Goal: Task Accomplishment & Management: Use online tool/utility

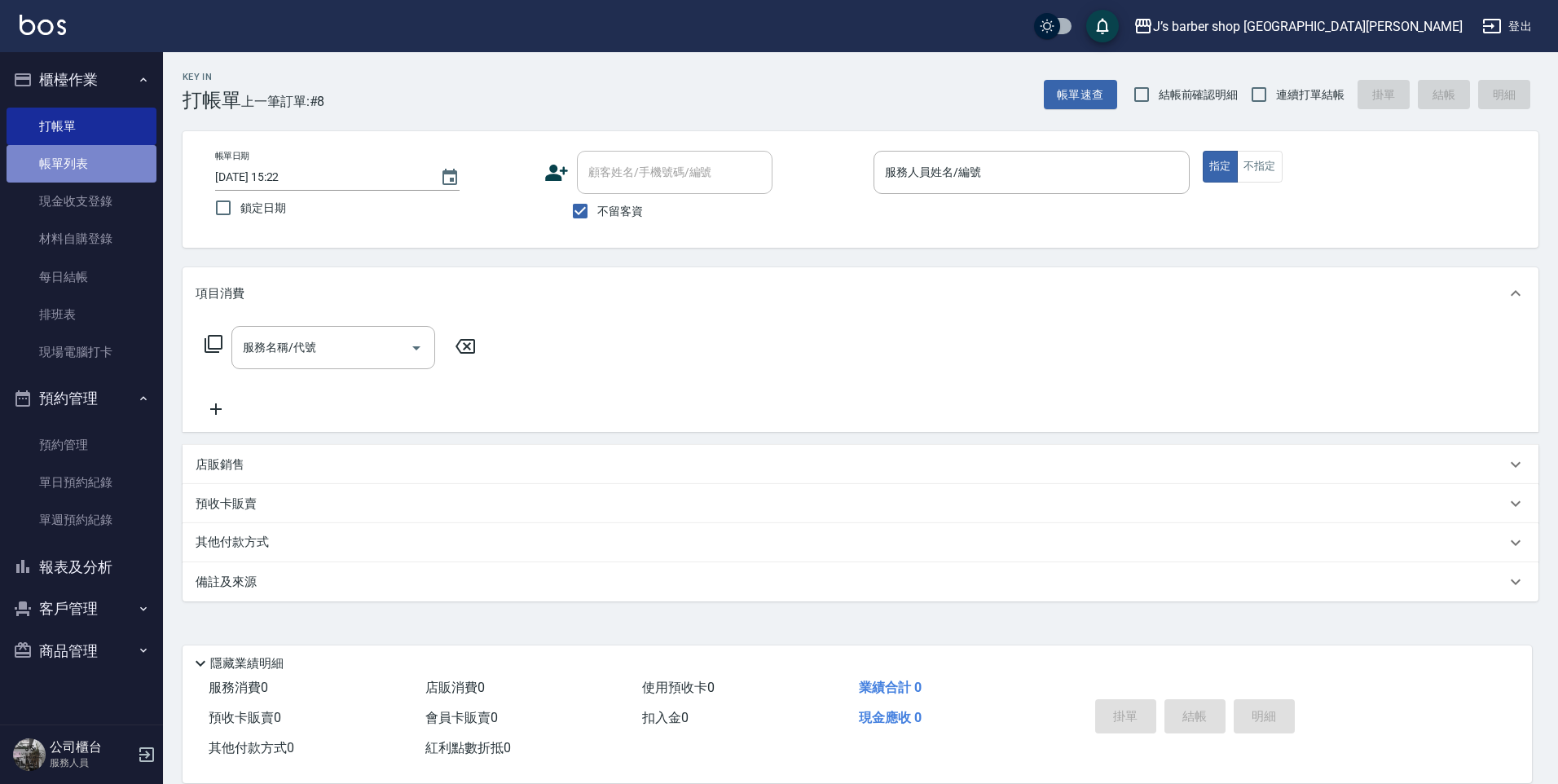
click at [53, 163] on link "帳單列表" at bounding box center [81, 164] width 150 height 37
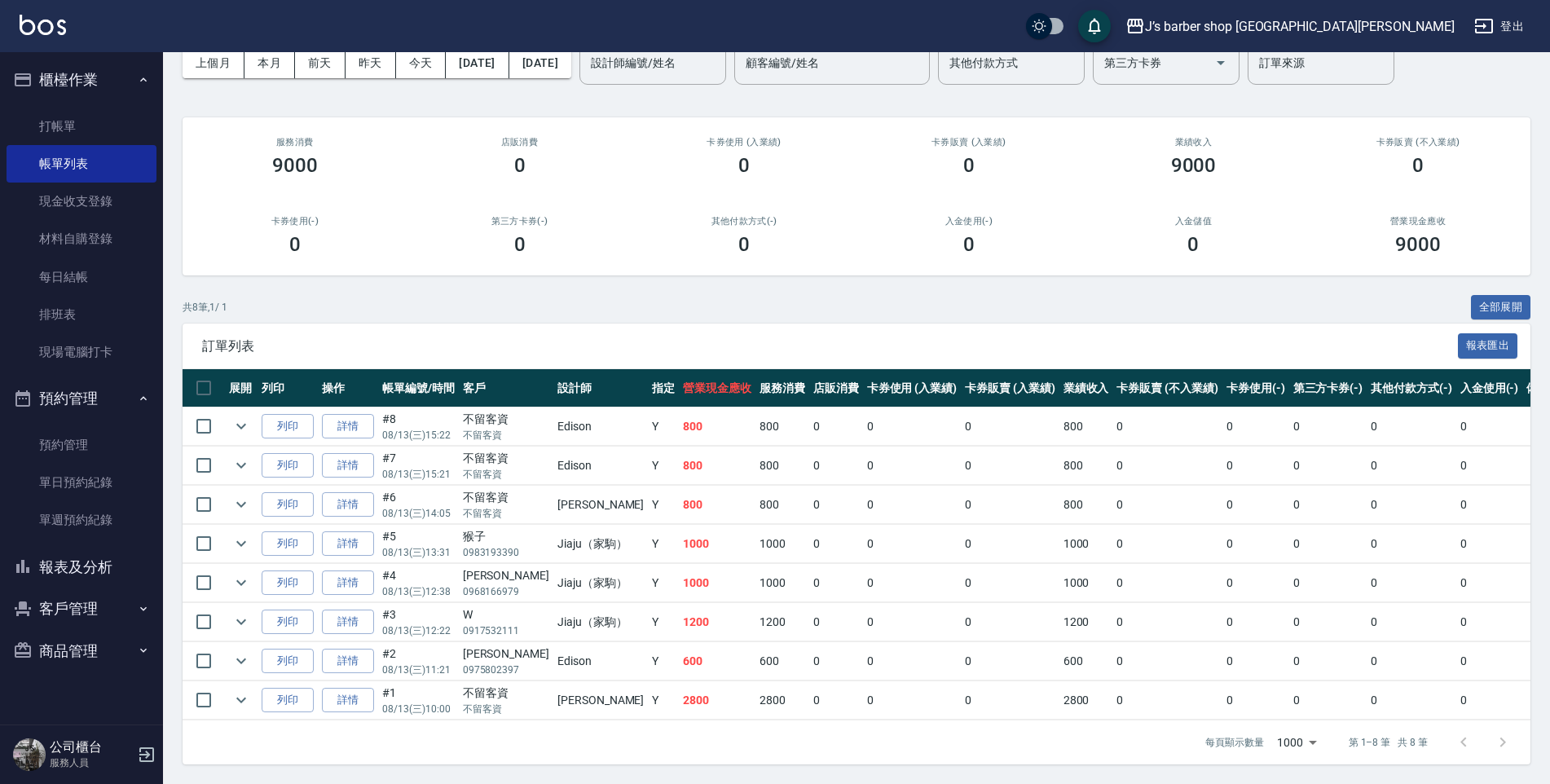
scroll to position [14, 0]
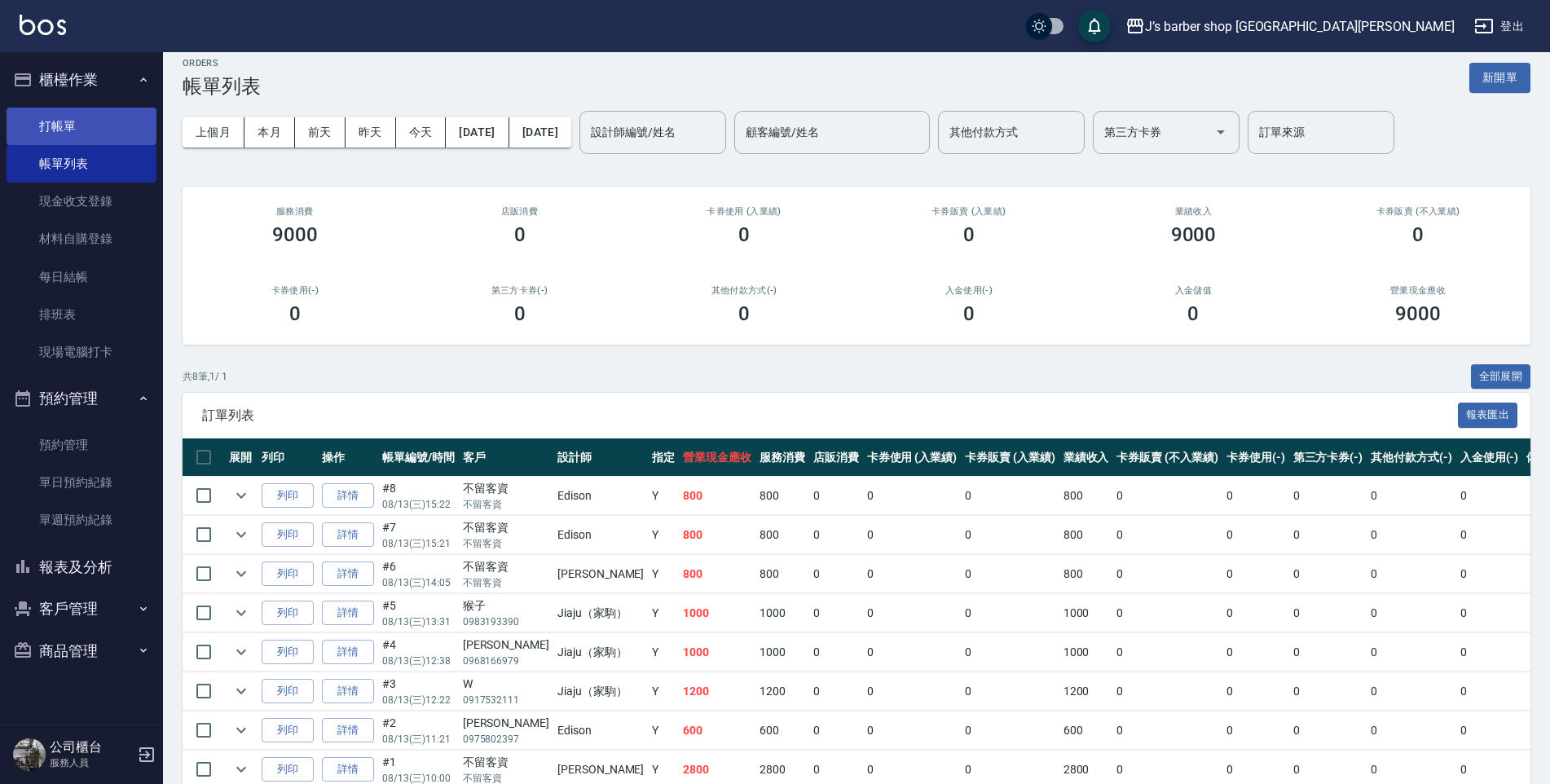
click at [48, 133] on link "打帳單" at bounding box center [81, 126] width 150 height 37
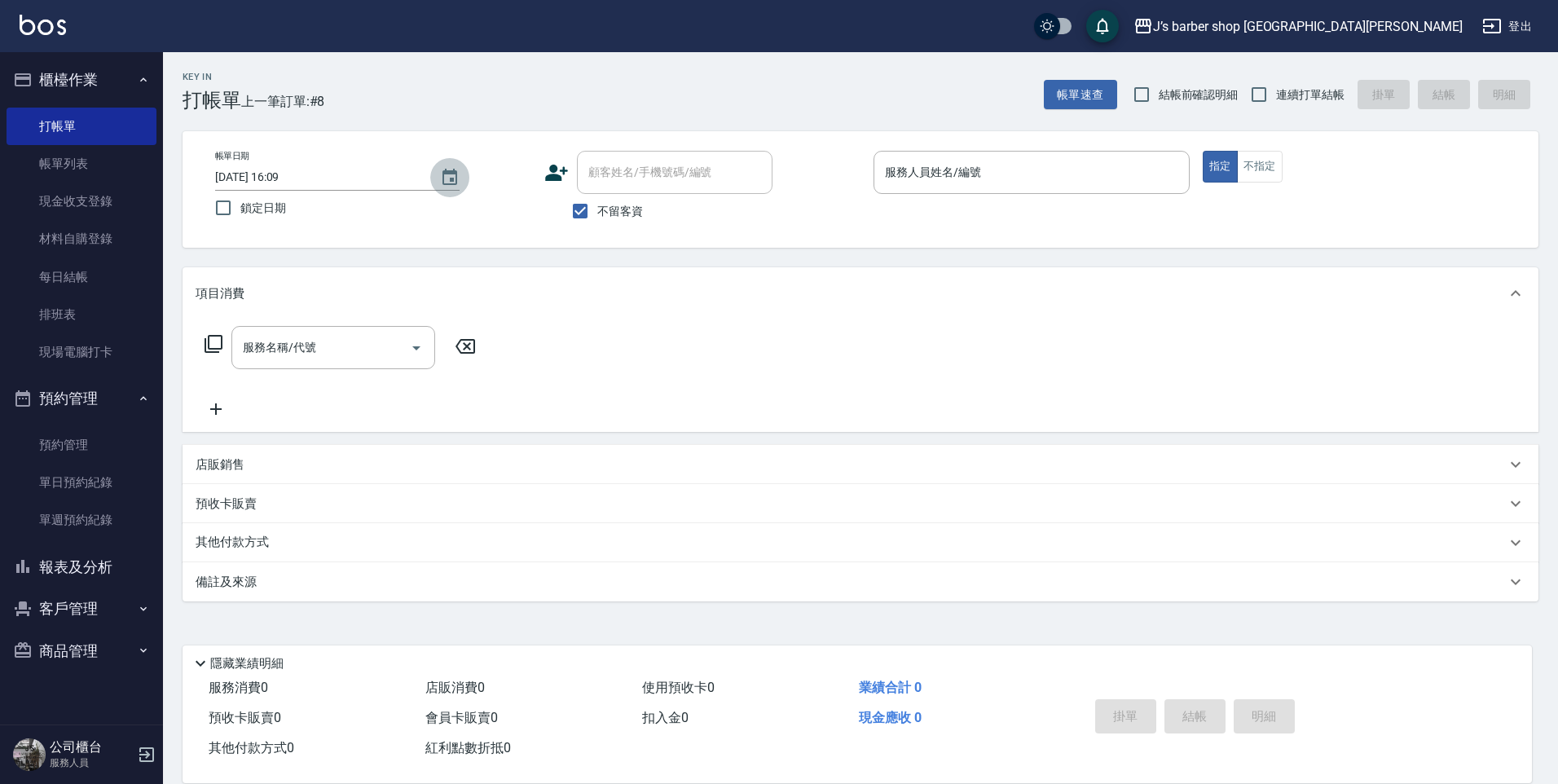
click at [455, 184] on icon "Choose date, selected date is 2025-08-13" at bounding box center [449, 176] width 14 height 16
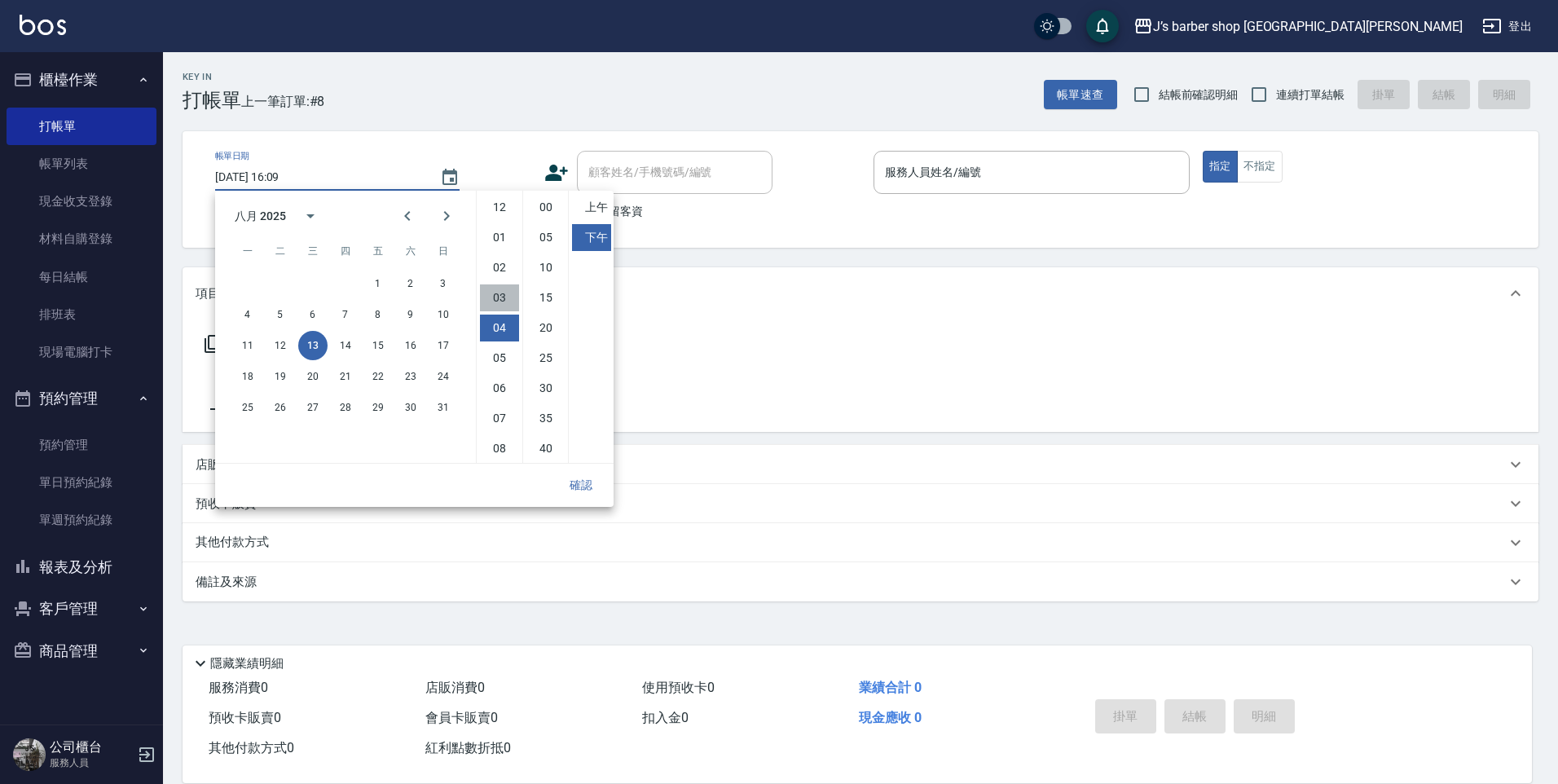
click at [495, 302] on li "03" at bounding box center [500, 298] width 39 height 27
click at [549, 209] on li "00" at bounding box center [546, 208] width 39 height 27
type input "[DATE] 15:00"
drag, startPoint x: 587, startPoint y: 476, endPoint x: 641, endPoint y: 393, distance: 99.0
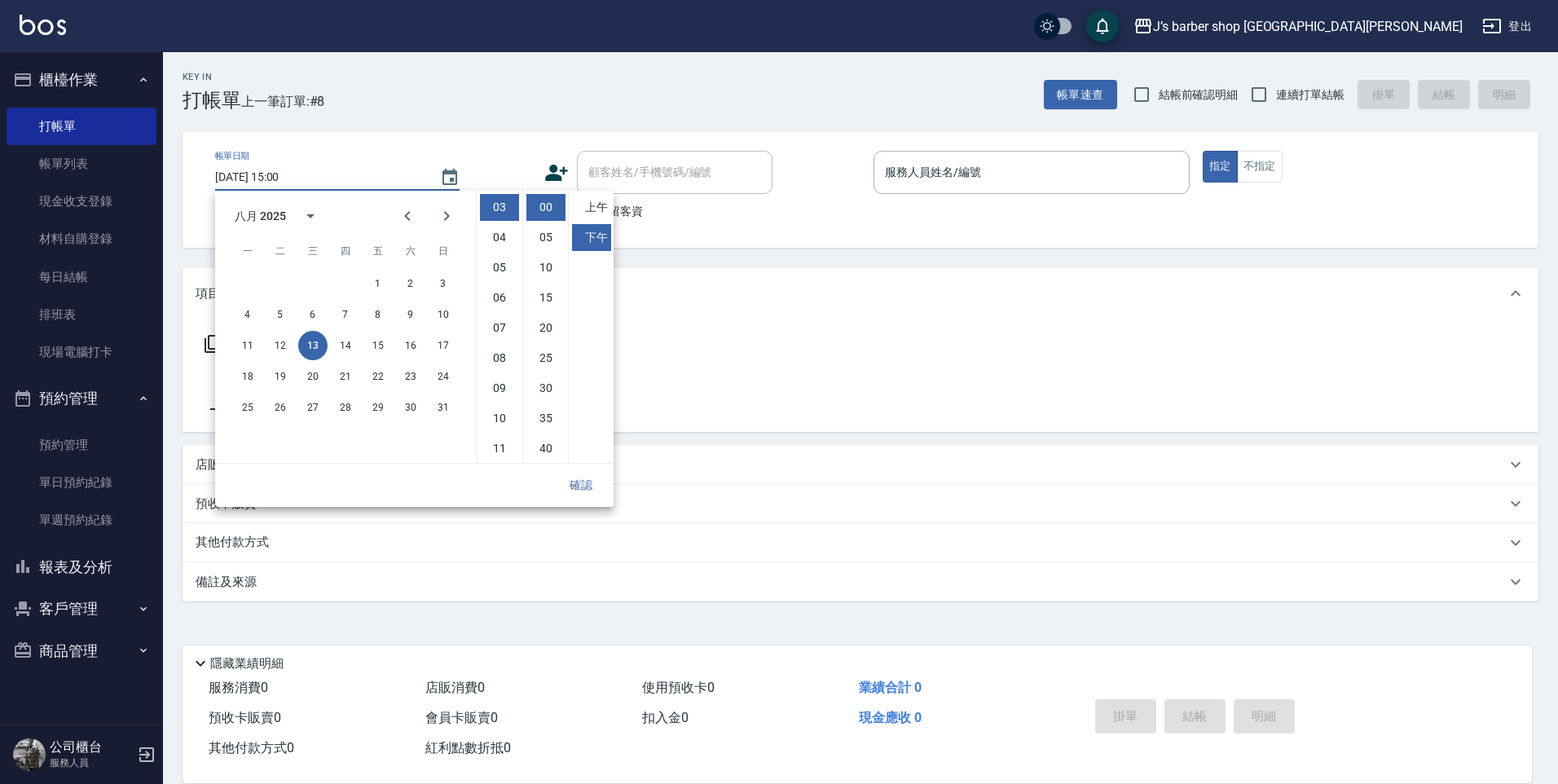
click at [589, 477] on button "確認" at bounding box center [580, 485] width 52 height 31
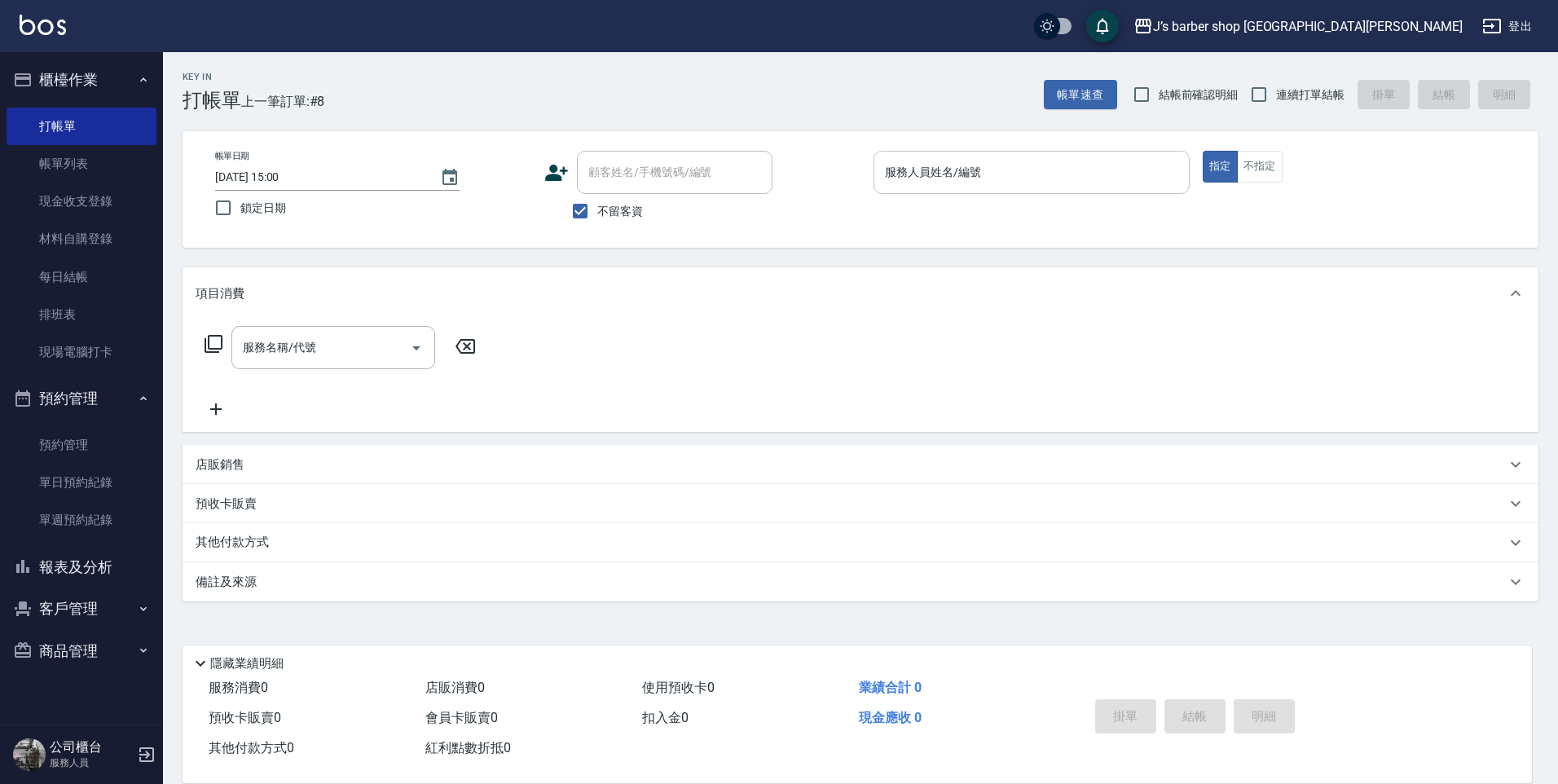
click at [939, 180] on input "服務人員姓名/編號" at bounding box center [1031, 172] width 301 height 29
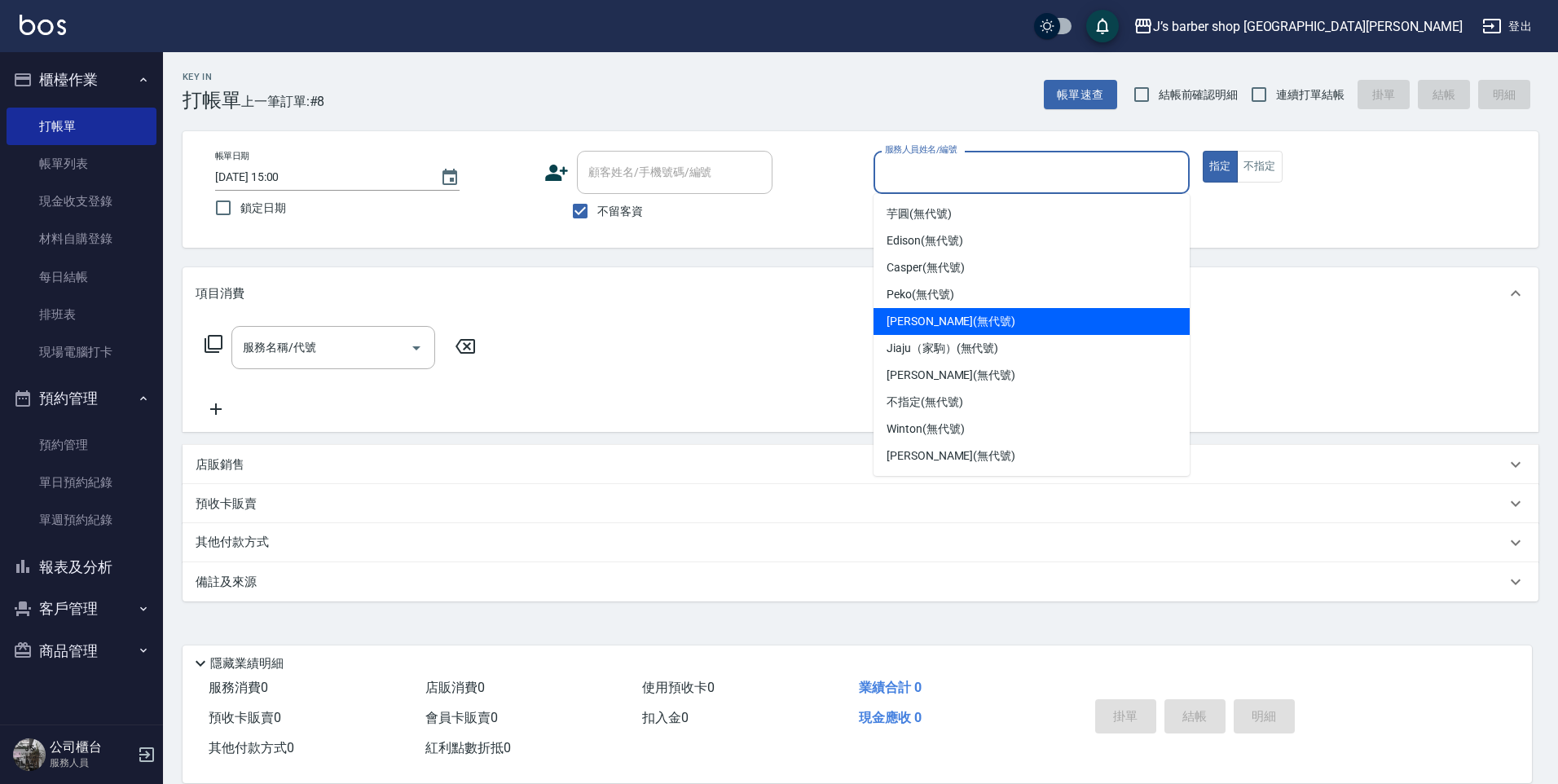
click at [922, 325] on span "[PERSON_NAME] (無代號)" at bounding box center [951, 322] width 129 height 17
type input "[PERSON_NAME](無代號)"
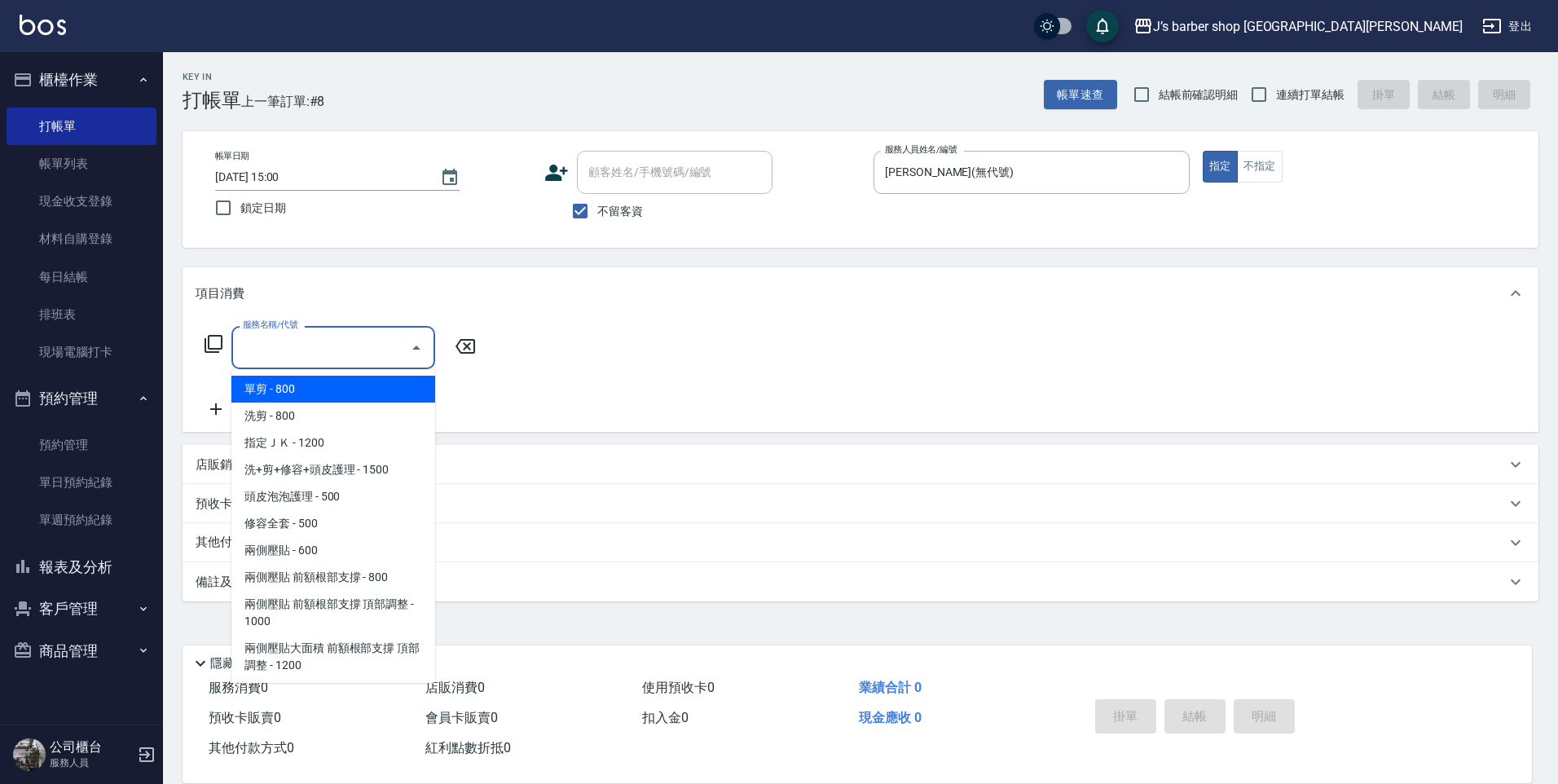
drag, startPoint x: 357, startPoint y: 346, endPoint x: 333, endPoint y: 386, distance: 46.6
click at [356, 348] on input "服務名稱/代號" at bounding box center [321, 348] width 165 height 29
click at [313, 417] on span "洗剪 - 800" at bounding box center [333, 416] width 204 height 27
type input "洗剪(101)"
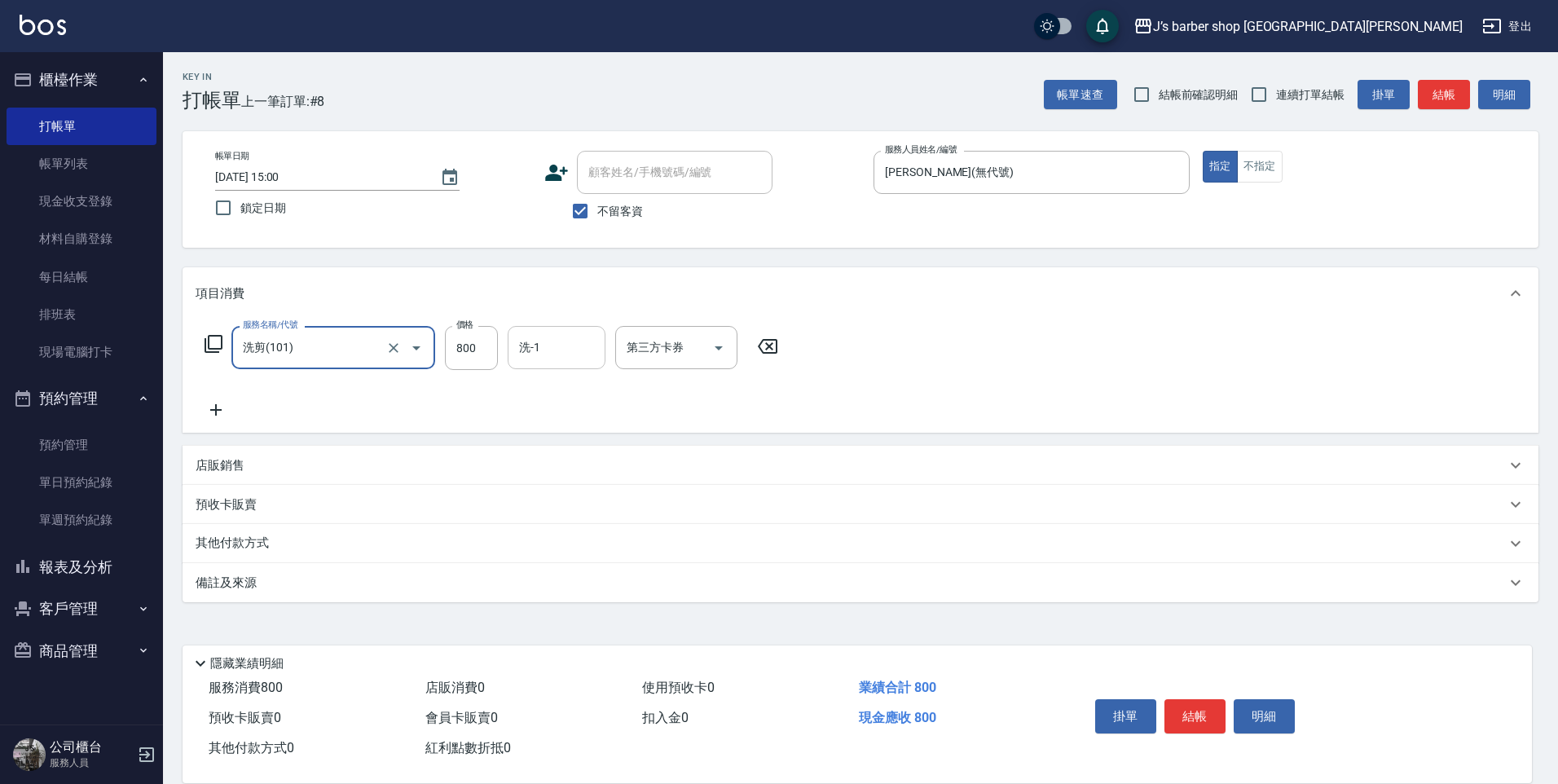
click at [570, 339] on input "洗-1" at bounding box center [557, 348] width 83 height 29
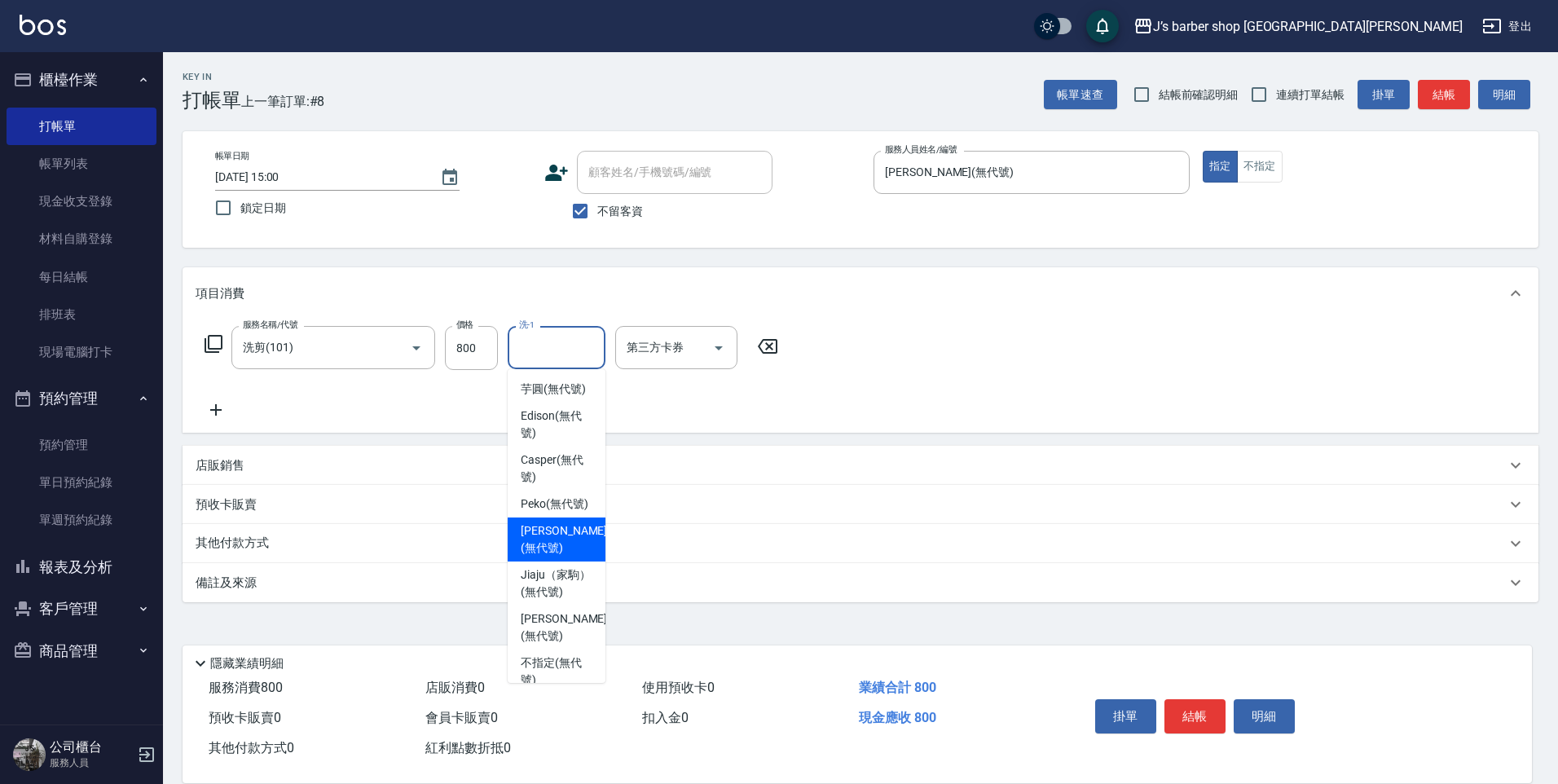
click at [560, 557] on span "[PERSON_NAME] (無代號)" at bounding box center [564, 539] width 87 height 34
type input "[PERSON_NAME](無代號)"
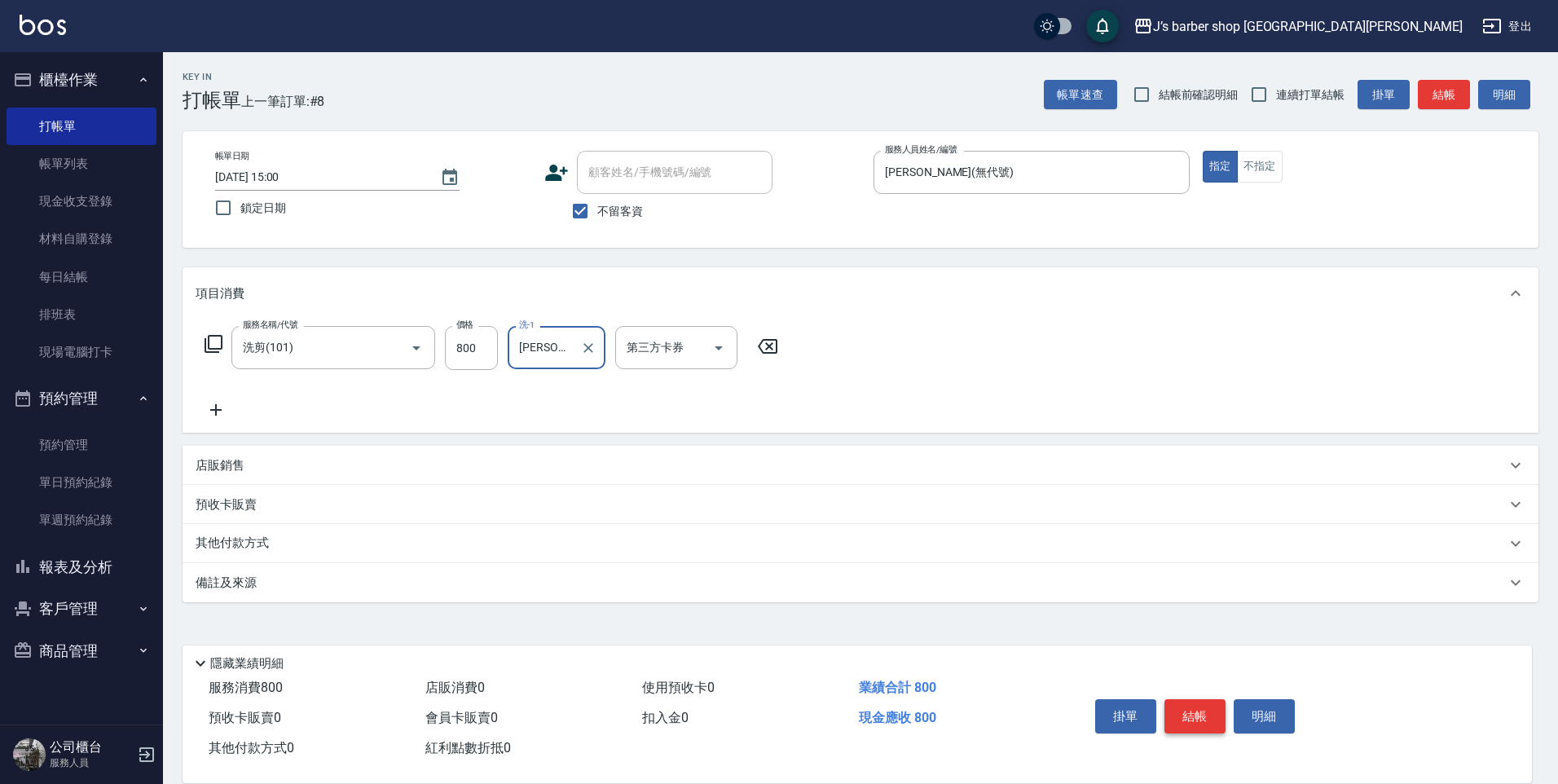
click at [1178, 701] on button "結帳" at bounding box center [1195, 716] width 61 height 34
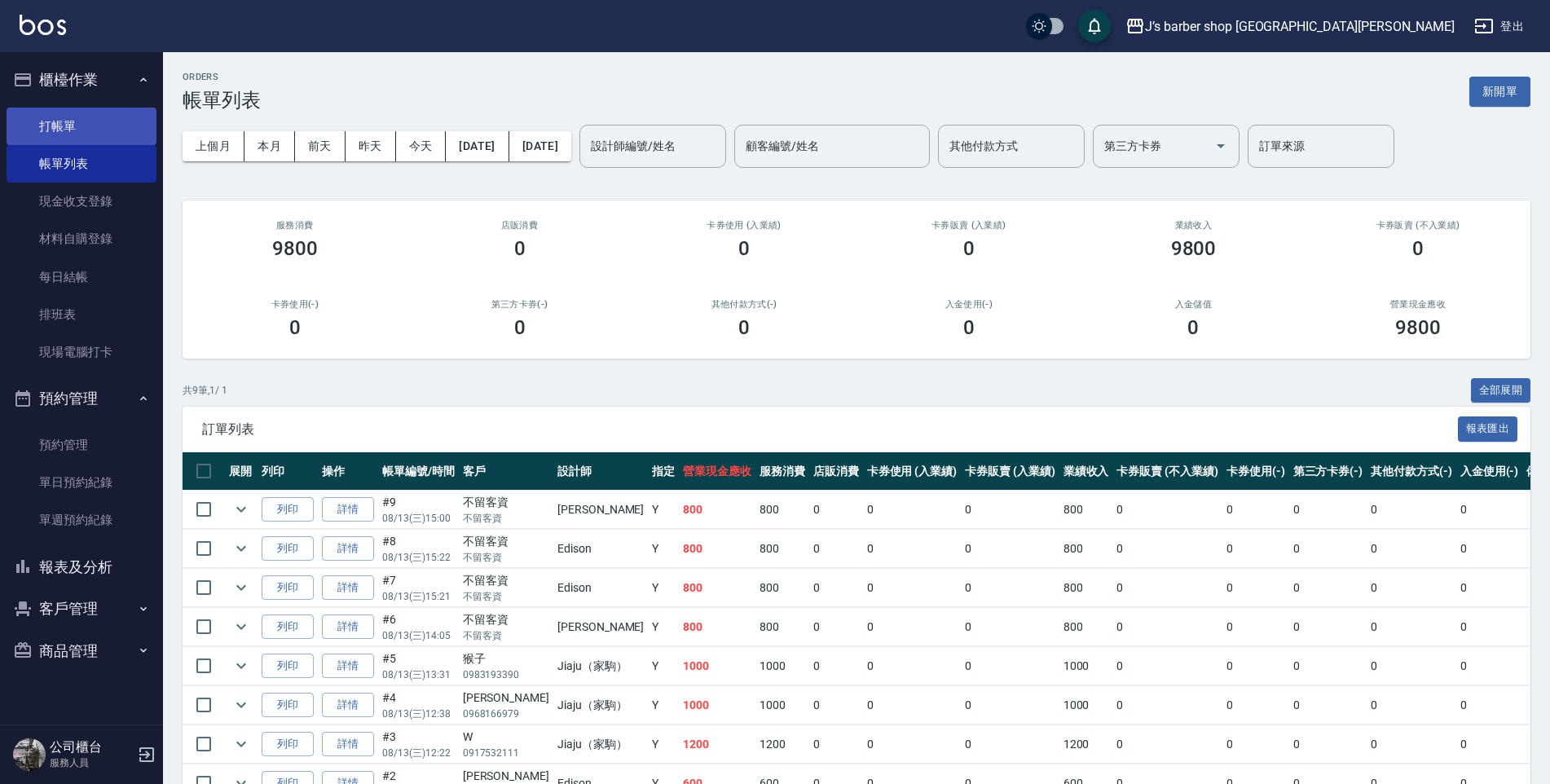
click at [100, 142] on link "打帳單" at bounding box center [81, 126] width 150 height 37
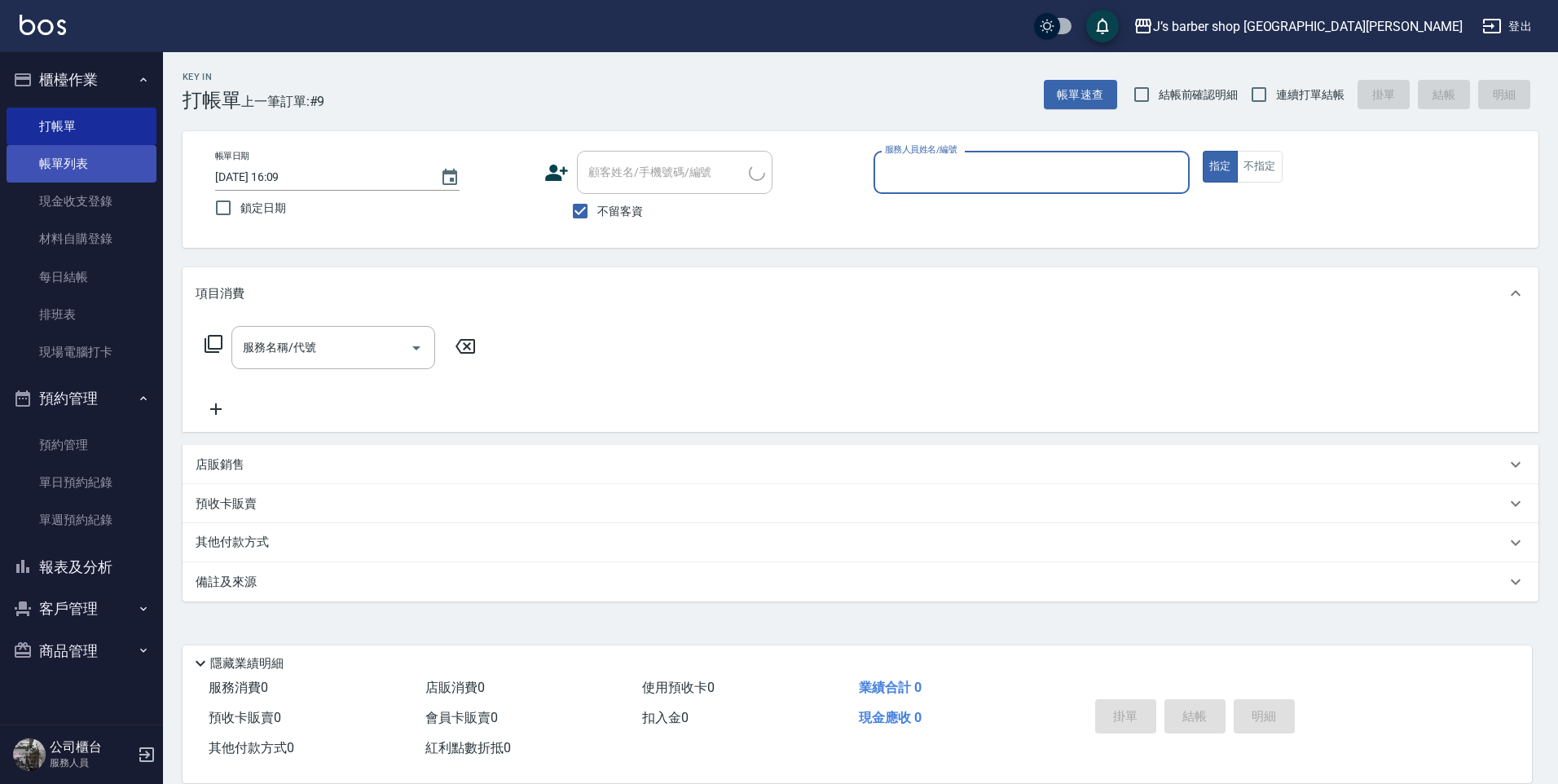
click at [96, 156] on link "帳單列表" at bounding box center [81, 164] width 150 height 37
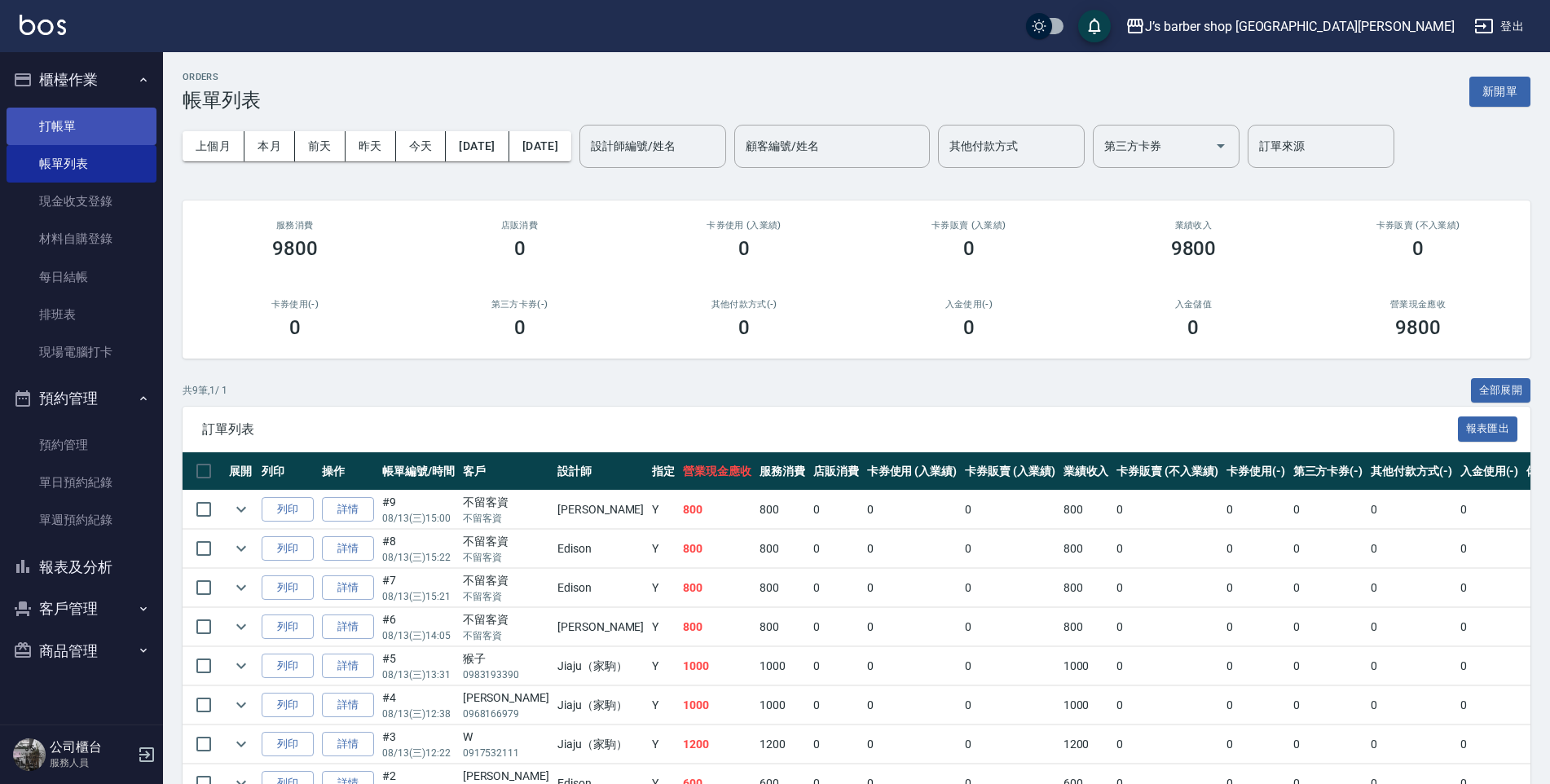
click at [87, 128] on link "打帳單" at bounding box center [81, 126] width 150 height 37
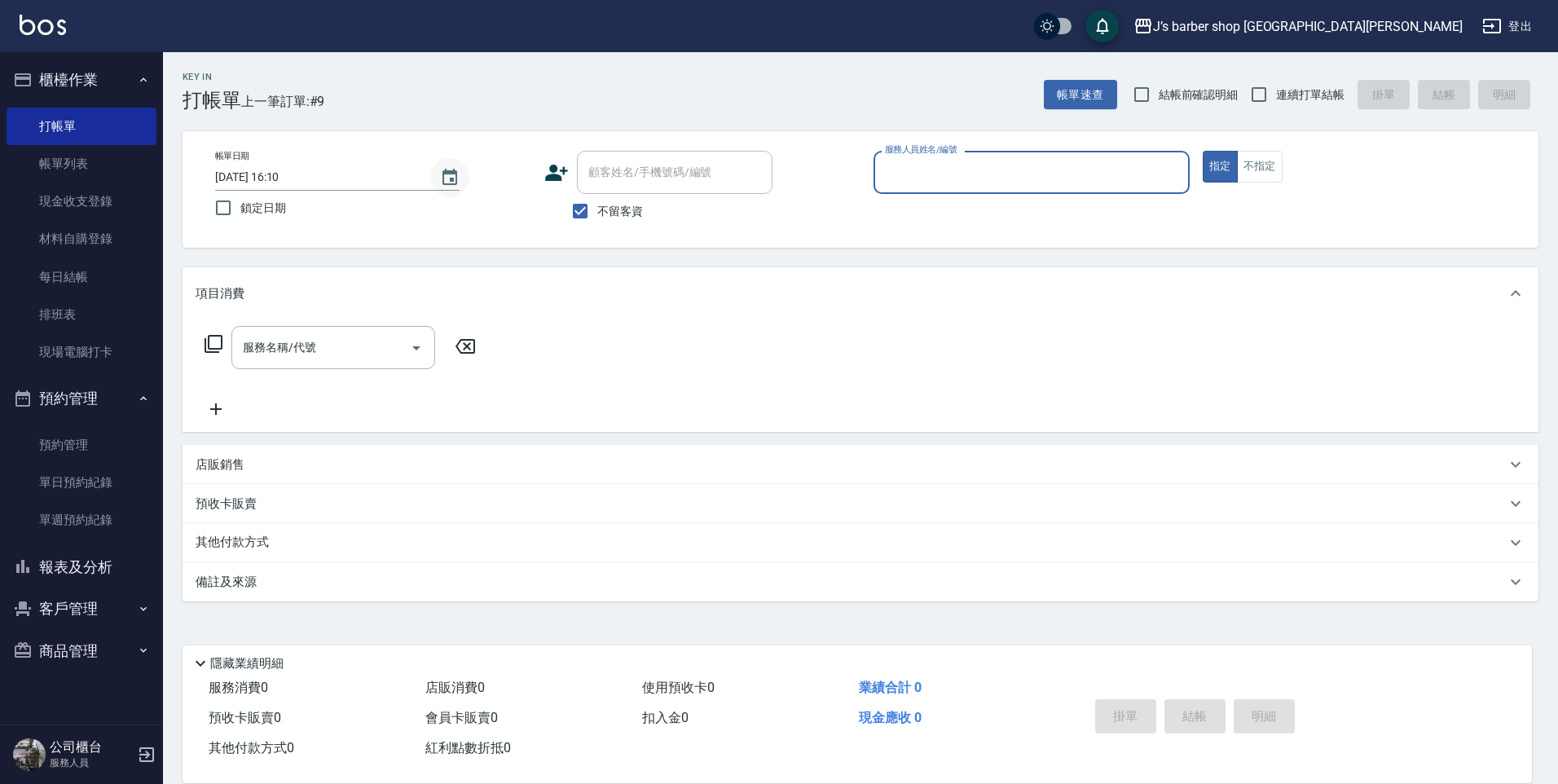
click at [441, 179] on icon "Choose date, selected date is 2025-08-13" at bounding box center [450, 177] width 20 height 20
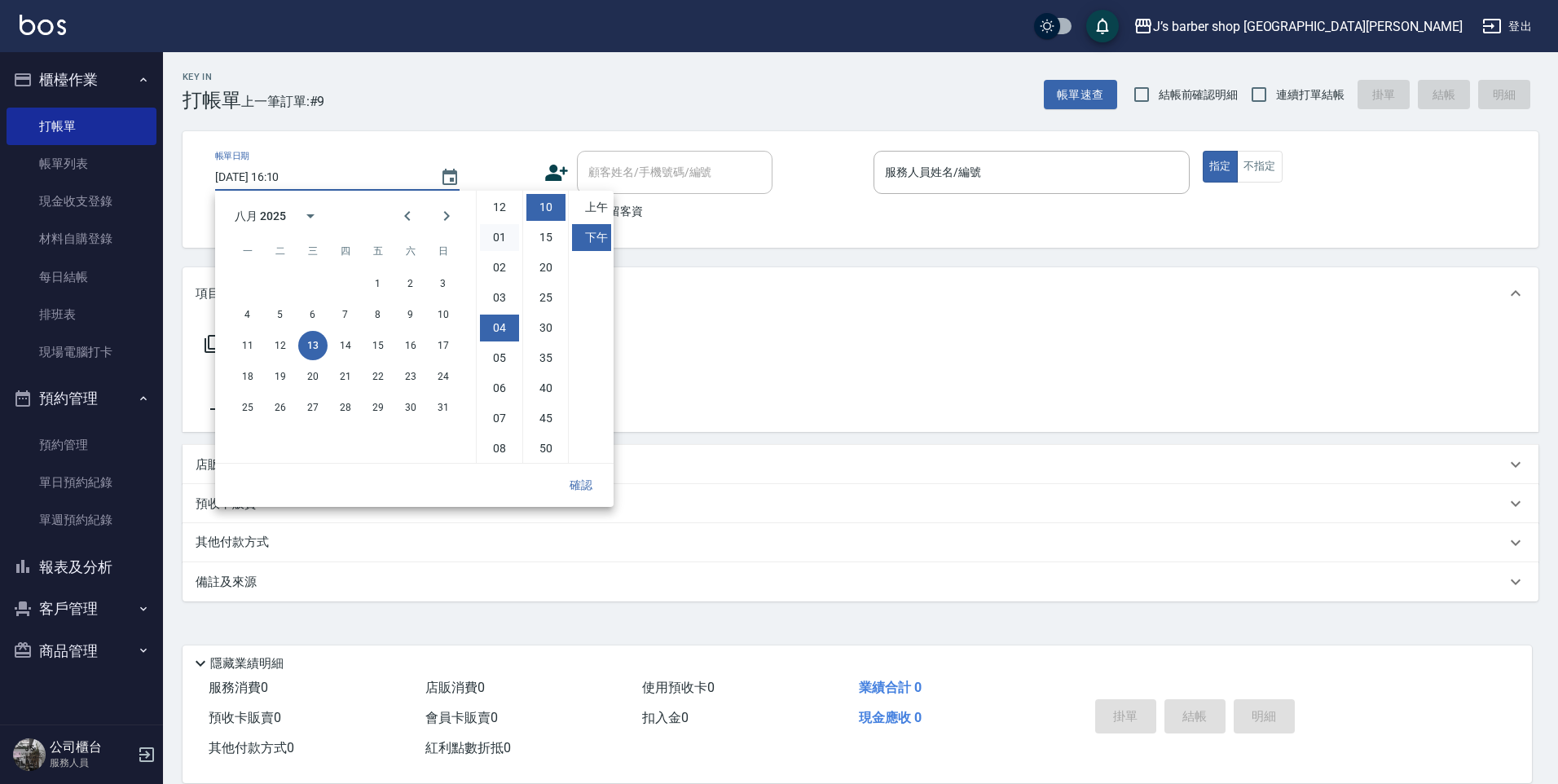
click at [507, 238] on li "01" at bounding box center [500, 238] width 39 height 27
type input "[DATE] 13:10"
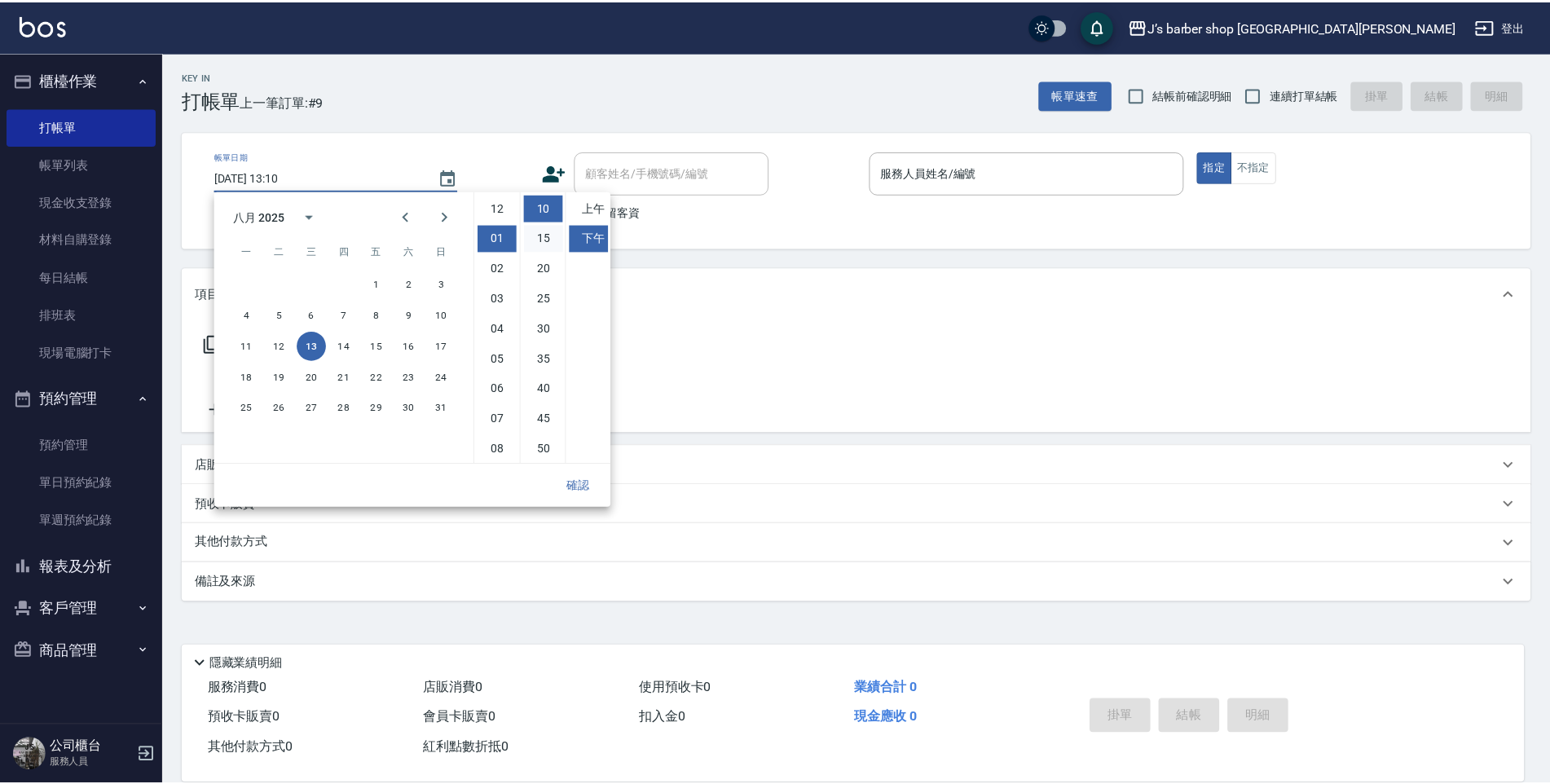
scroll to position [31, 0]
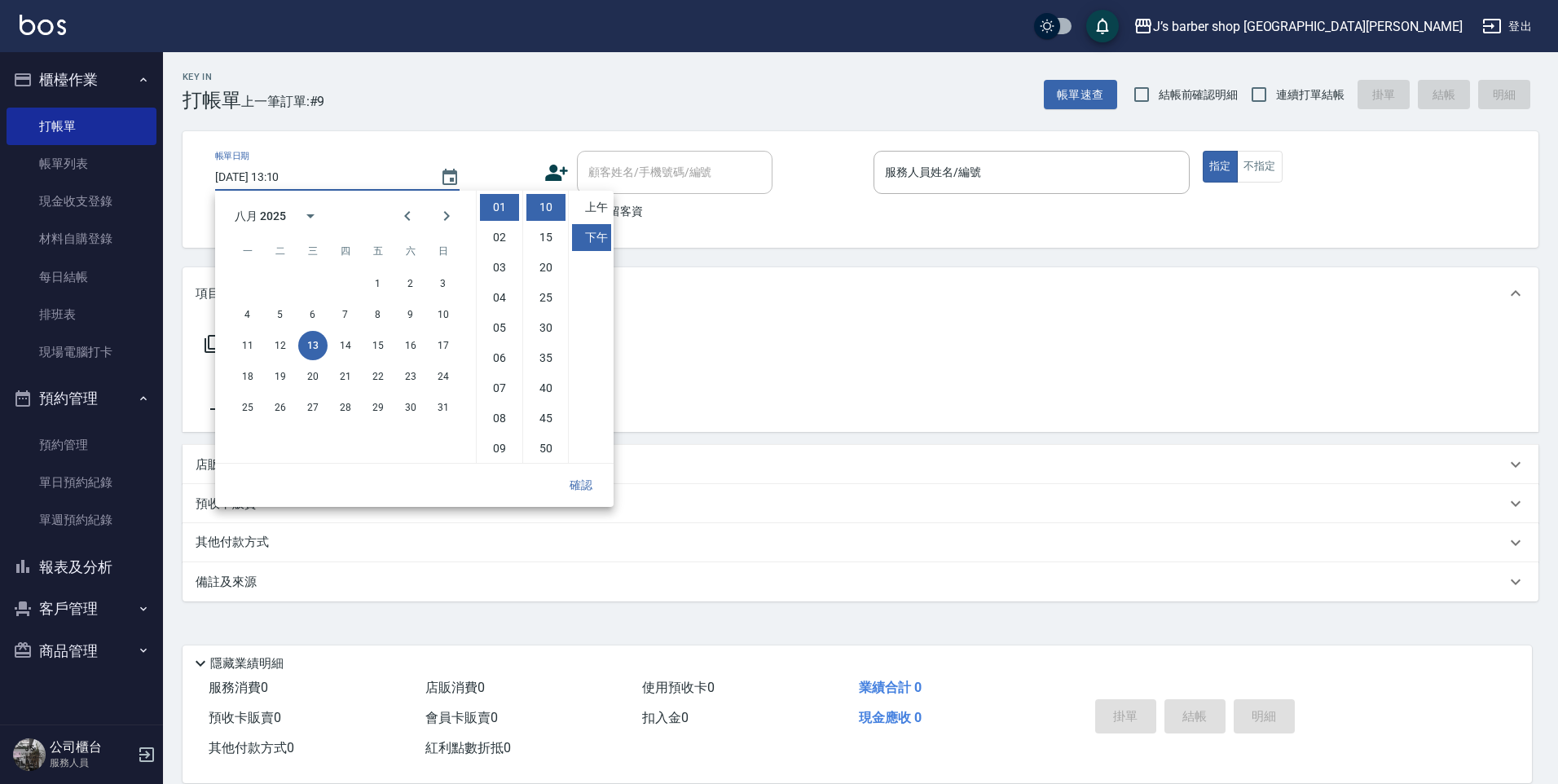
click at [764, 336] on div "服務名稱/代號 服務名稱/代號" at bounding box center [860, 375] width 1356 height 113
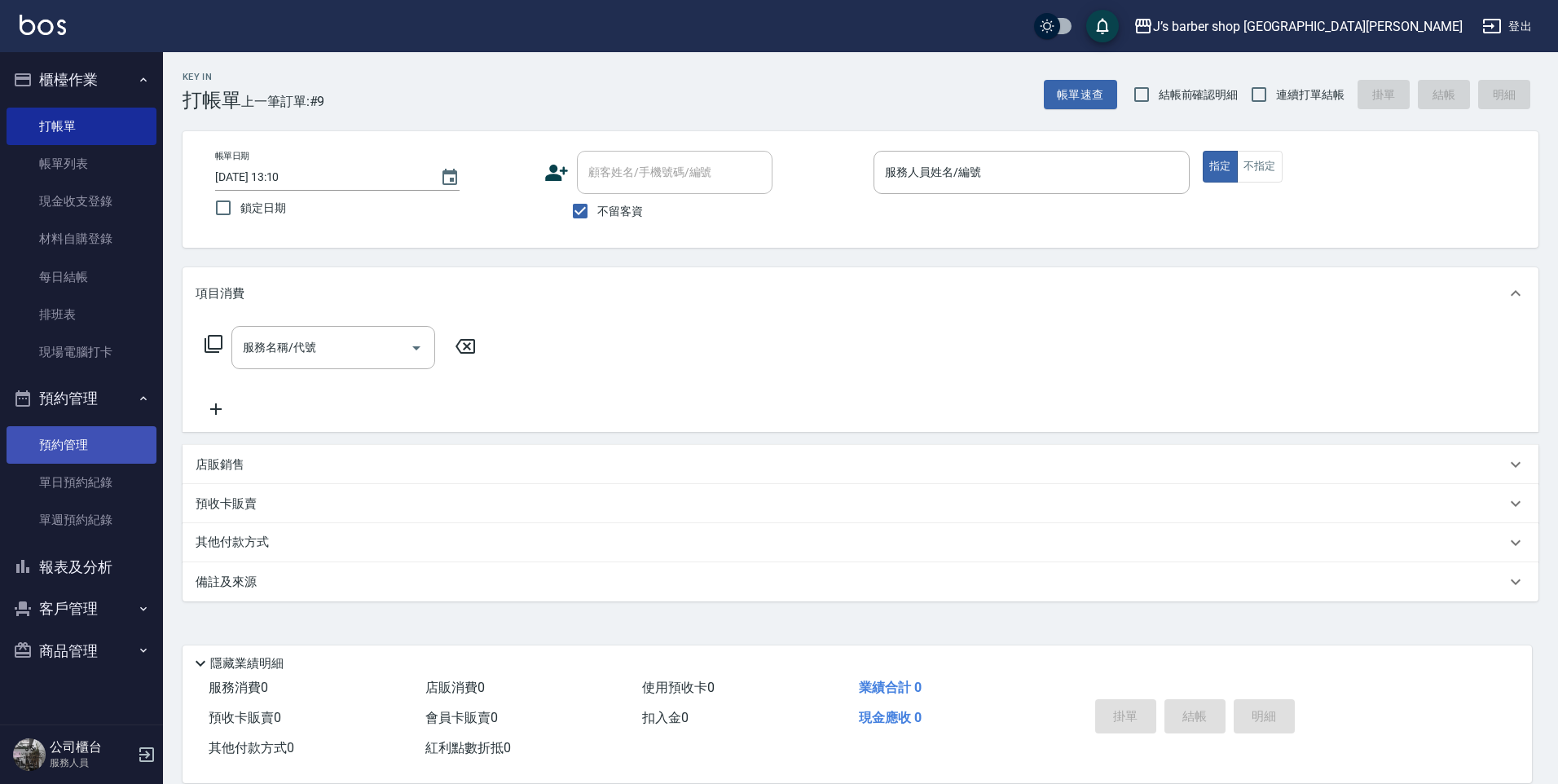
click at [87, 439] on link "預約管理" at bounding box center [81, 445] width 150 height 37
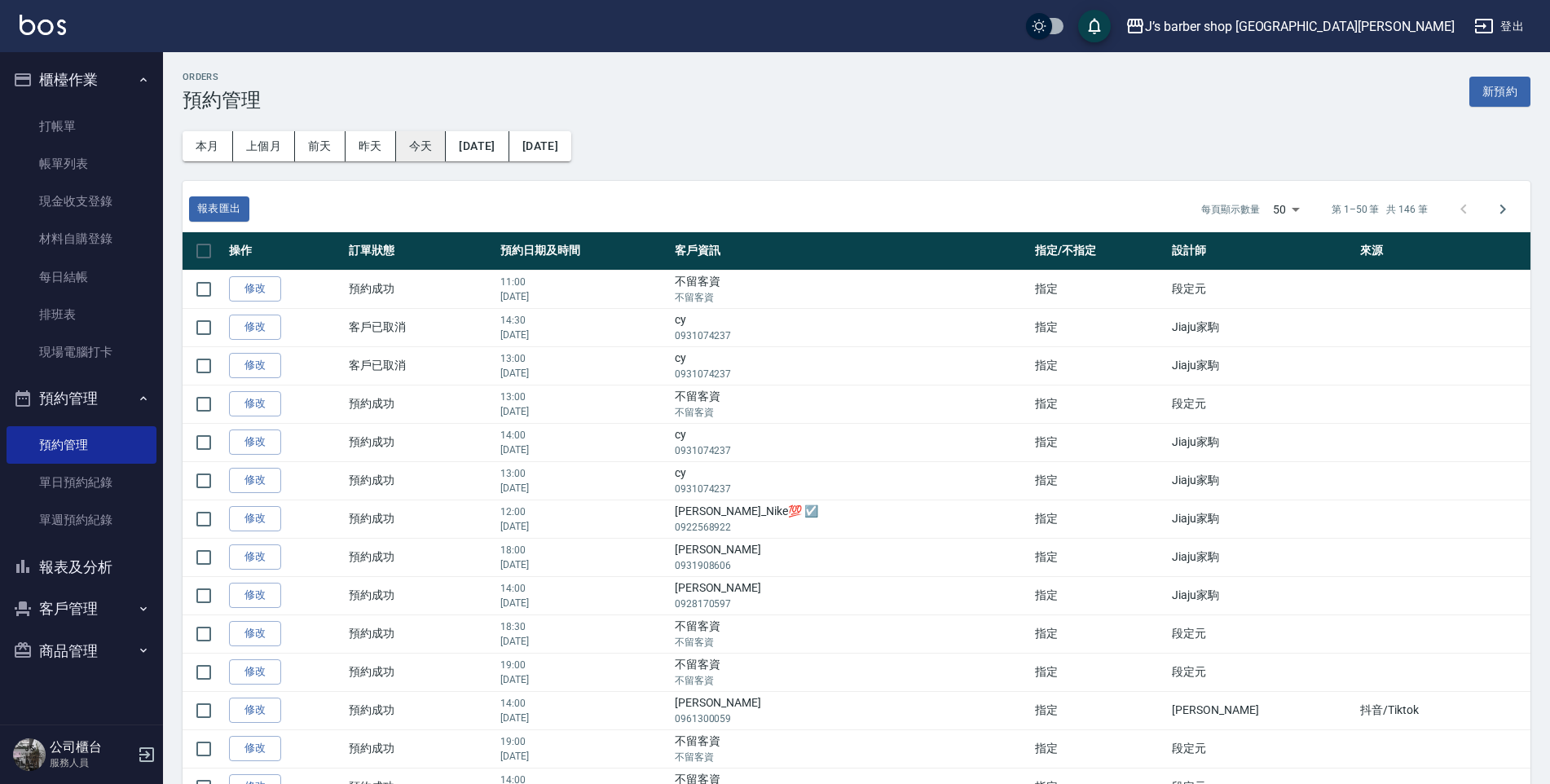
click at [418, 145] on button "今天" at bounding box center [422, 147] width 51 height 31
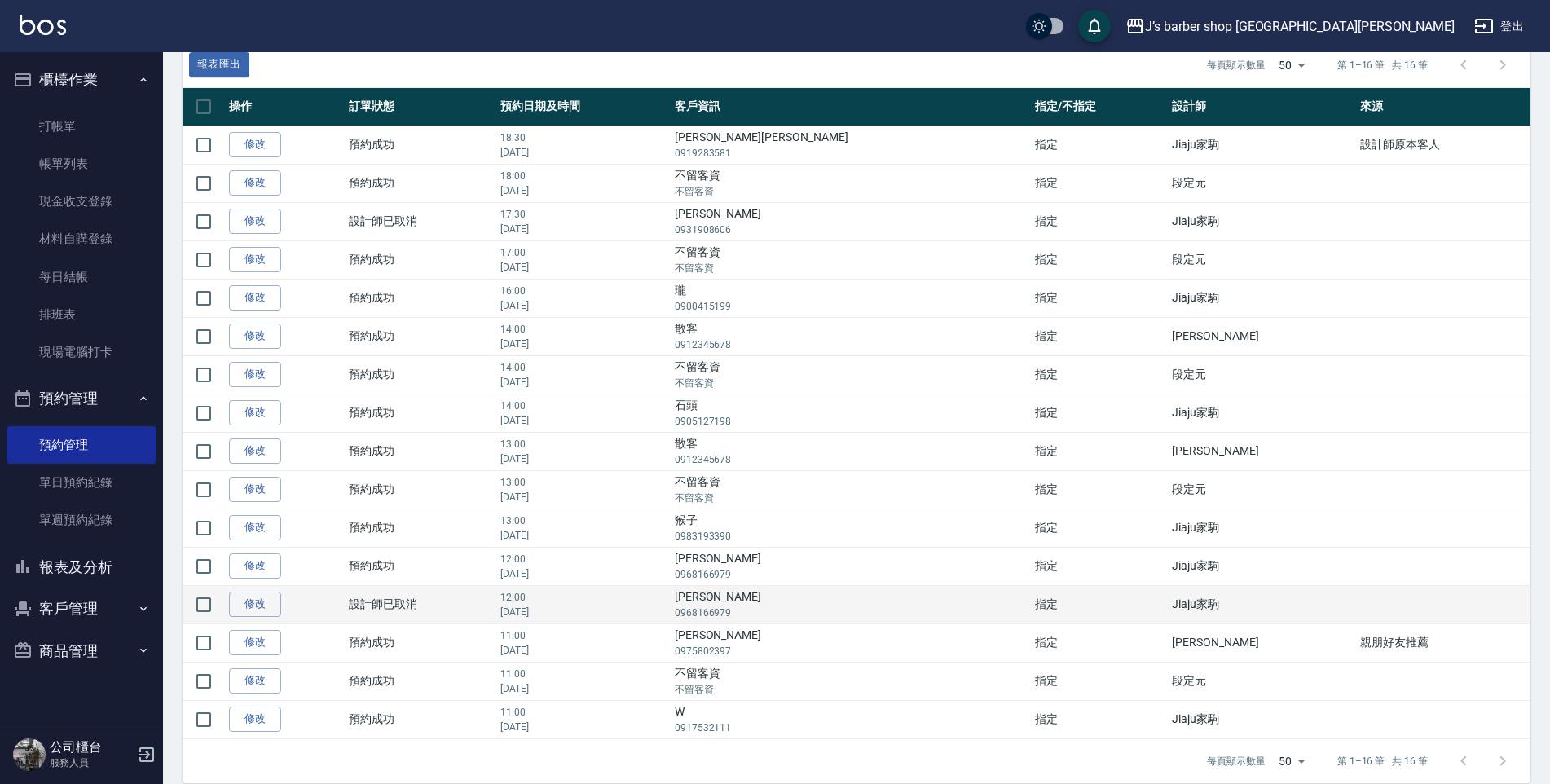
scroll to position [163, 0]
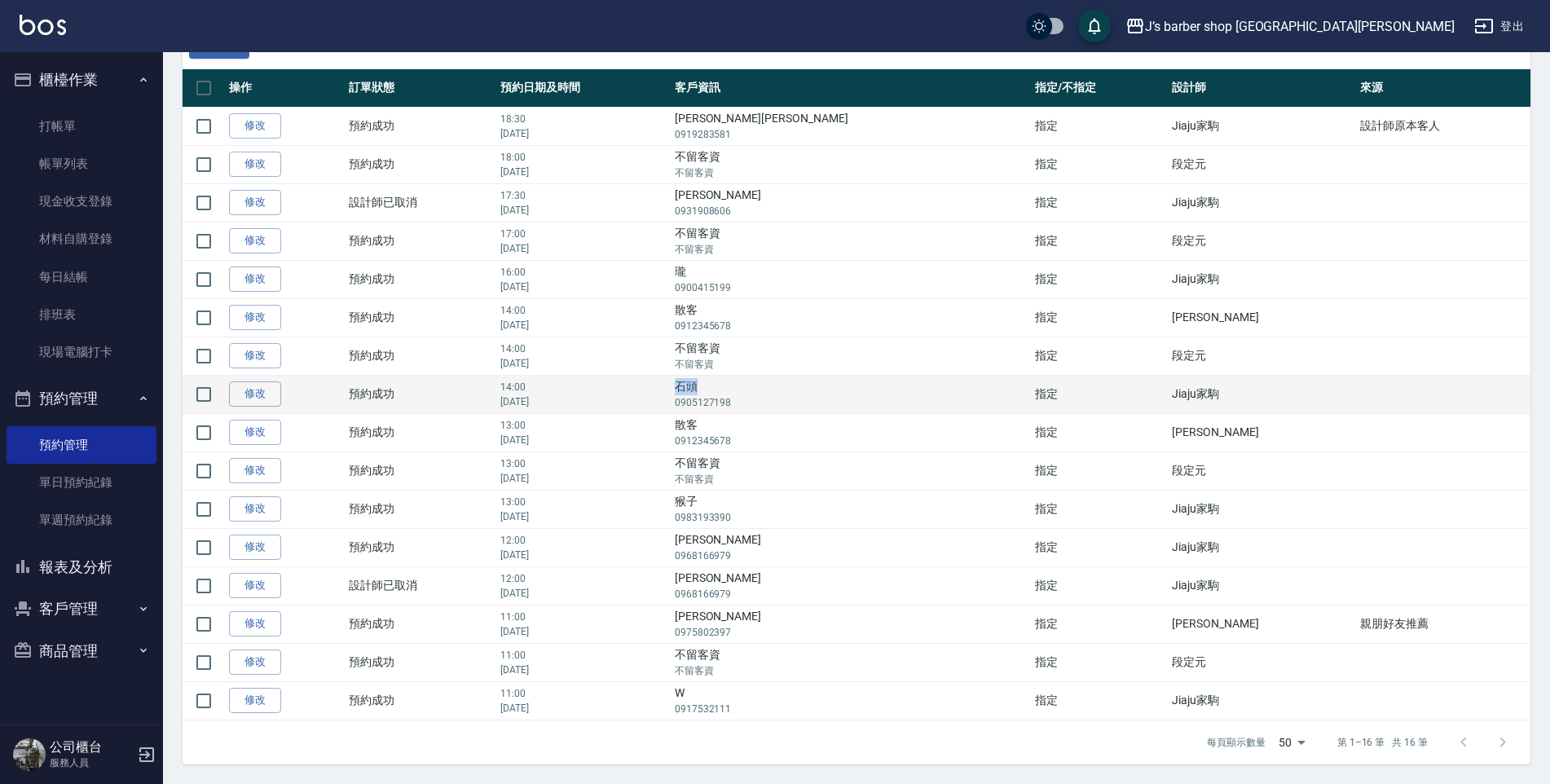
drag, startPoint x: 819, startPoint y: 384, endPoint x: 838, endPoint y: 387, distance: 19.2
click at [838, 387] on td "石頭 0905127198" at bounding box center [851, 394] width 360 height 38
drag, startPoint x: 838, startPoint y: 387, endPoint x: 827, endPoint y: 389, distance: 11.2
copy td "石頭"
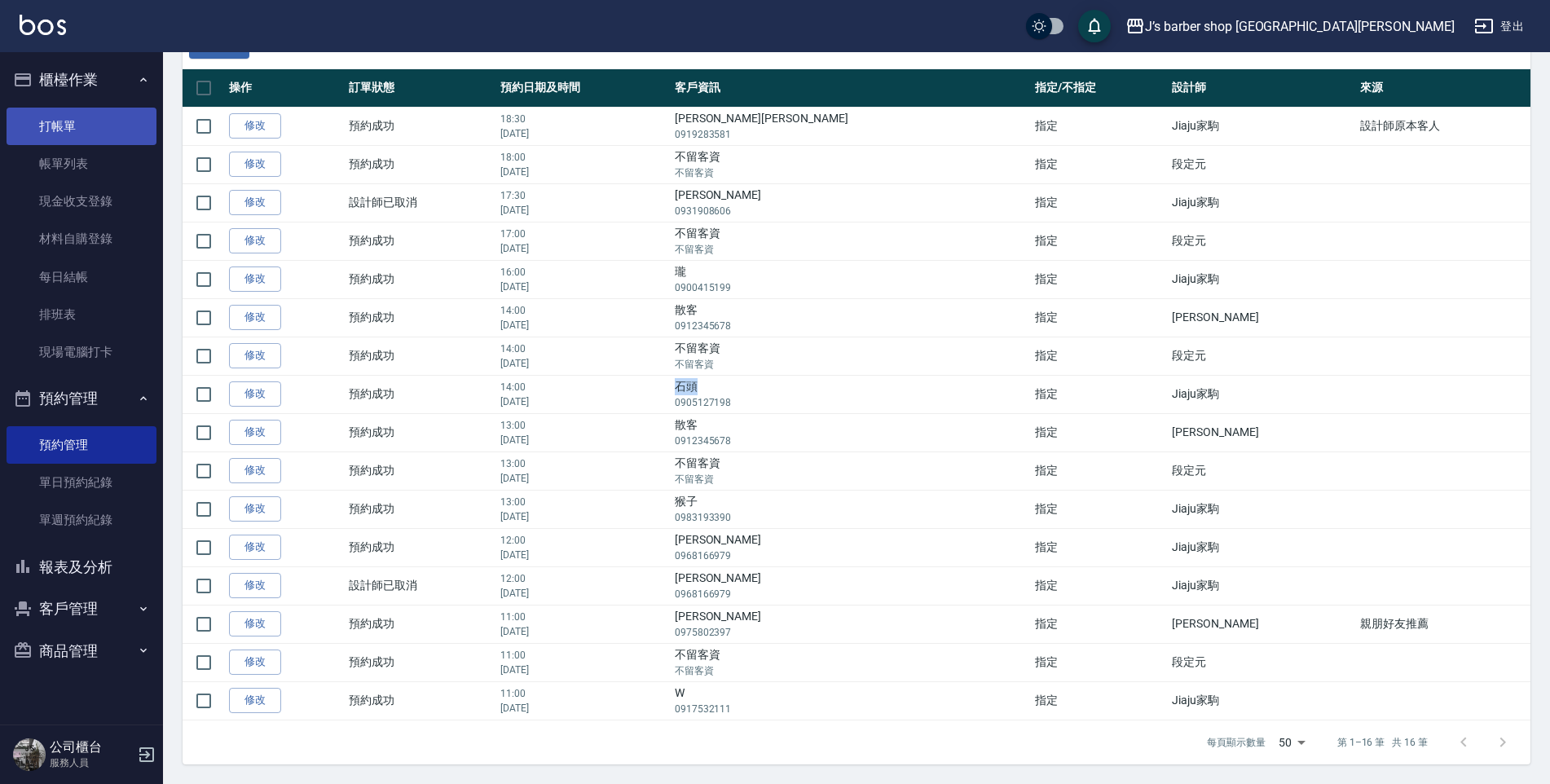
click at [80, 121] on link "打帳單" at bounding box center [81, 126] width 150 height 37
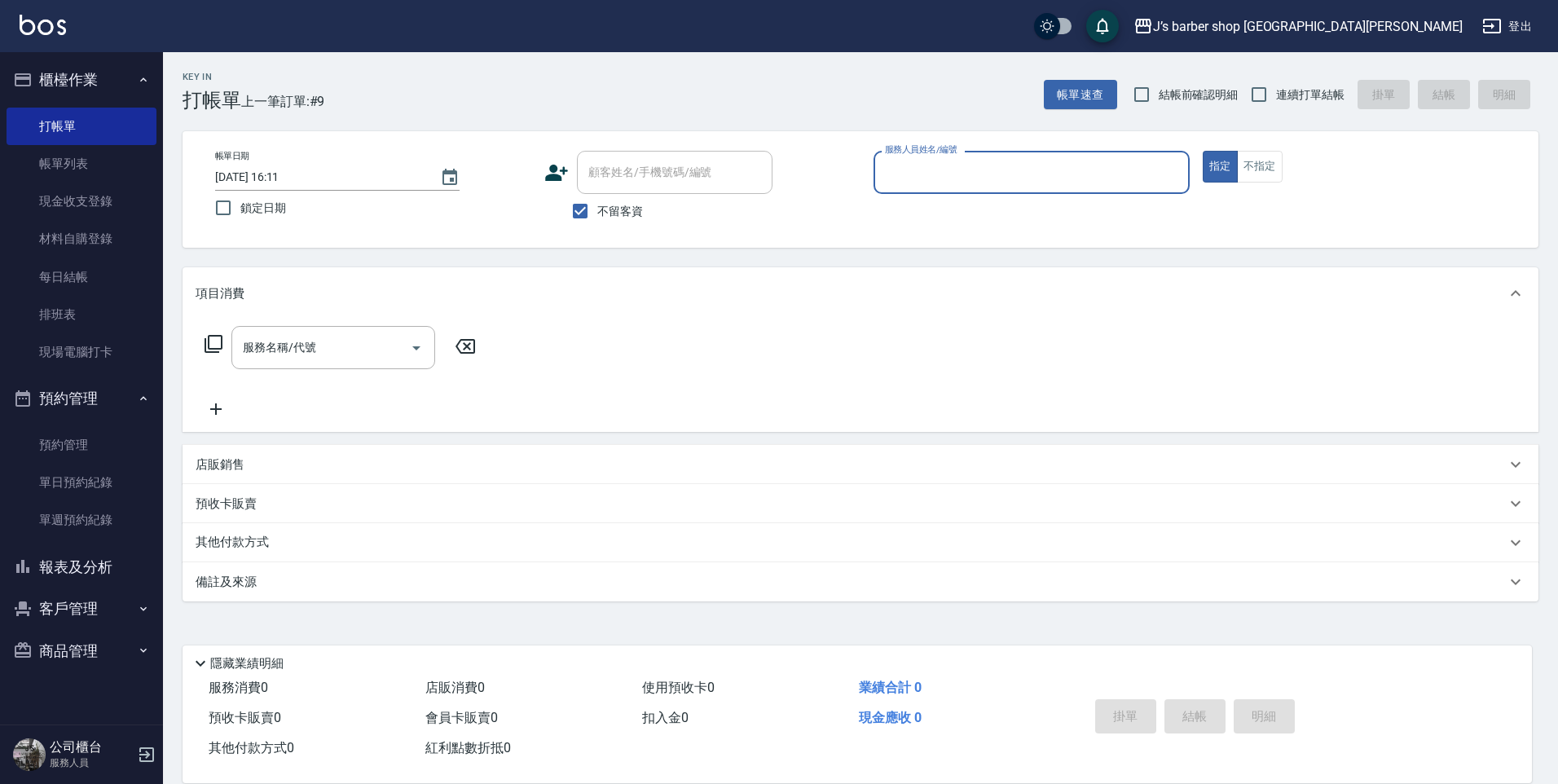
click at [623, 208] on span "不留客資" at bounding box center [620, 211] width 46 height 17
click at [597, 208] on input "不留客資" at bounding box center [580, 211] width 34 height 34
checkbox input "false"
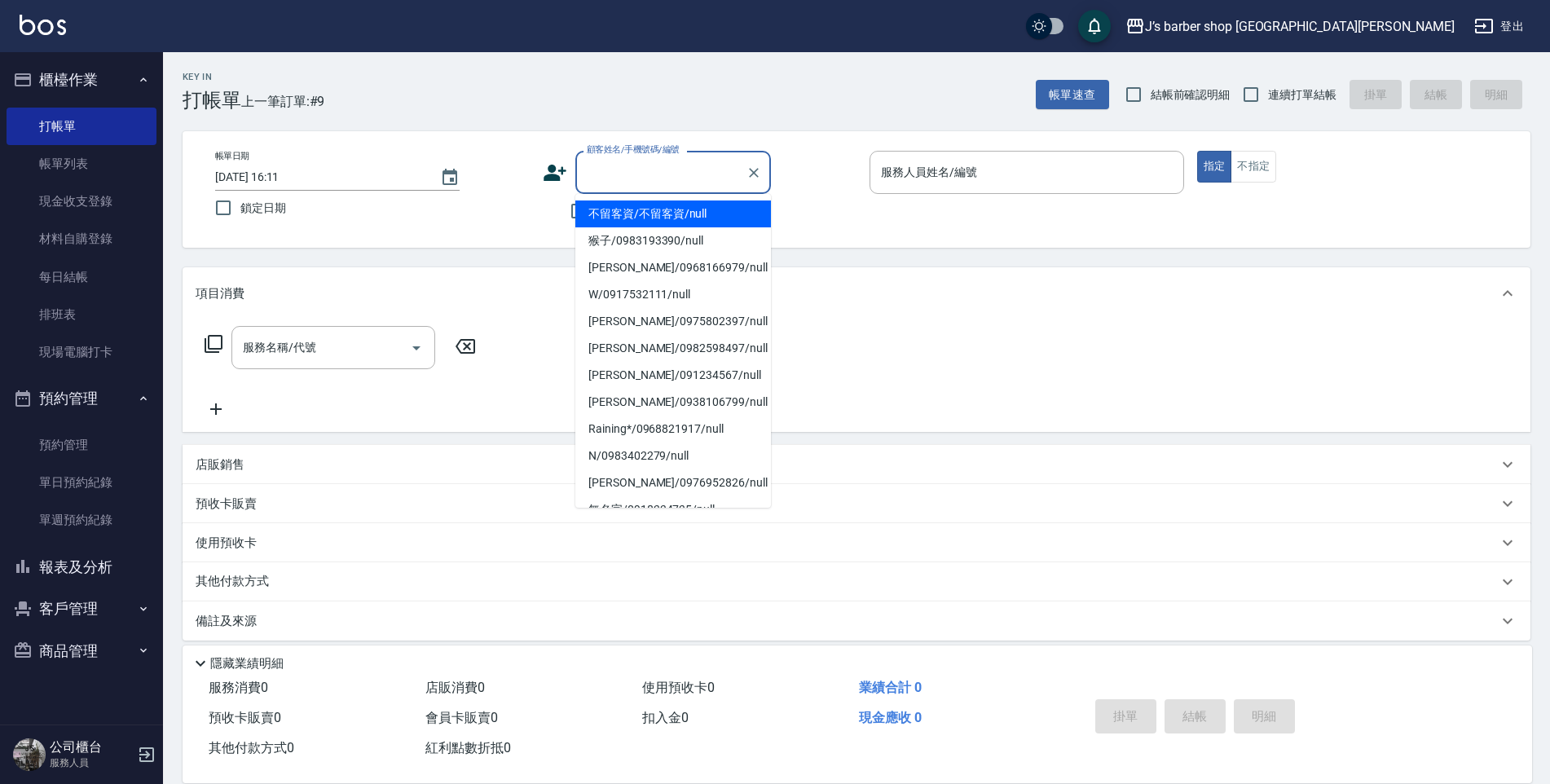
click at [632, 181] on input "顧客姓名/手機號碼/編號" at bounding box center [661, 172] width 156 height 29
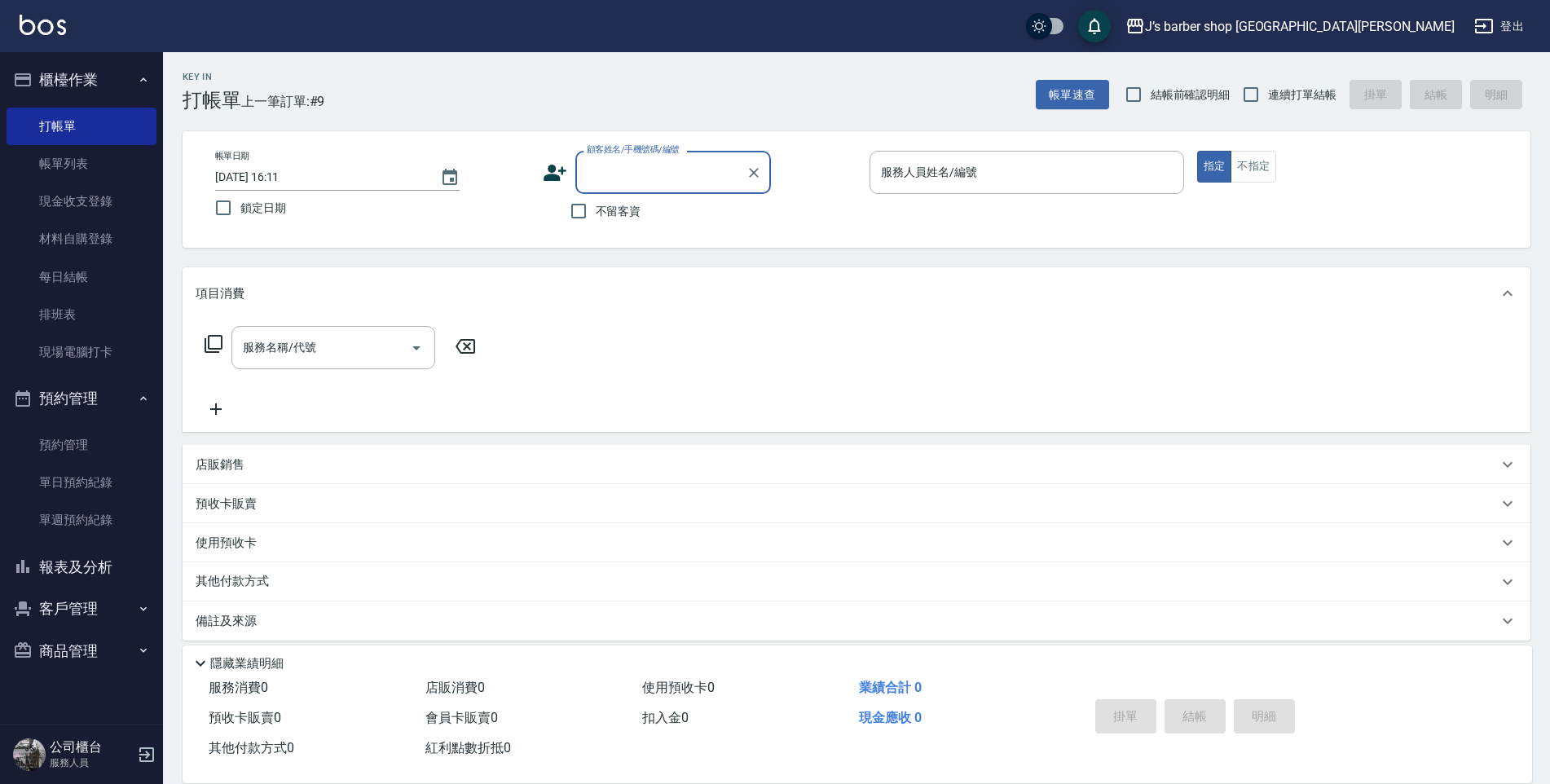
paste input "石頭"
click at [680, 220] on li "石頭/0905127198/null" at bounding box center [673, 214] width 195 height 27
type input "石頭/0905127198/null"
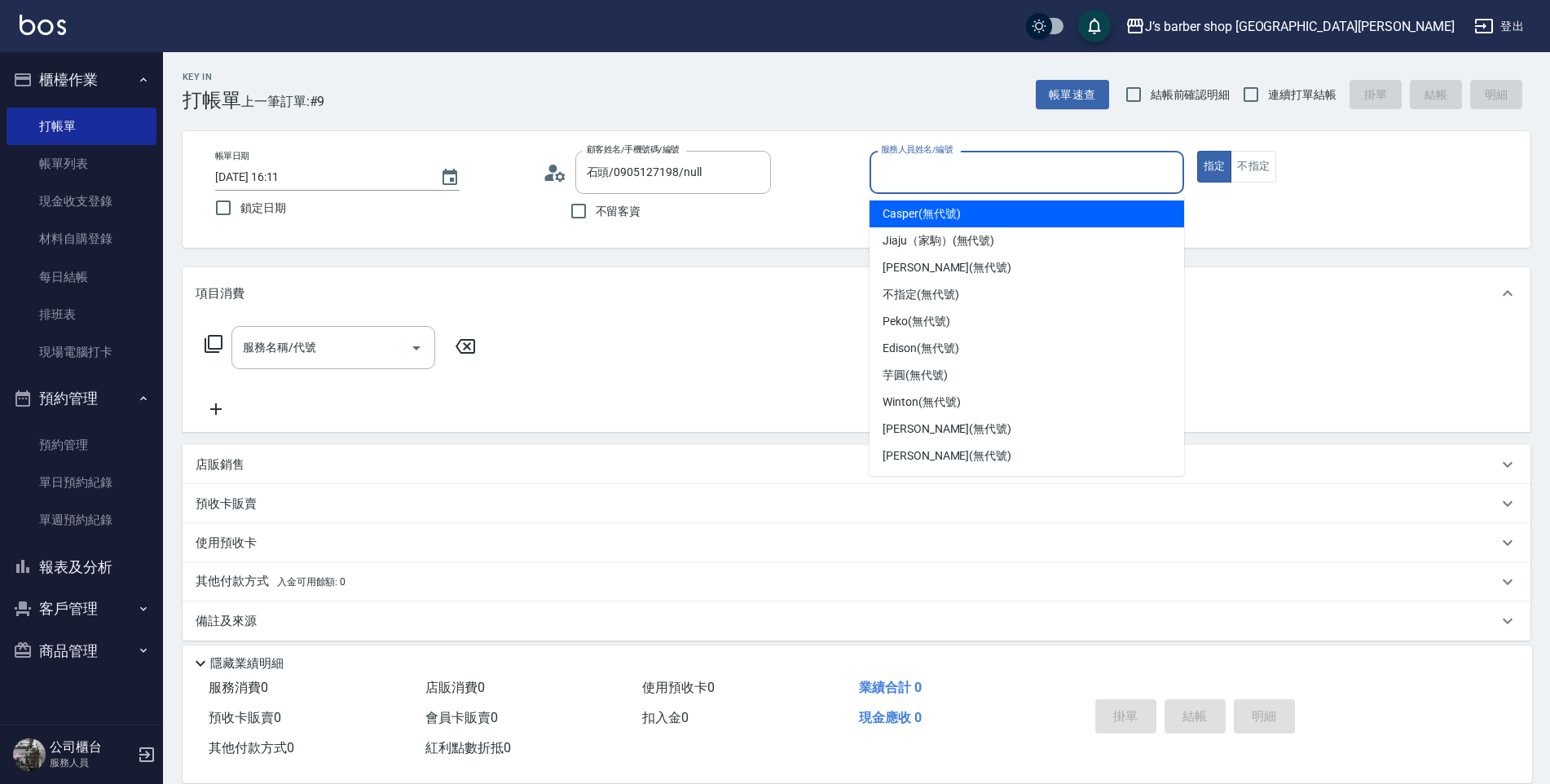
click at [937, 179] on input "服務人員姓名/編號" at bounding box center [1026, 172] width 300 height 29
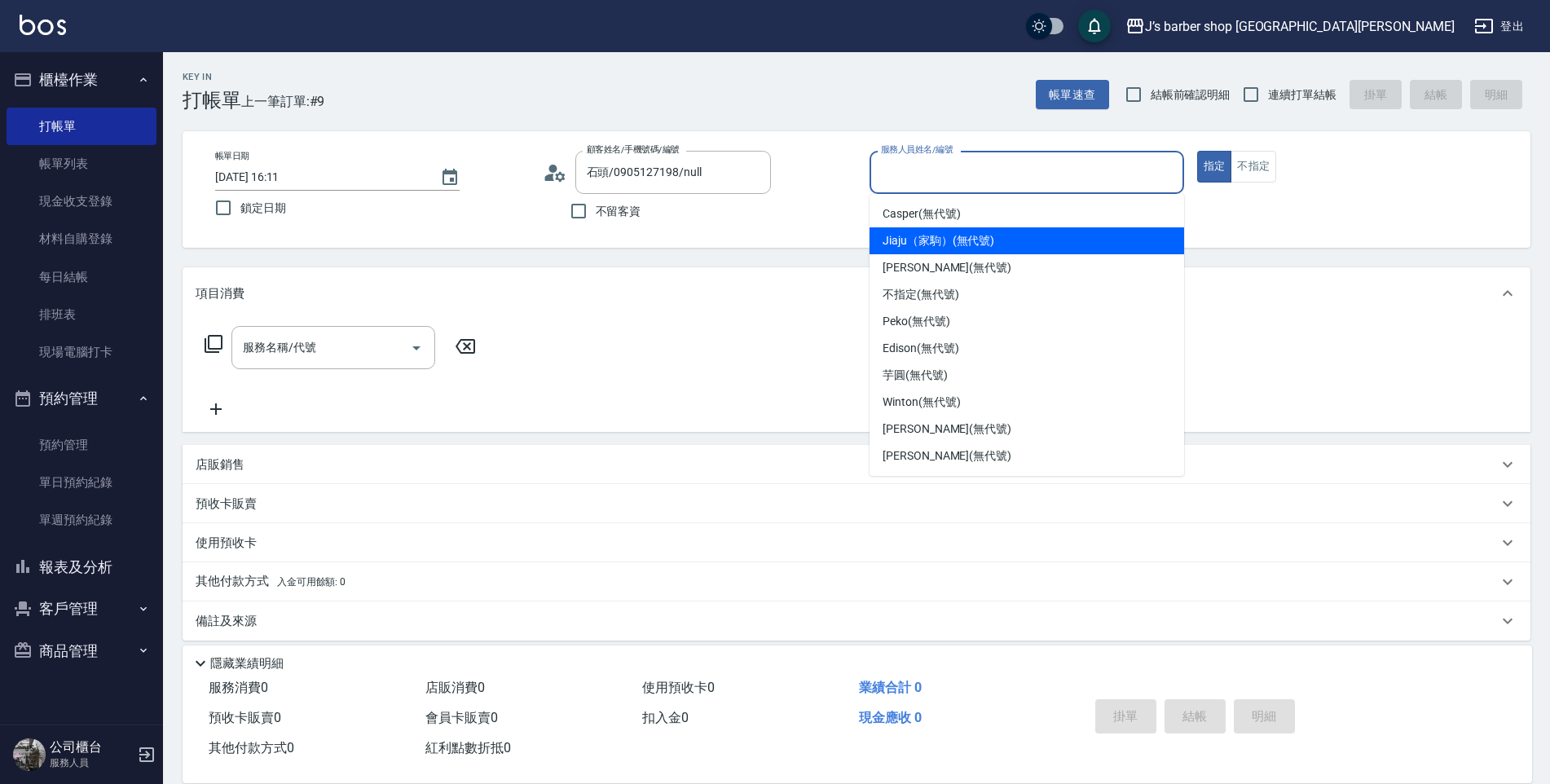
click at [941, 236] on span "Jiaju（家駒） (無代號)" at bounding box center [939, 241] width 112 height 17
type input "Jiaju（家駒）(無代號)"
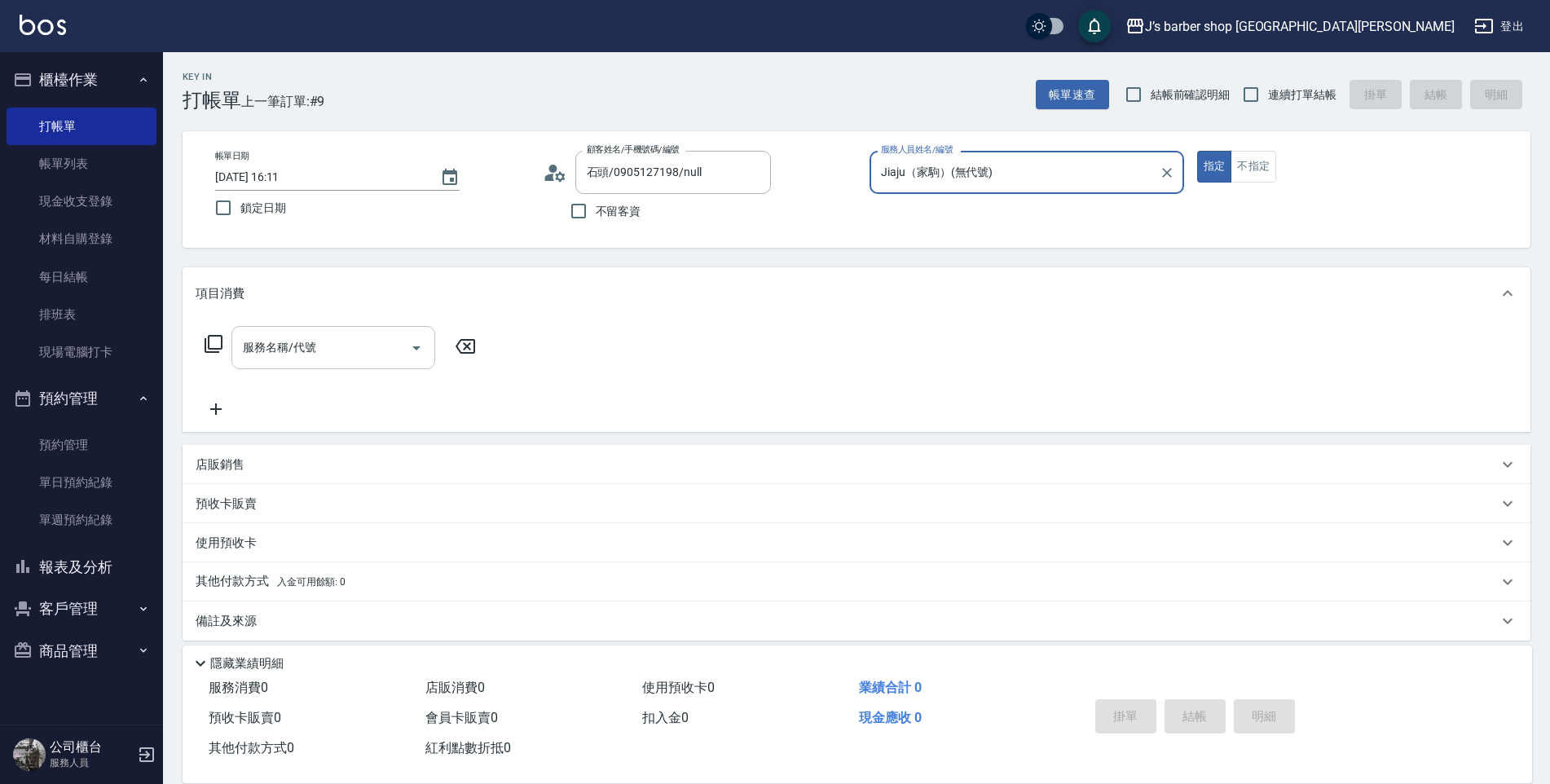
click at [279, 344] on input "服務名稱/代號" at bounding box center [321, 348] width 165 height 29
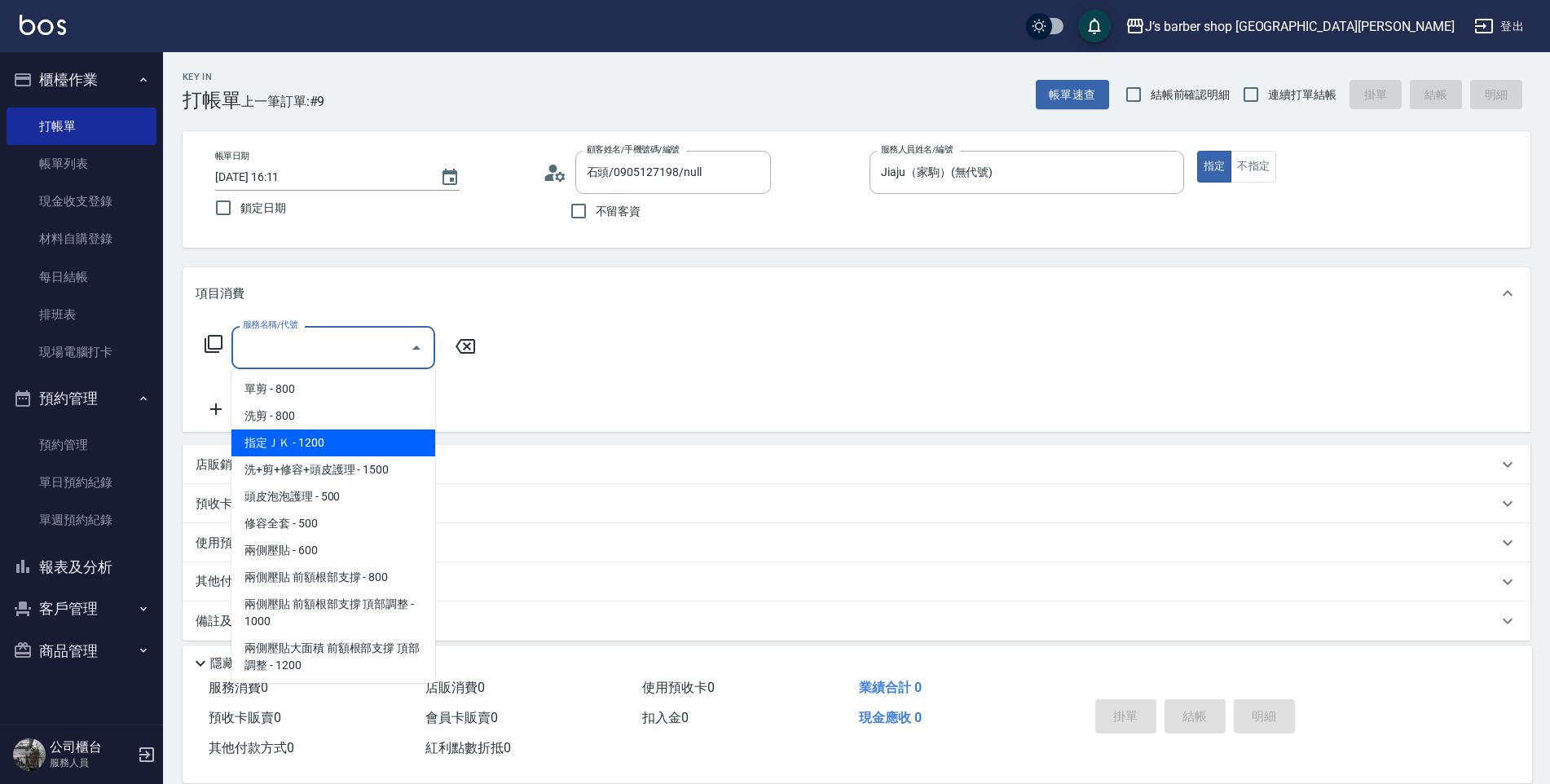
click at [336, 441] on span "指定ＪＫ - 1200" at bounding box center [334, 443] width 204 height 27
type input "指定ＪＫ(102)"
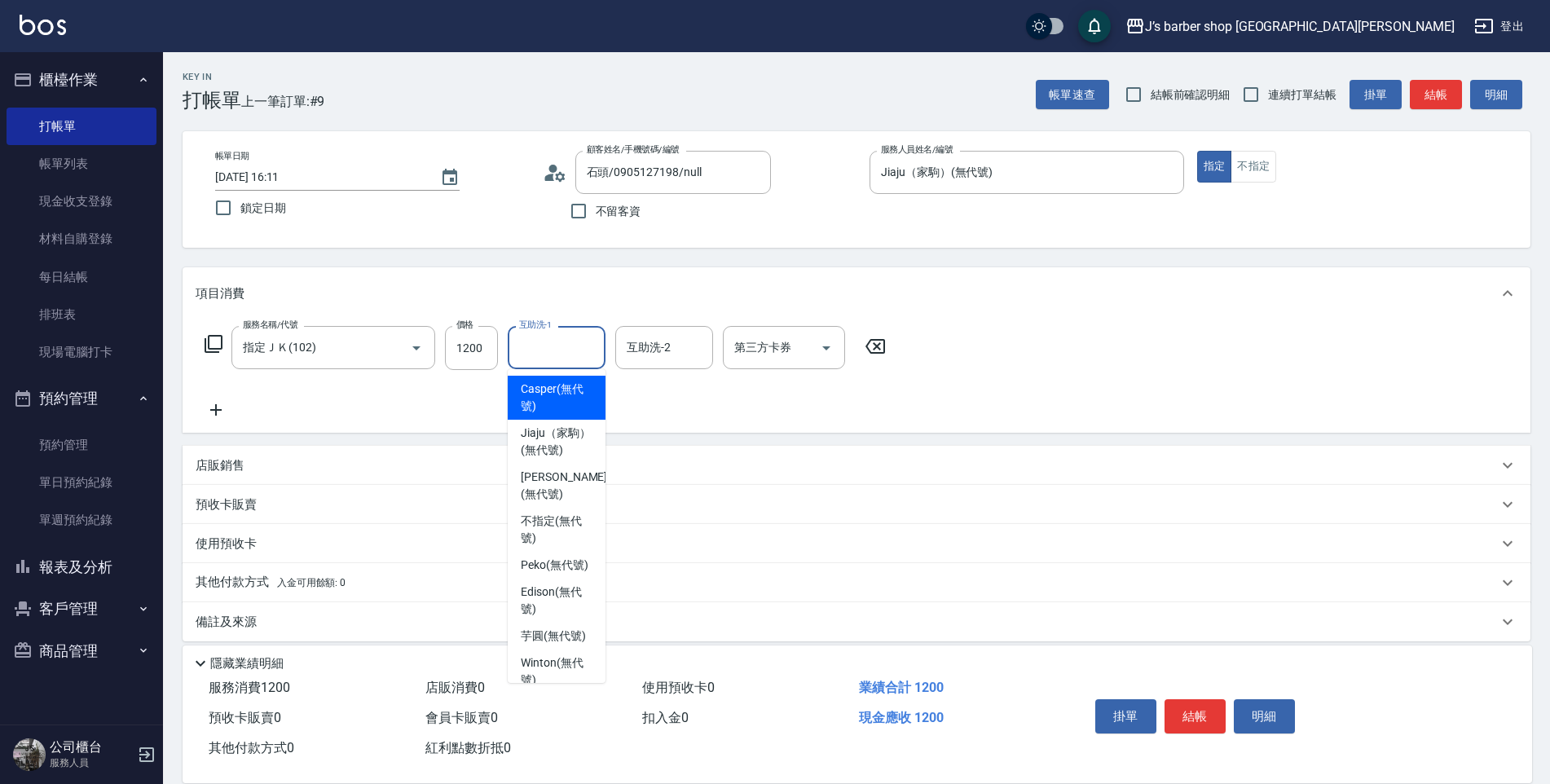
click at [532, 349] on input "互助洗-1" at bounding box center [557, 348] width 83 height 29
click at [559, 574] on span "Peko (無代號)" at bounding box center [555, 565] width 68 height 17
type input "Peko(無代號)"
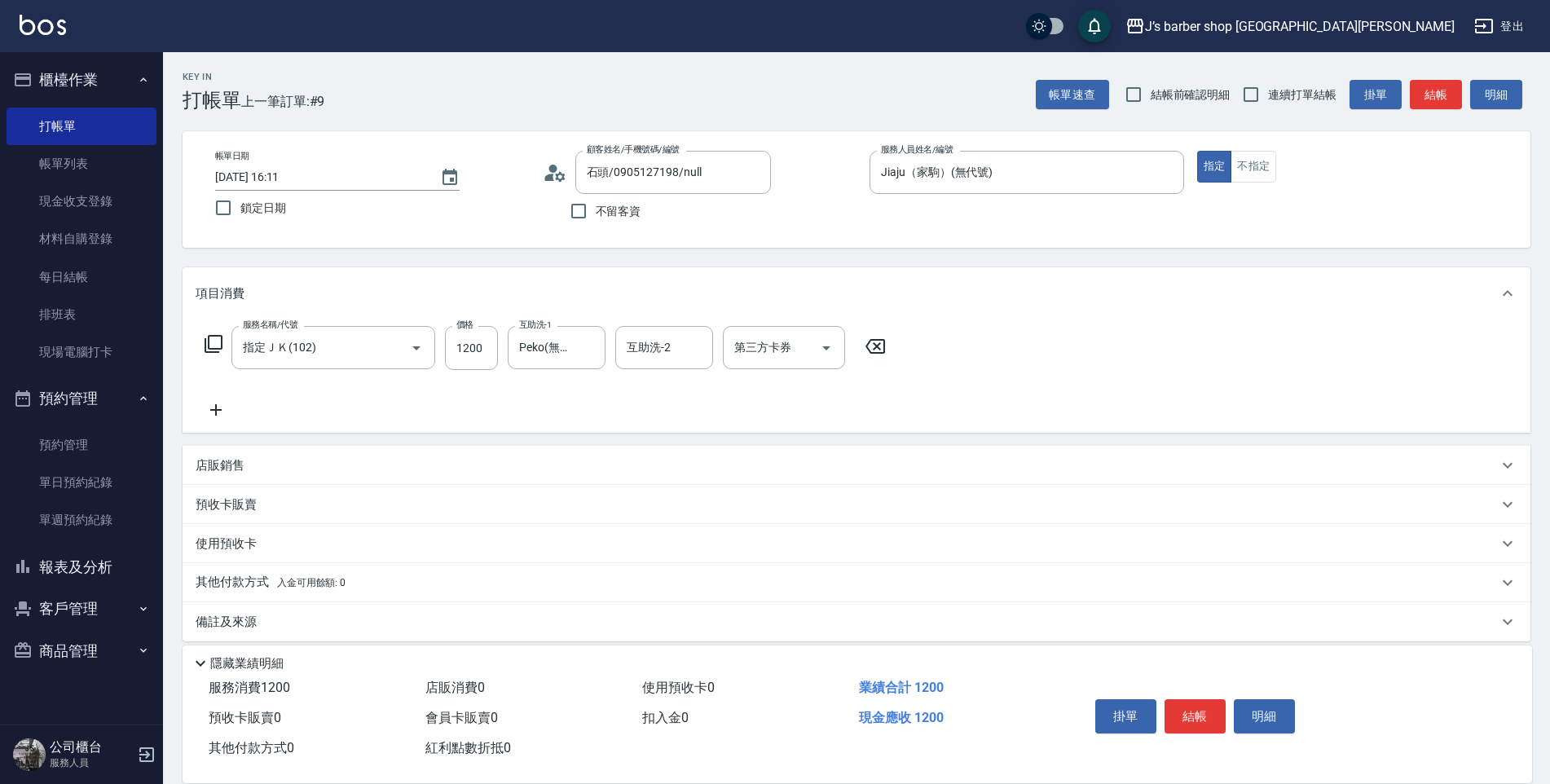
click at [209, 409] on icon at bounding box center [216, 409] width 41 height 20
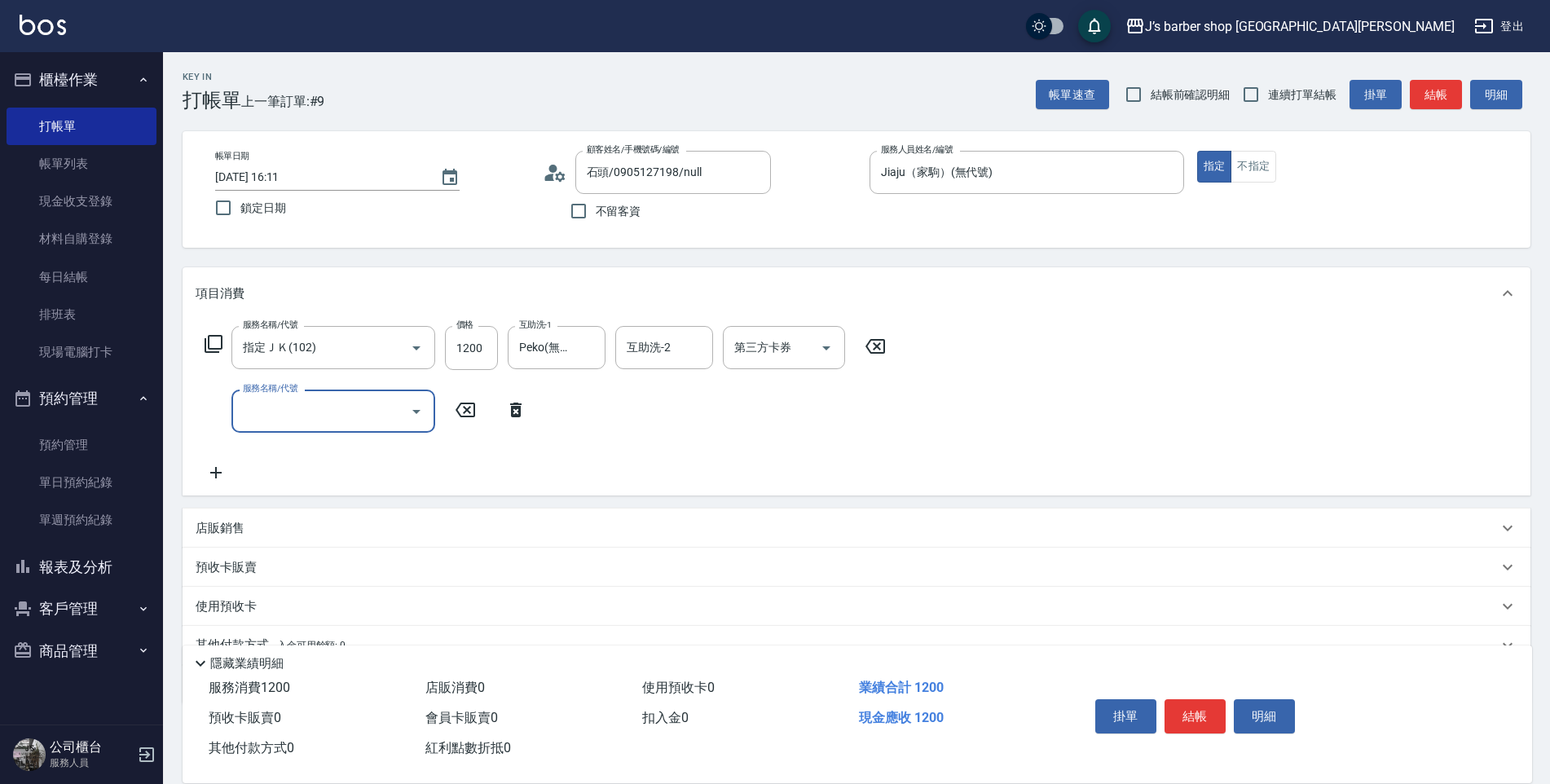
click at [313, 419] on input "服務名稱/代號" at bounding box center [321, 412] width 165 height 29
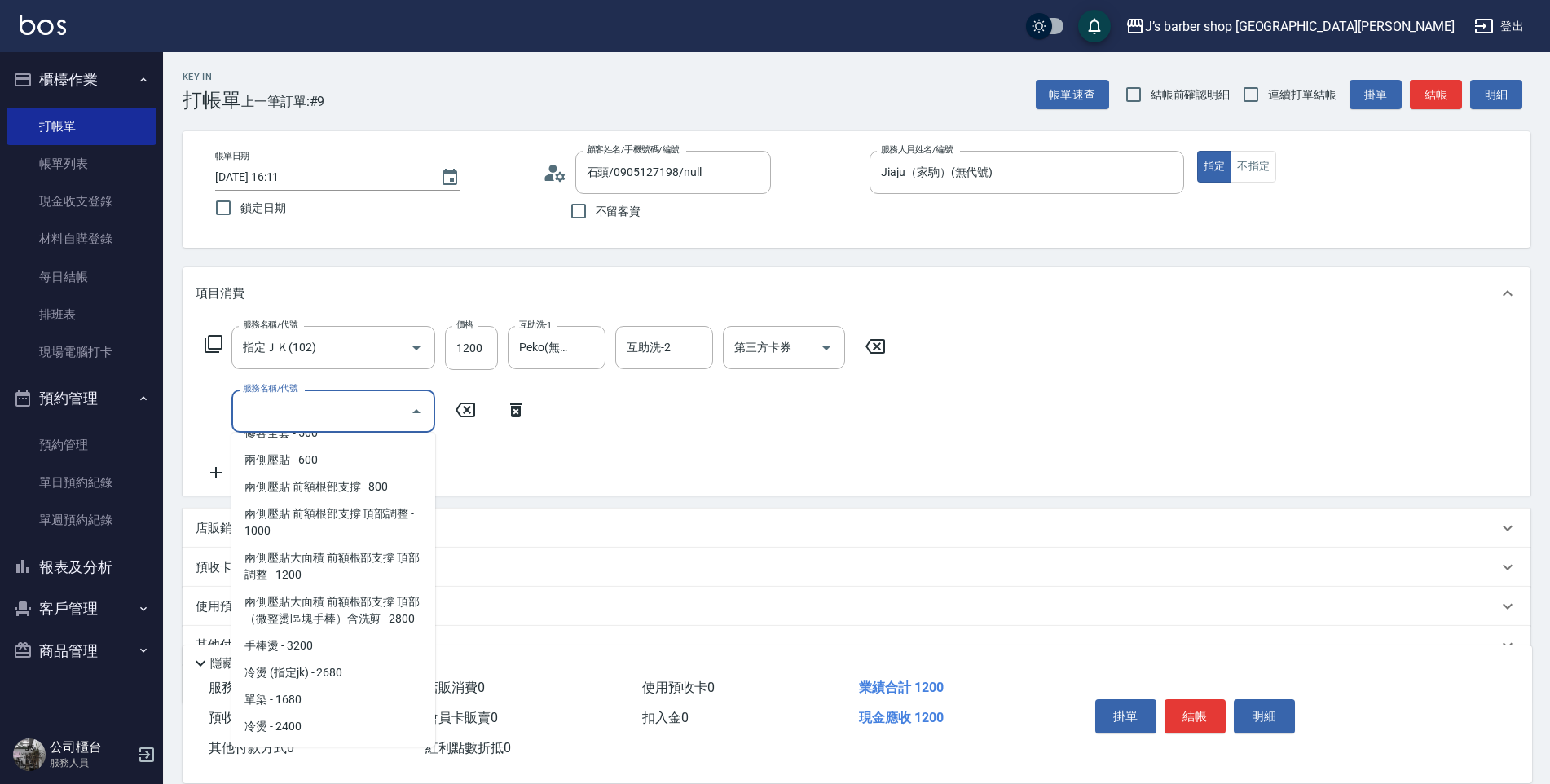
scroll to position [163, 0]
click at [340, 514] on span "兩側壓貼 前額根部支撐 頂部調整 - 1000" at bounding box center [334, 523] width 204 height 44
type input "兩側壓貼 前額根部支撐 頂部調整(Gp2)"
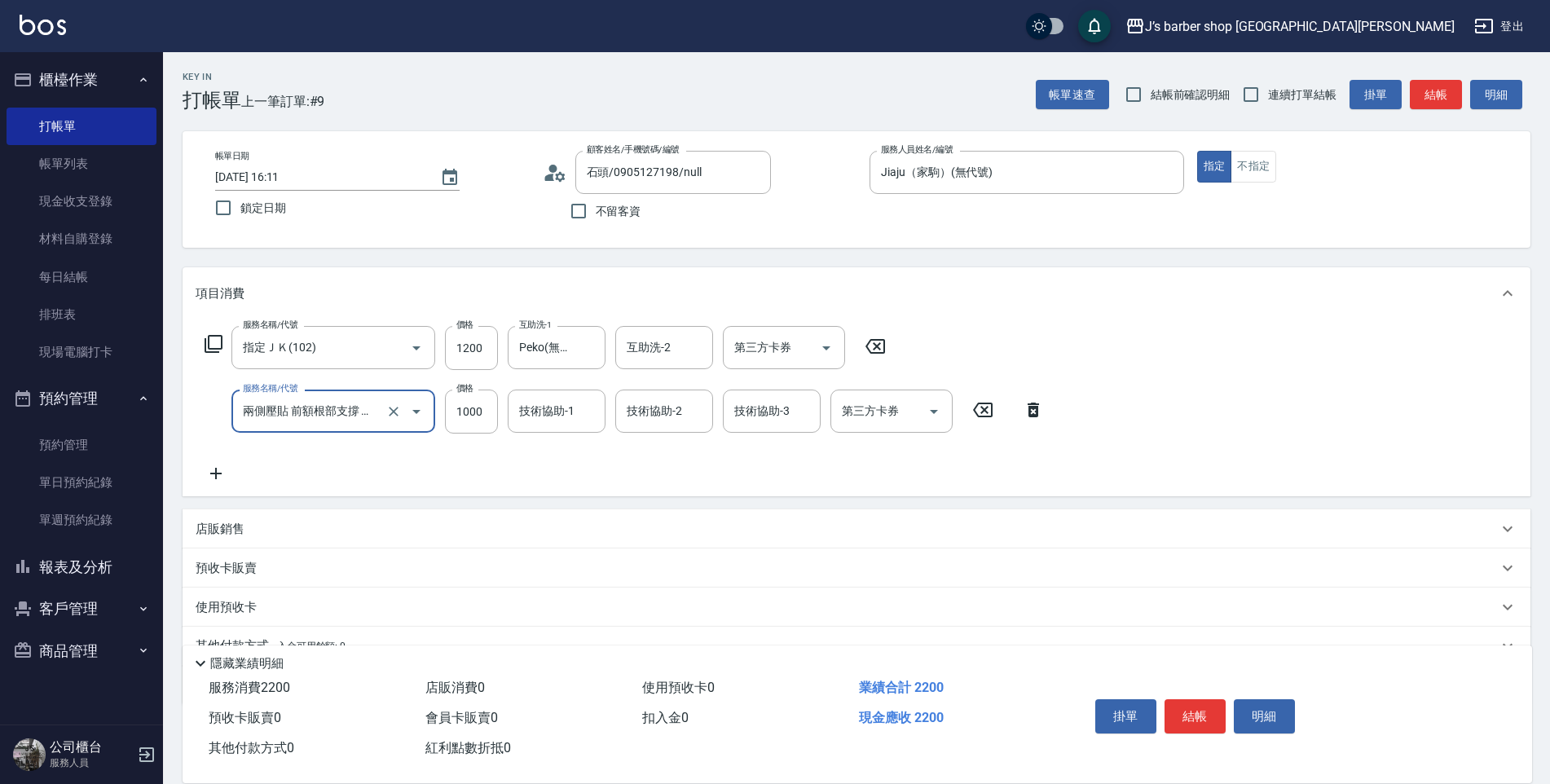
click at [559, 411] on input "技術協助-1" at bounding box center [557, 412] width 83 height 29
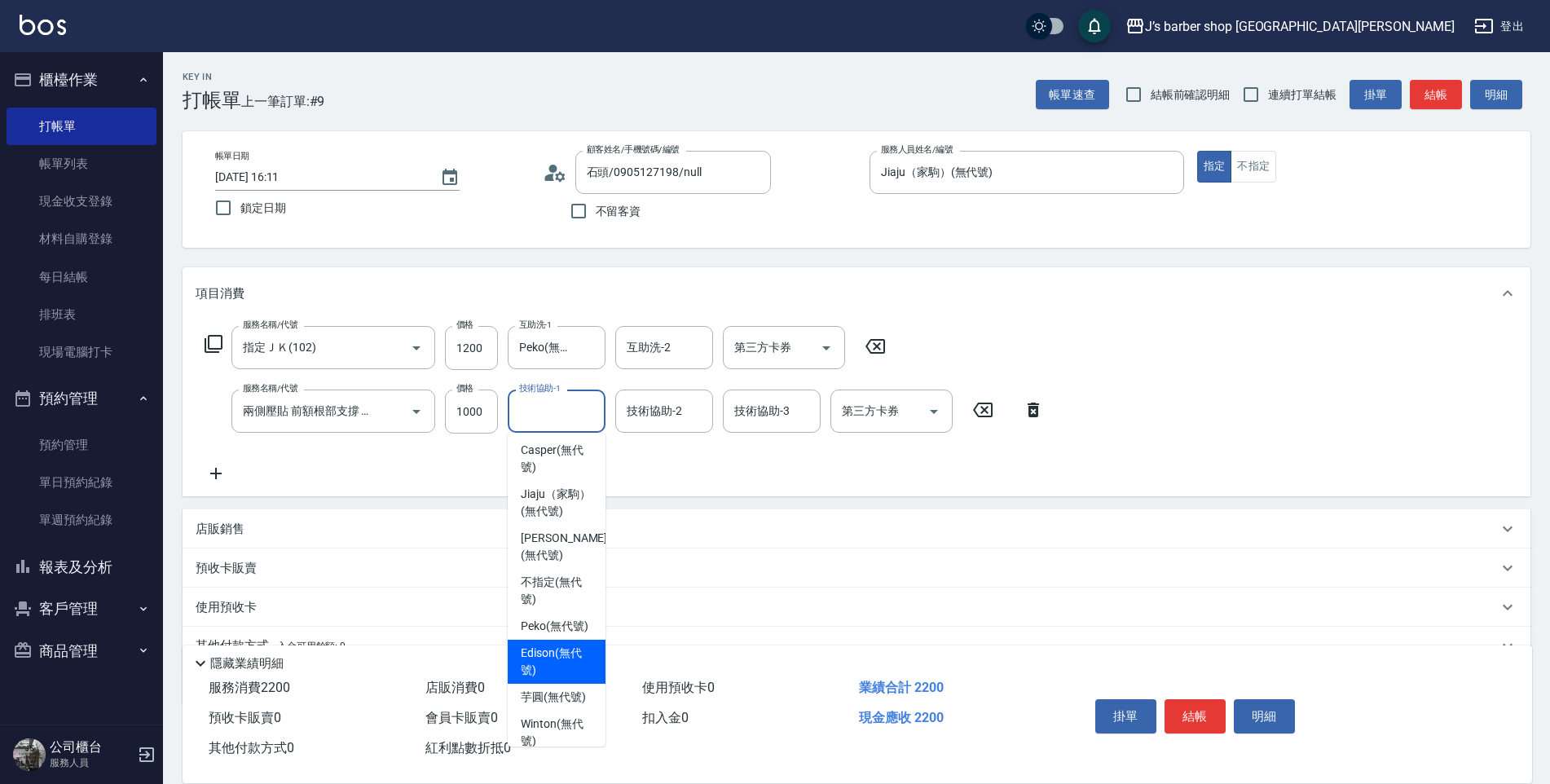
scroll to position [0, 0]
click at [550, 520] on span "Jiaju（家駒） (無代號)" at bounding box center [557, 505] width 71 height 34
type input "Jiaju（家駒）(無代號)"
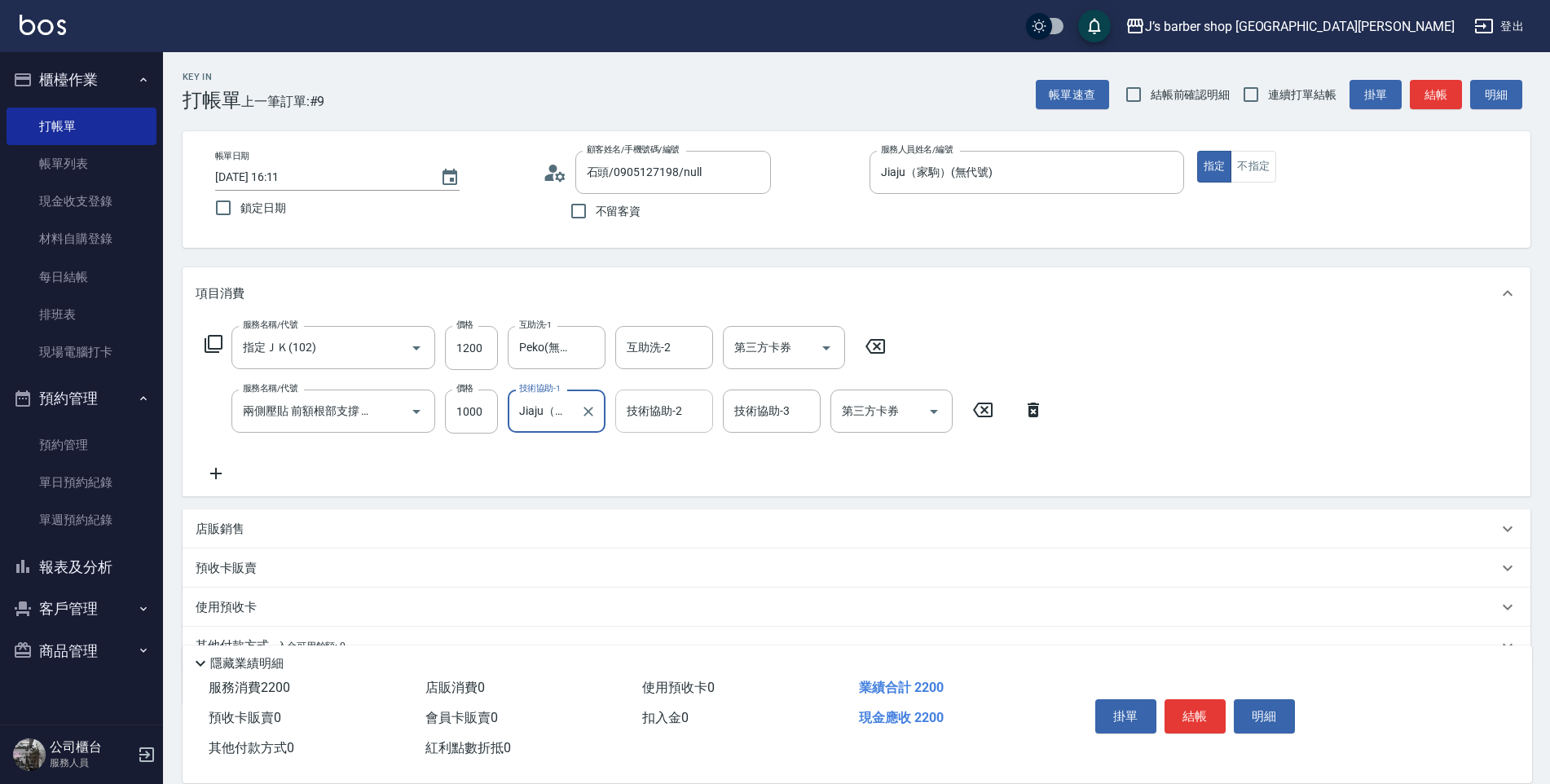
click at [670, 415] on input "技術協助-2" at bounding box center [665, 412] width 83 height 29
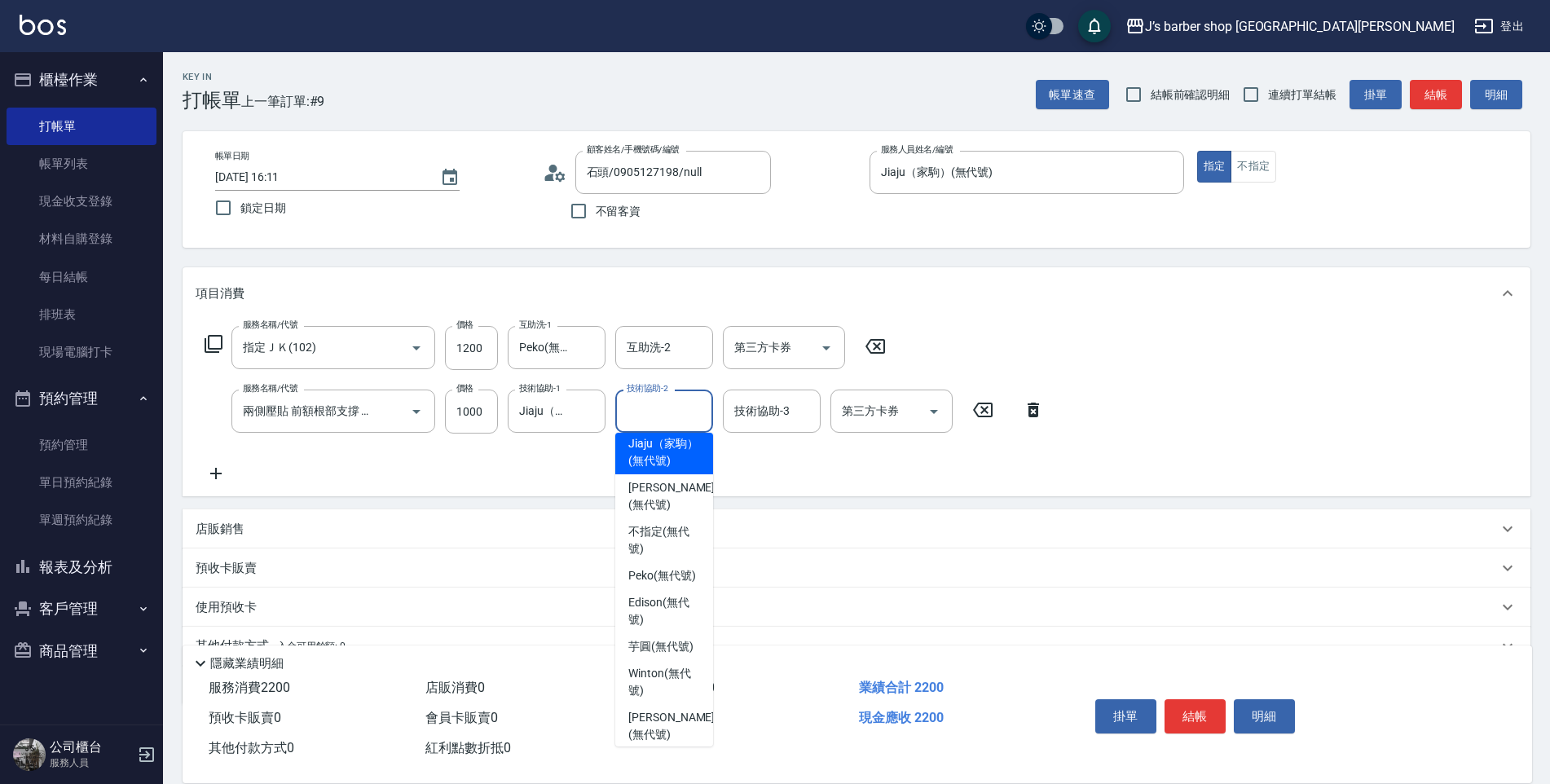
scroll to position [81, 0]
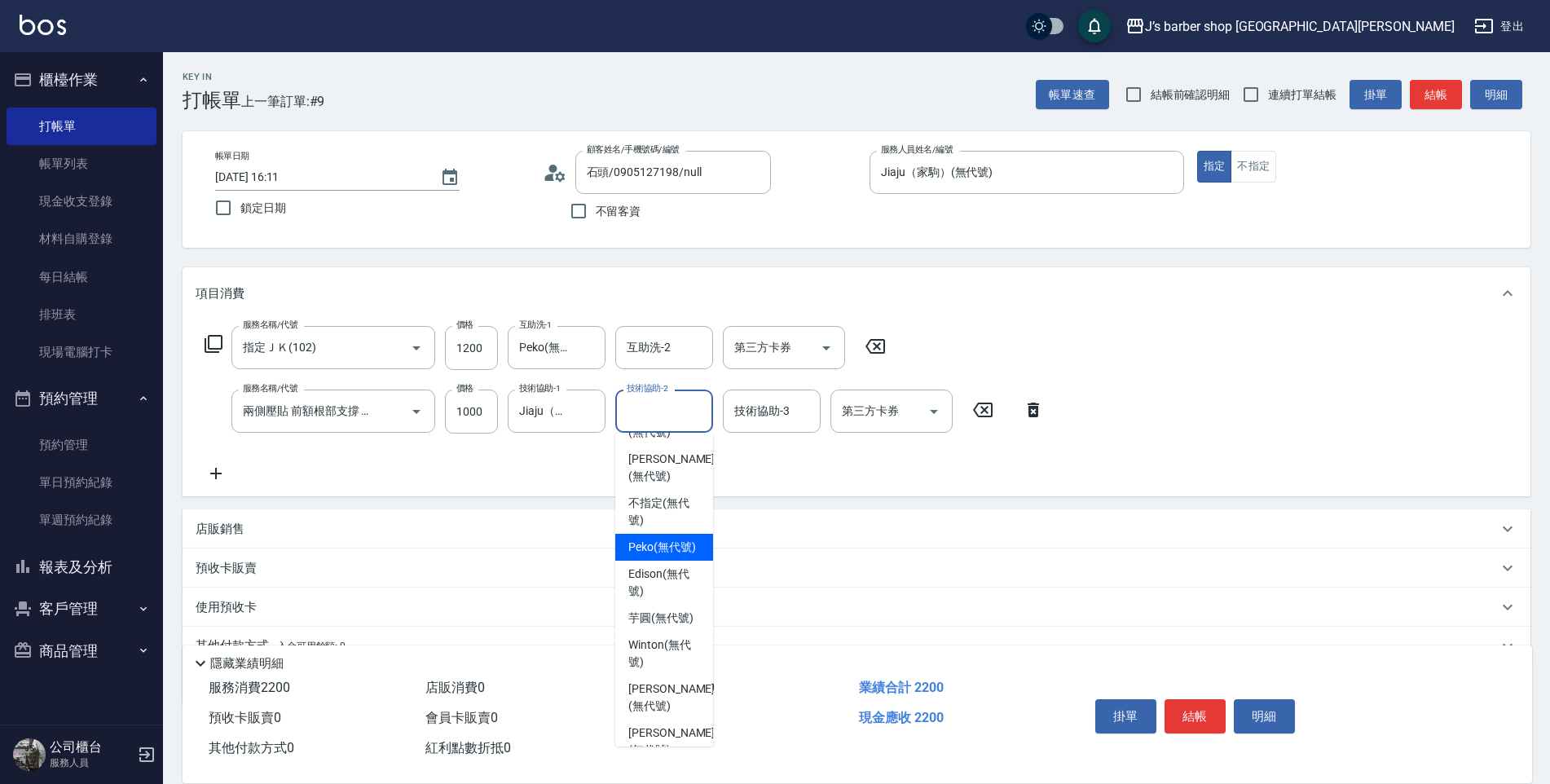
click at [652, 556] on span "Peko (無代號)" at bounding box center [662, 547] width 68 height 17
type input "Peko(無代號)"
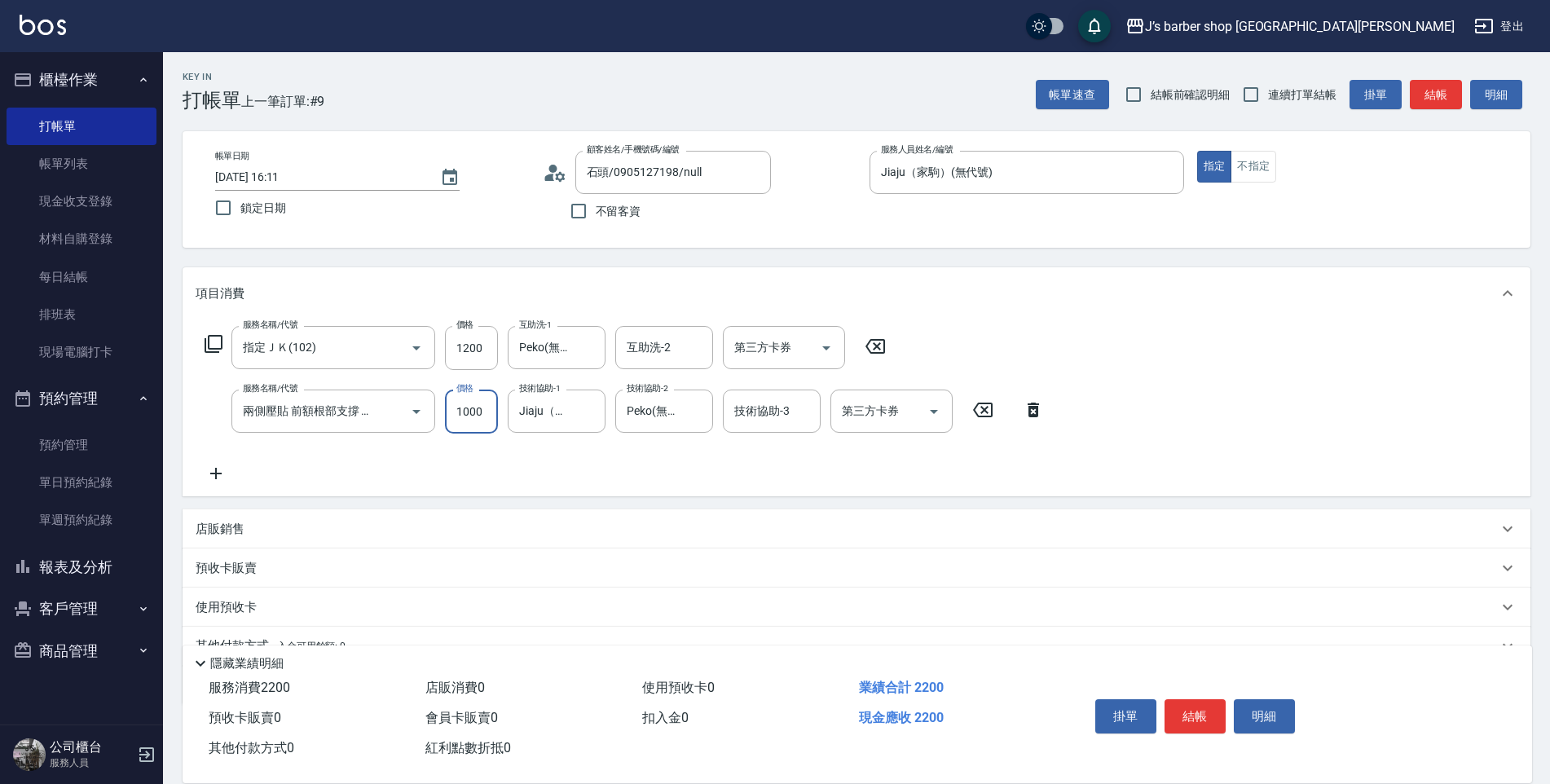
click at [486, 412] on input "1000" at bounding box center [471, 412] width 53 height 44
click at [486, 414] on input "1000" at bounding box center [471, 412] width 53 height 44
type input "1400"
click at [1188, 702] on button "結帳" at bounding box center [1195, 716] width 61 height 34
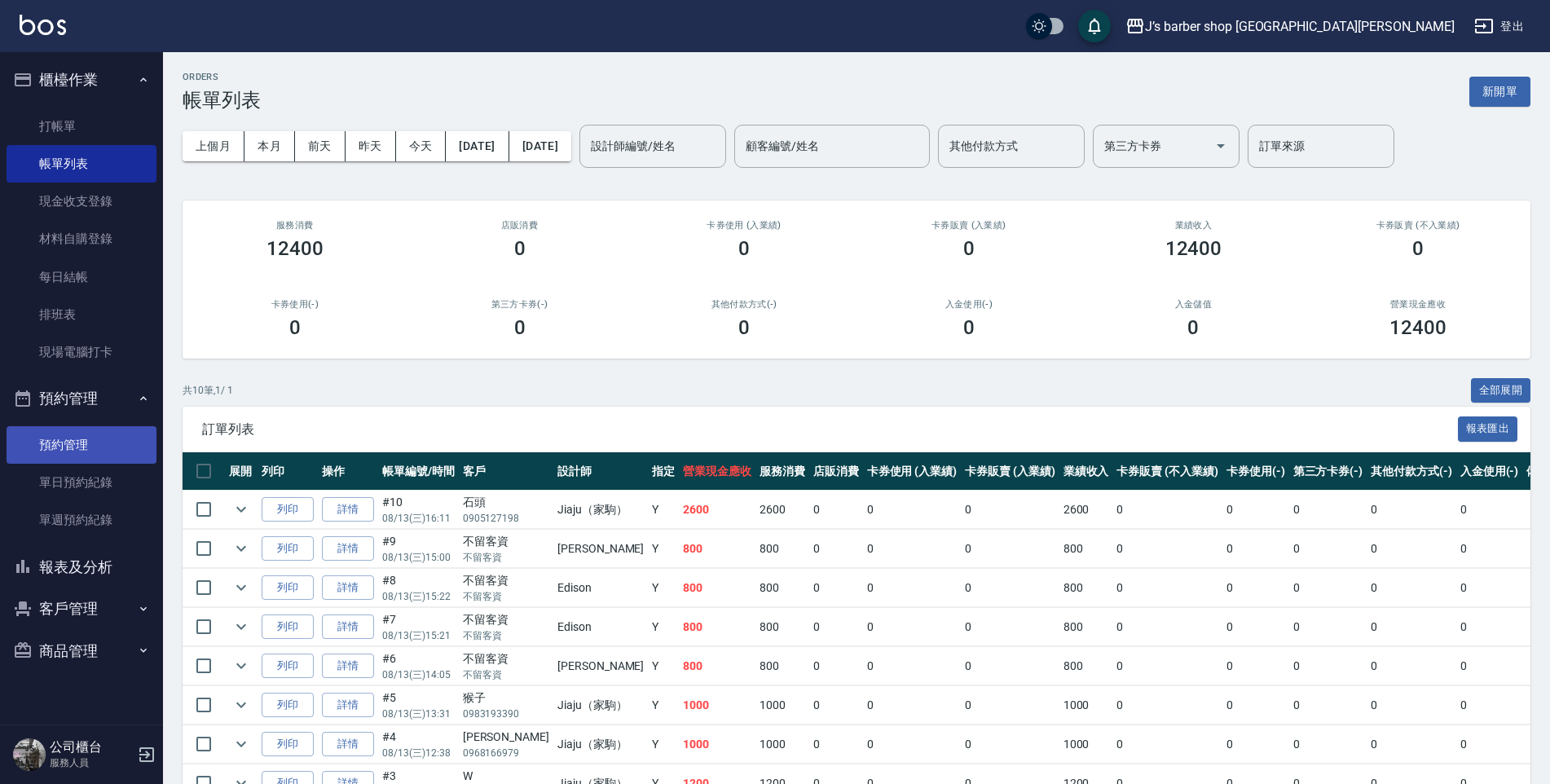
click at [104, 457] on link "預約管理" at bounding box center [81, 445] width 150 height 37
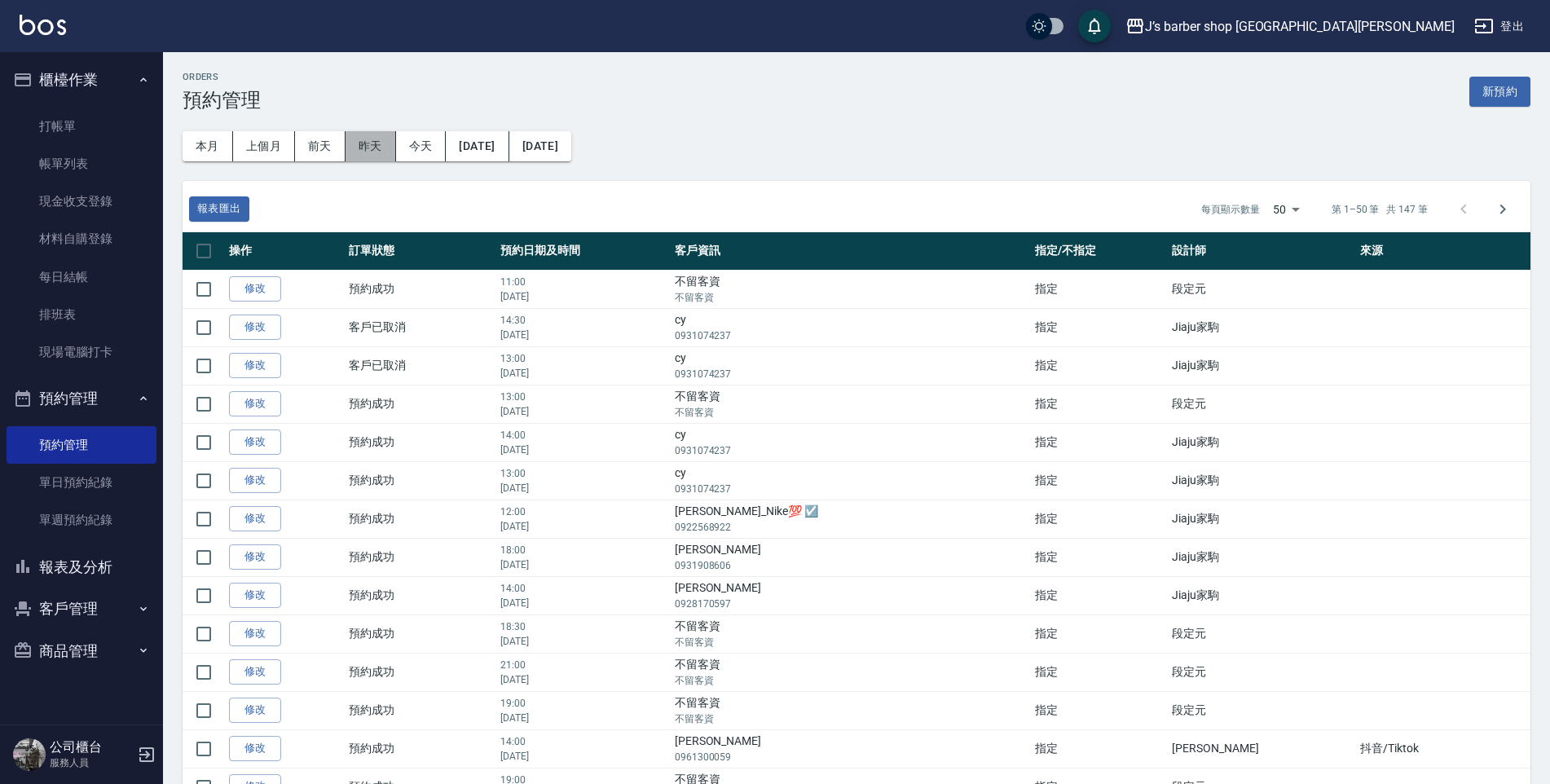
click at [378, 148] on button "昨天" at bounding box center [371, 147] width 51 height 31
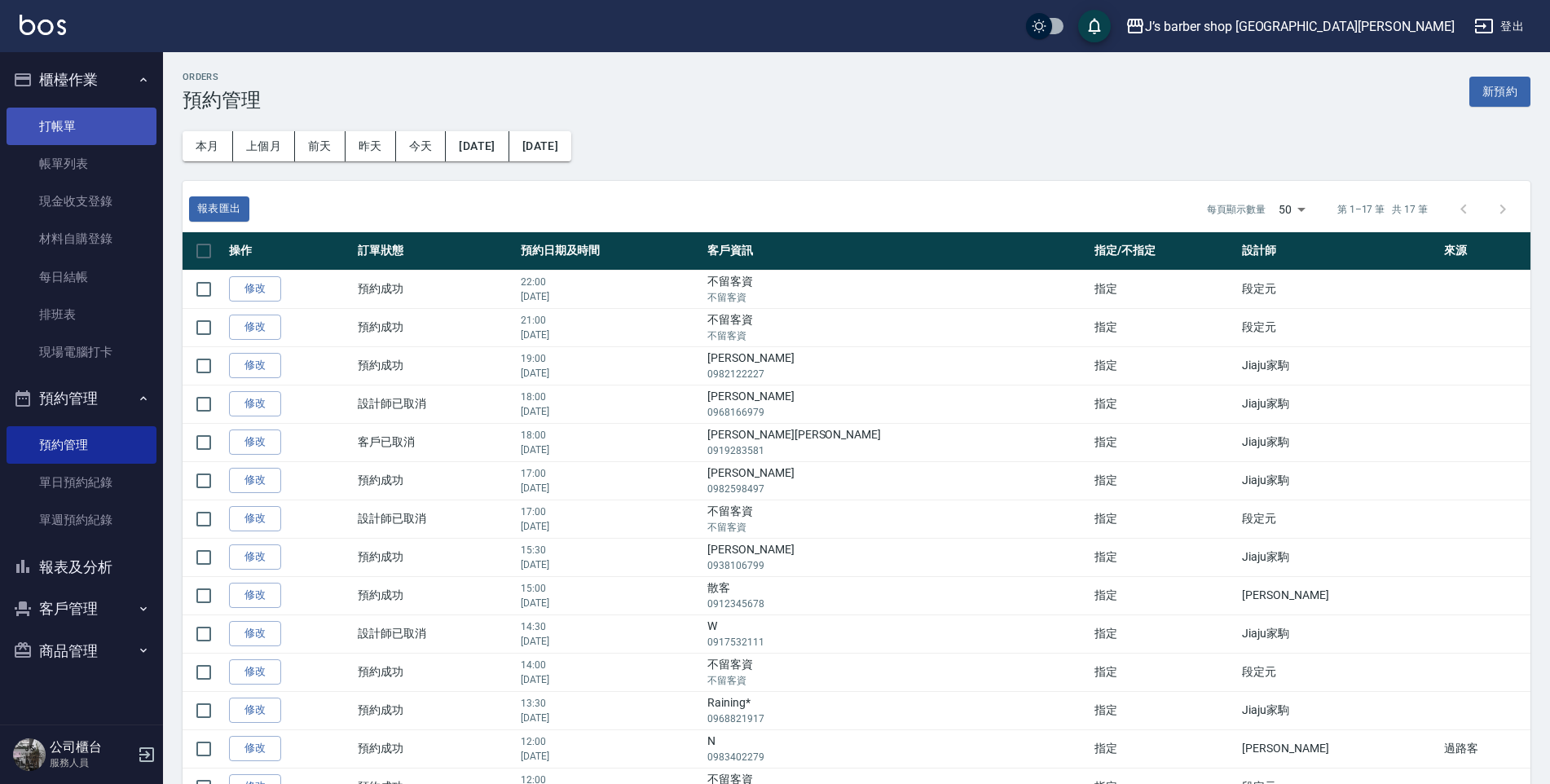
click at [46, 133] on link "打帳單" at bounding box center [81, 126] width 150 height 37
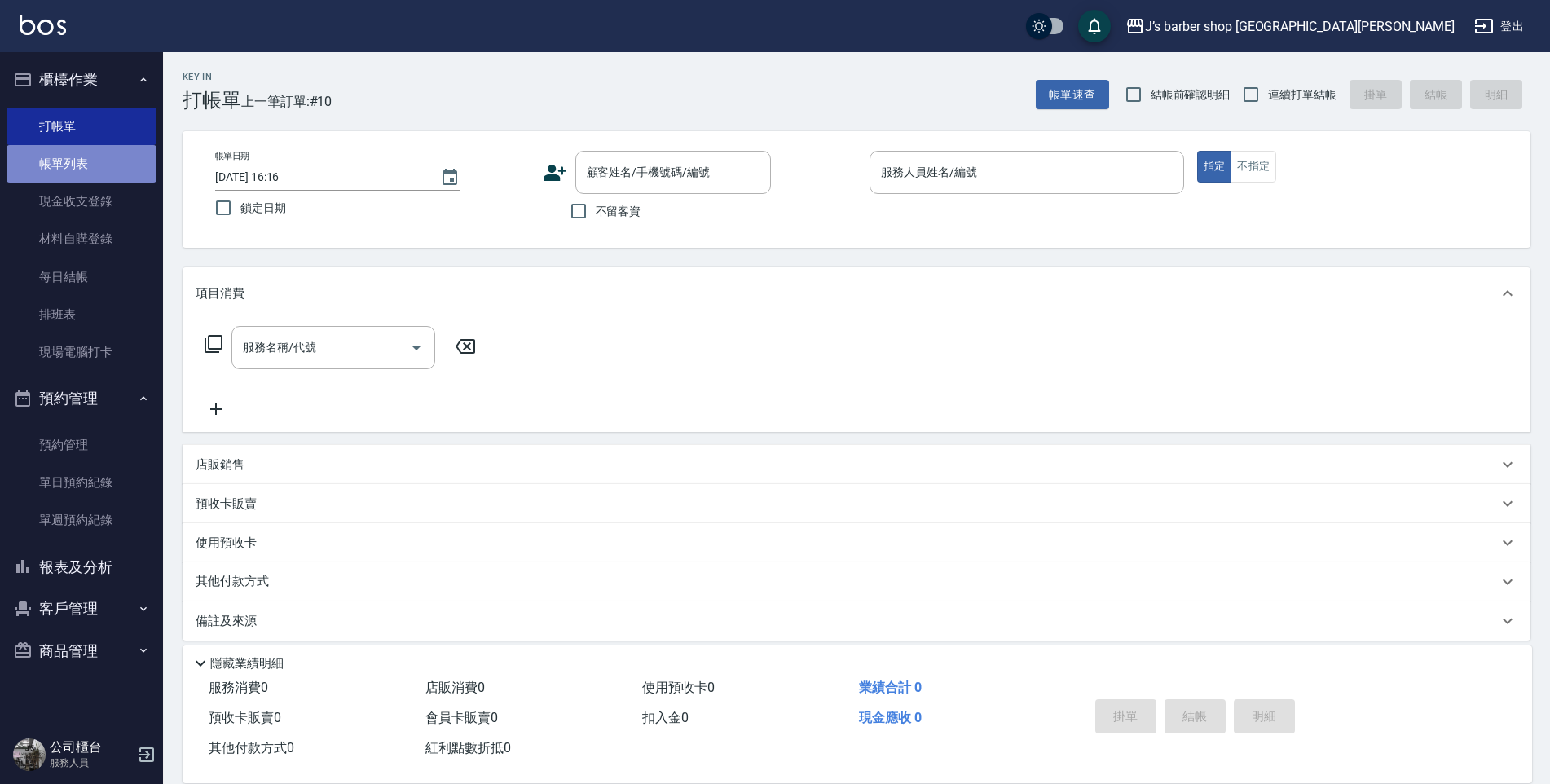
click at [88, 156] on link "帳單列表" at bounding box center [81, 164] width 150 height 37
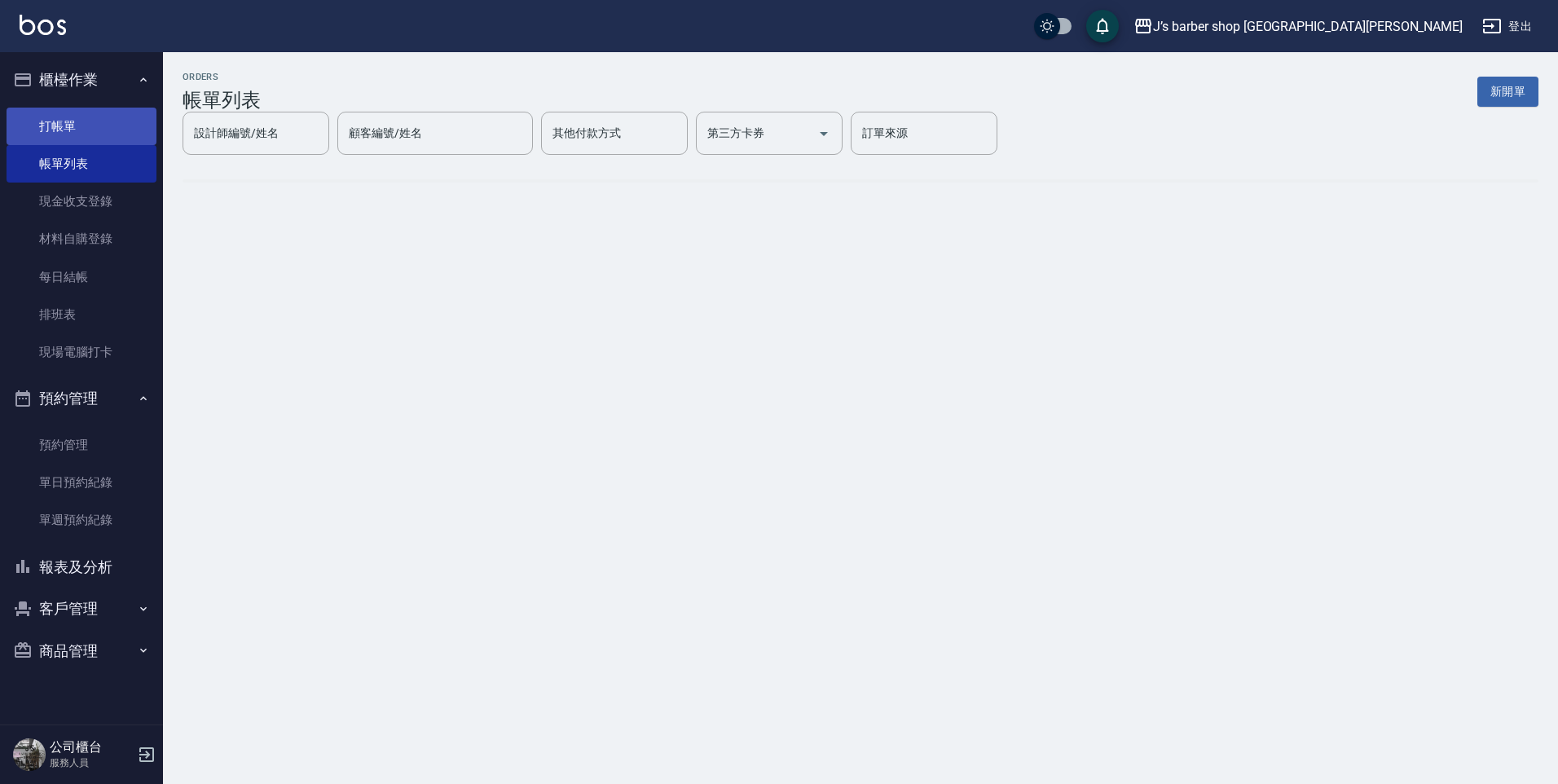
click at [86, 120] on link "打帳單" at bounding box center [81, 126] width 150 height 37
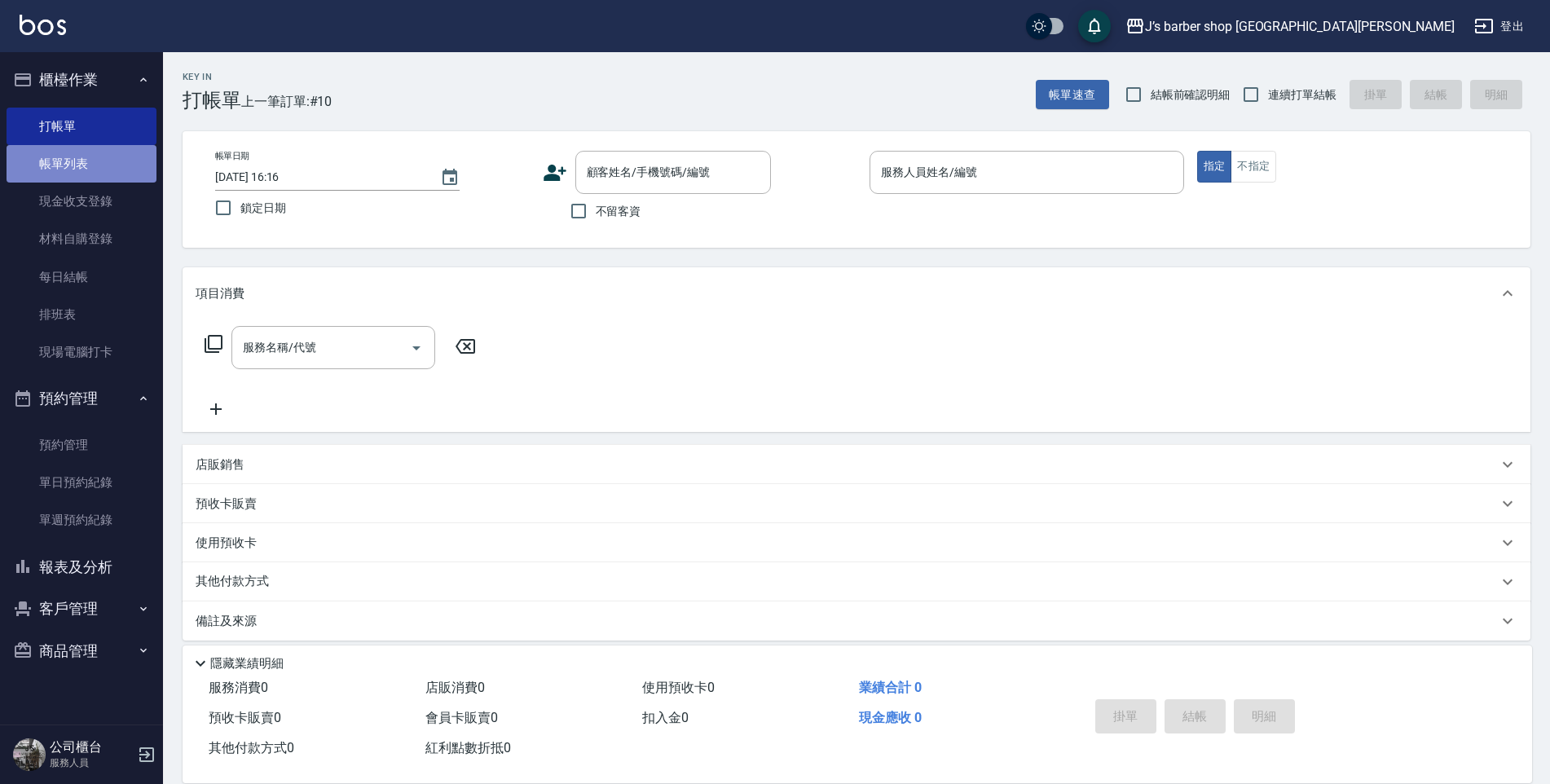
click at [77, 159] on link "帳單列表" at bounding box center [81, 164] width 150 height 37
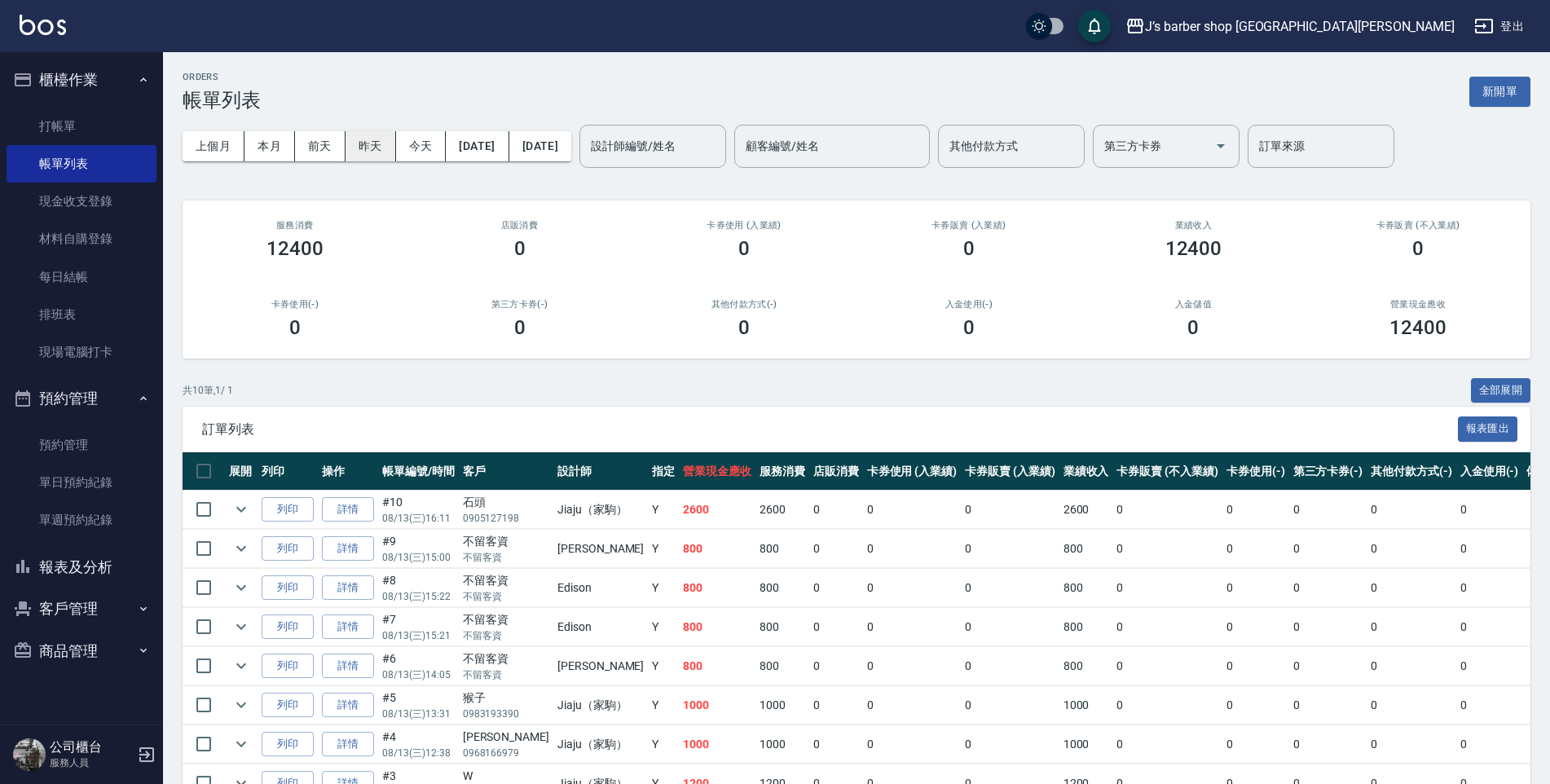
click at [388, 152] on button "昨天" at bounding box center [371, 147] width 51 height 31
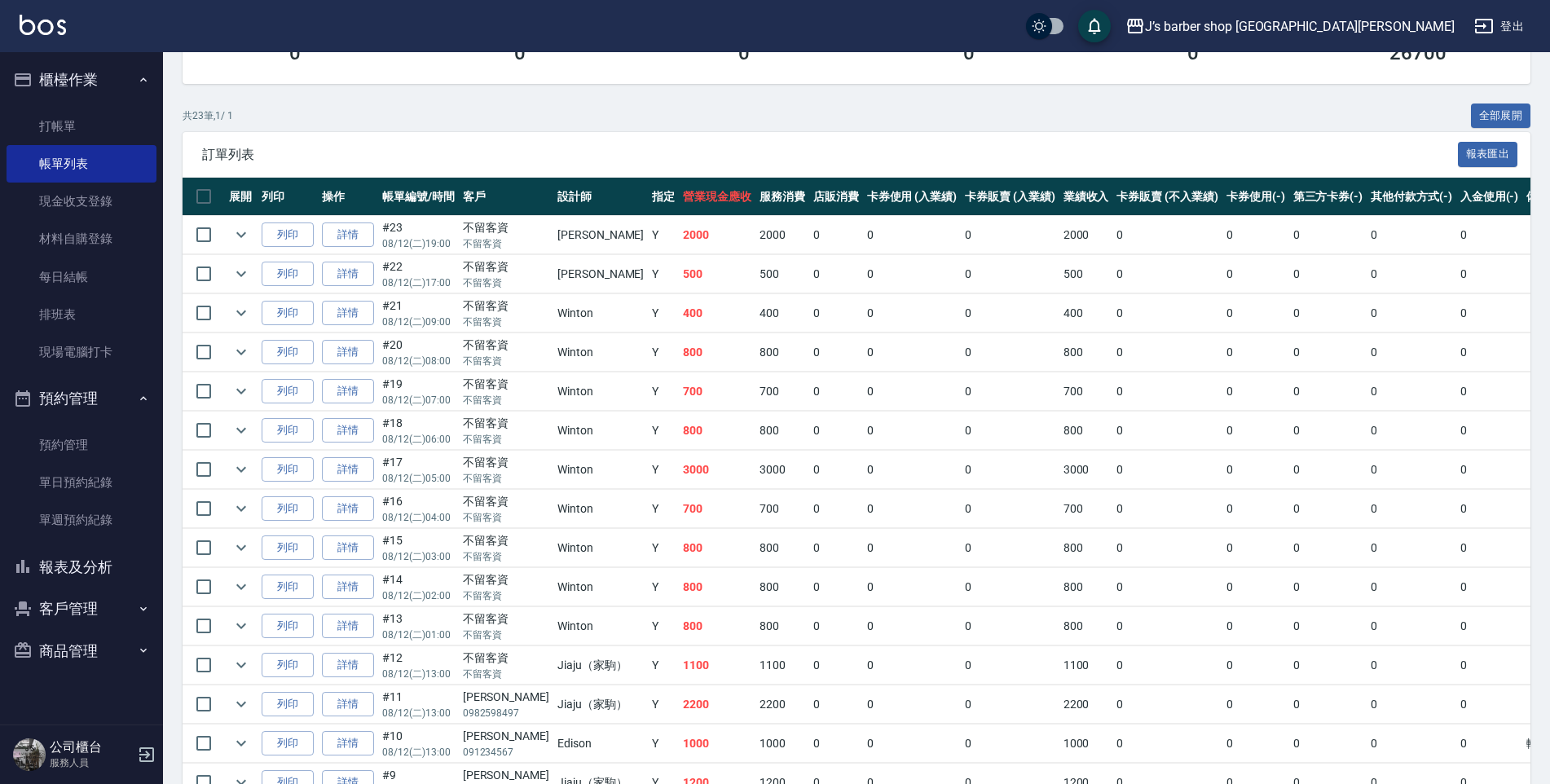
scroll to position [31, 0]
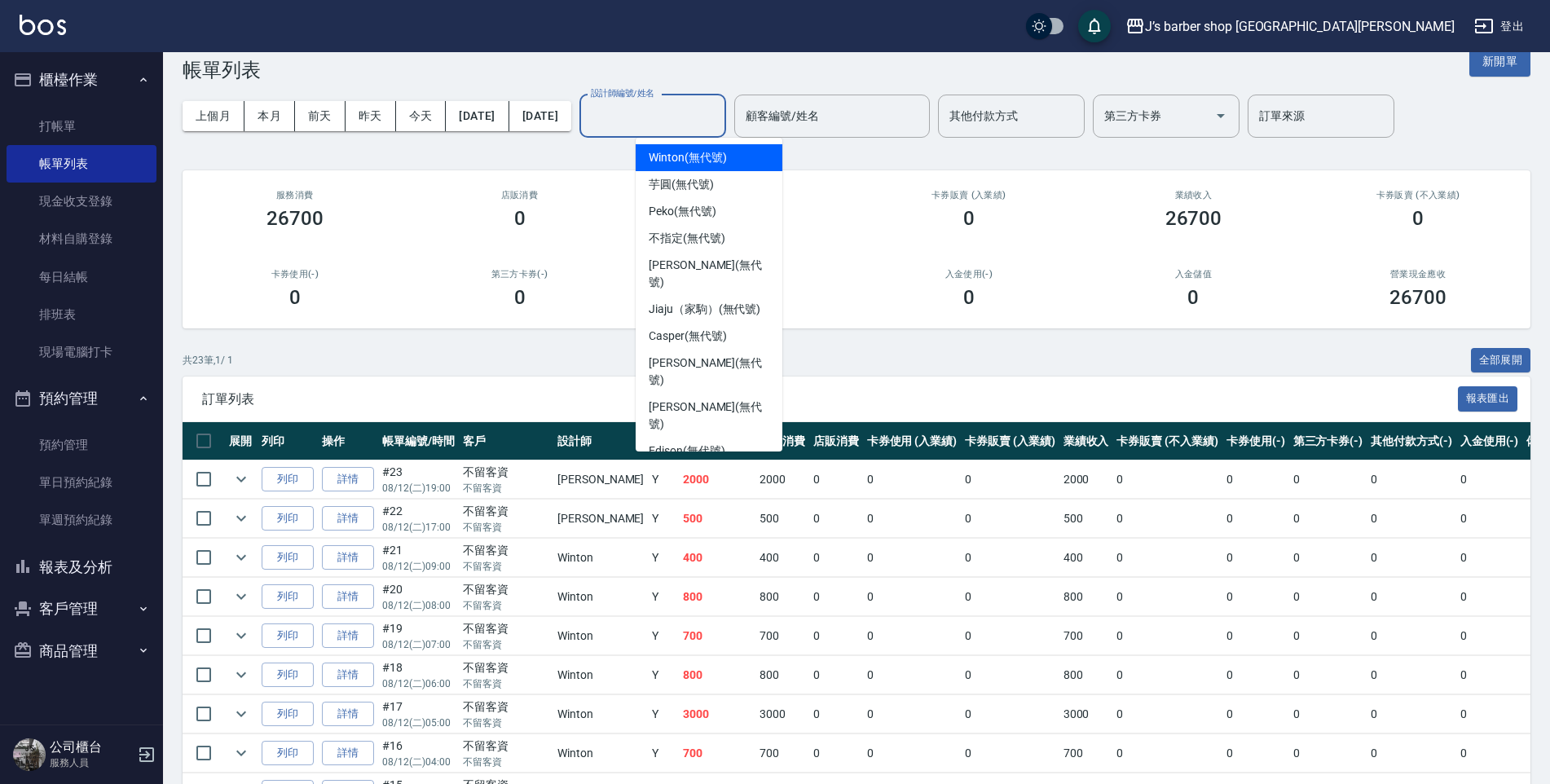
click at [705, 118] on input "設計師編號/姓名" at bounding box center [653, 116] width 132 height 29
click at [662, 300] on span "Jiaju（家駒） (無代號)" at bounding box center [705, 309] width 112 height 17
type input "Jiaju（家駒）(無代號)"
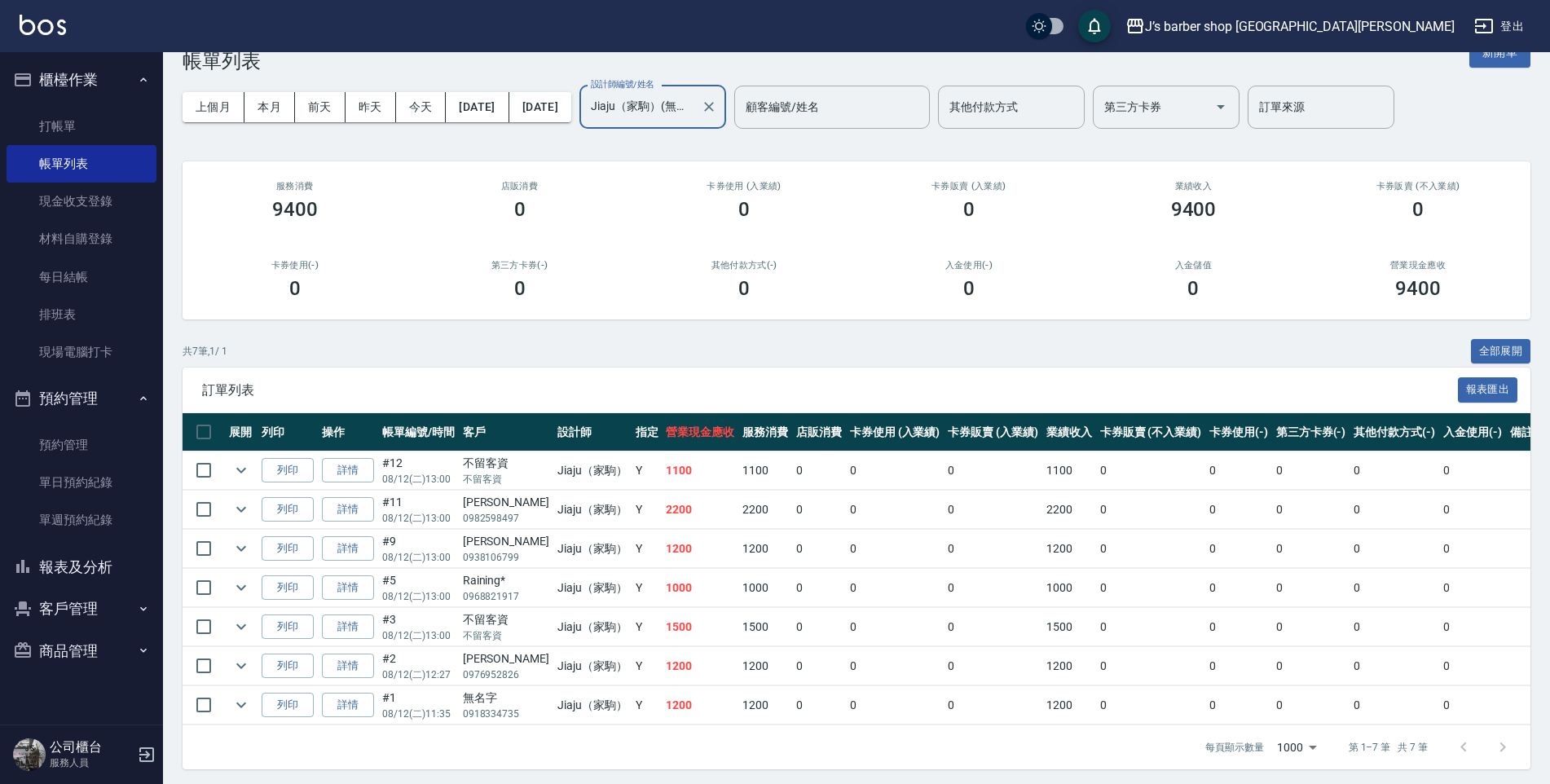
scroll to position [56, 0]
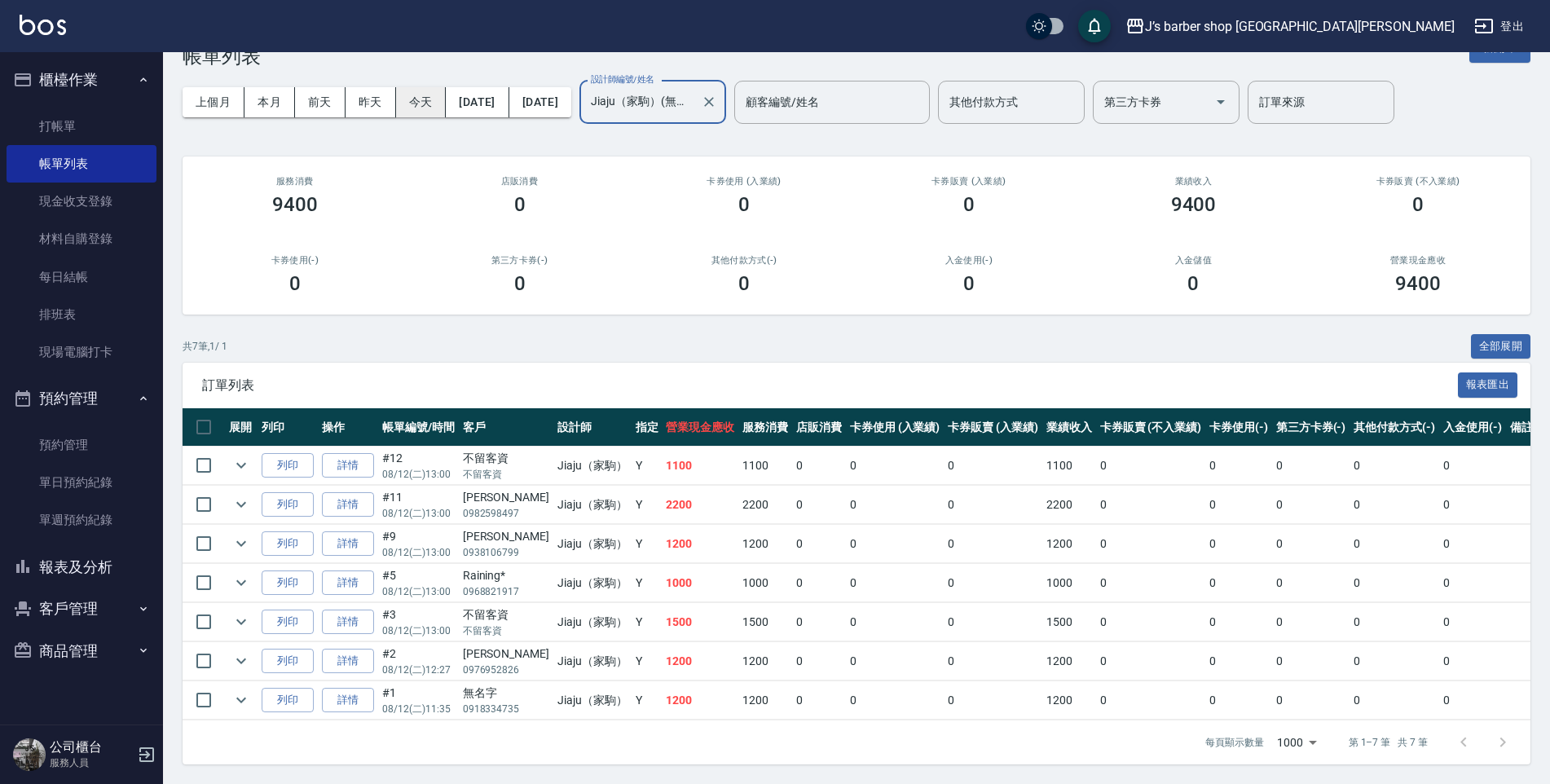
click at [412, 91] on button "今天" at bounding box center [422, 103] width 51 height 31
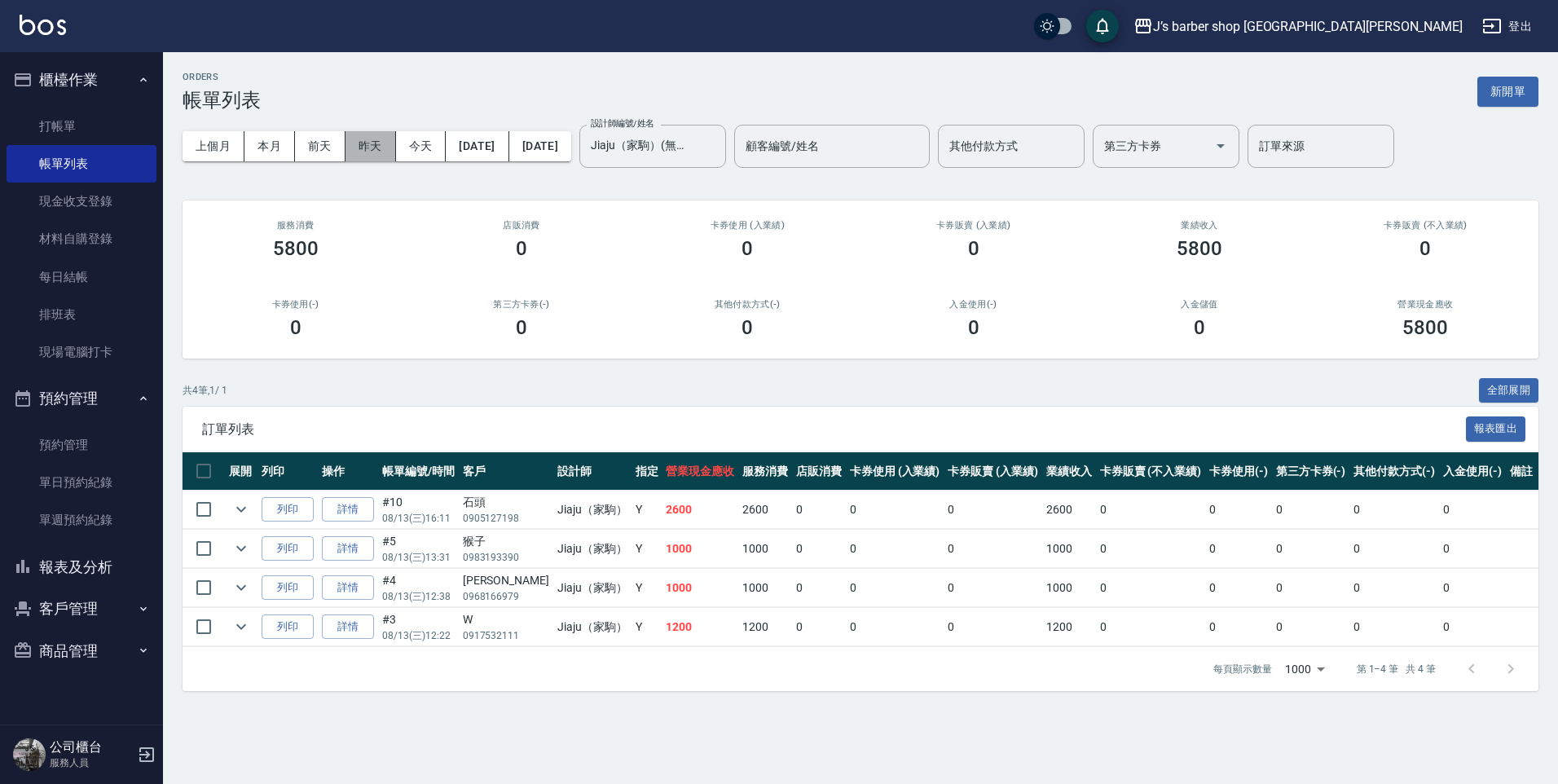
click at [361, 149] on button "昨天" at bounding box center [371, 147] width 51 height 31
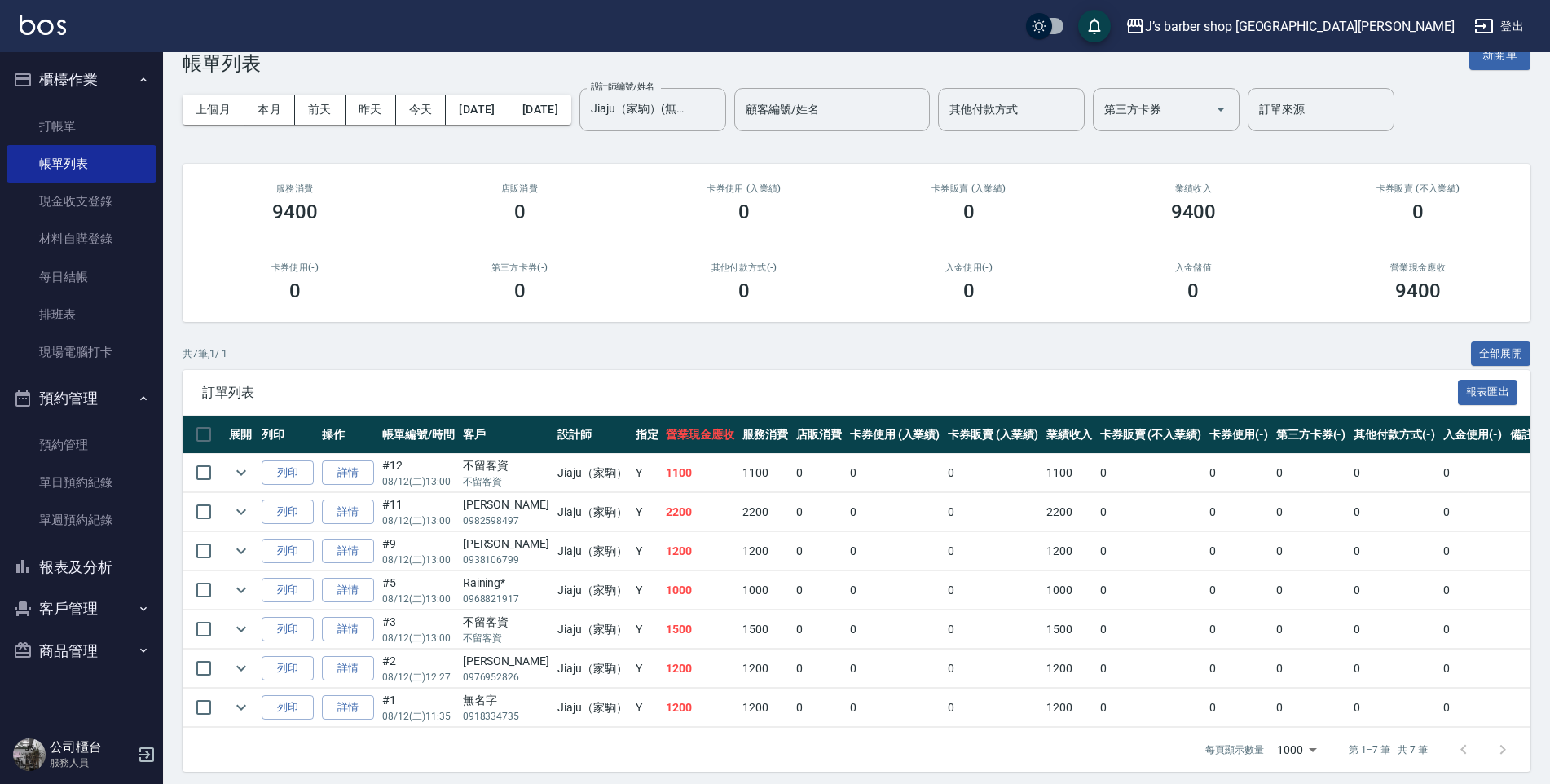
scroll to position [56, 0]
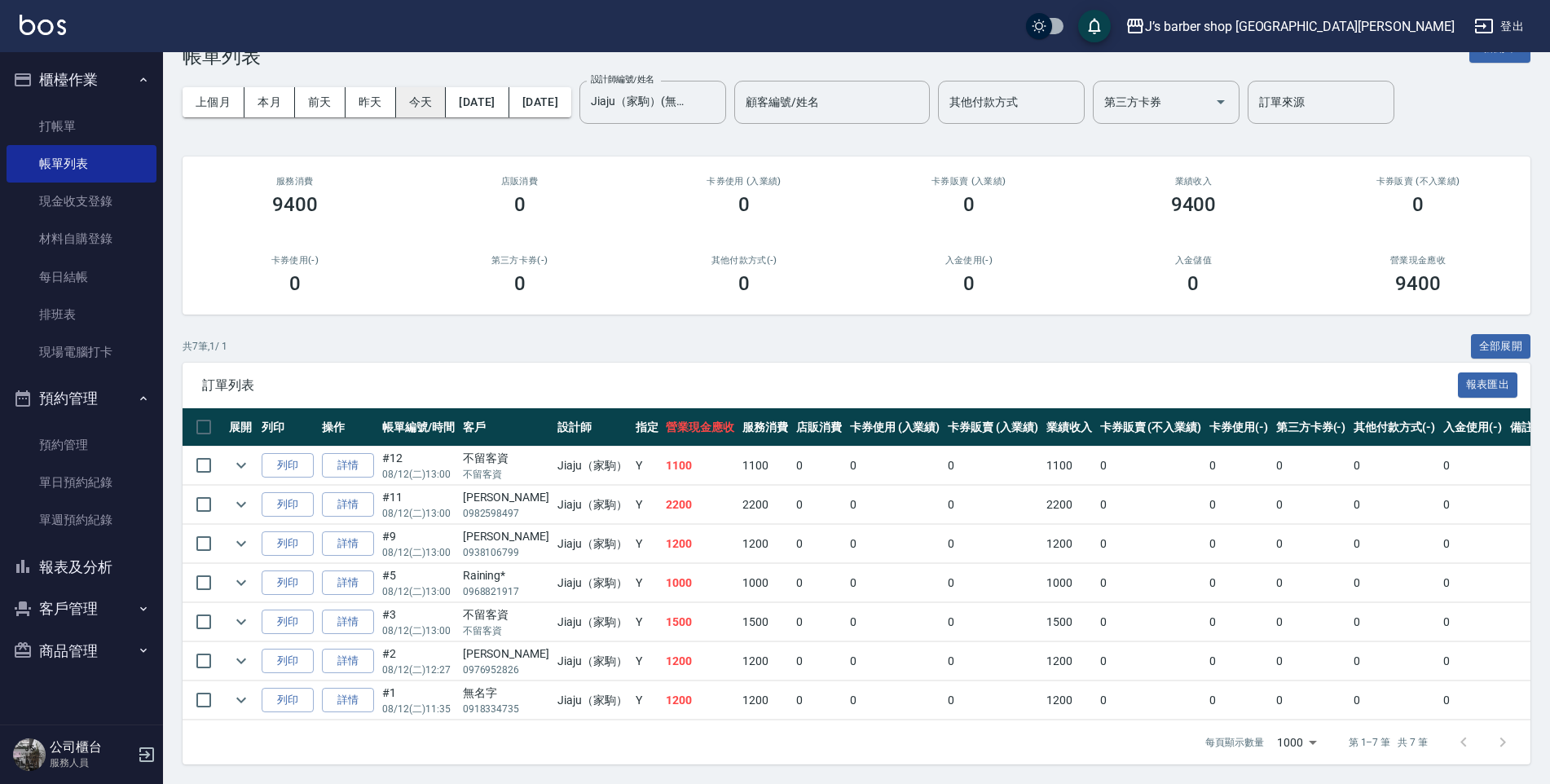
click at [432, 98] on button "今天" at bounding box center [422, 103] width 51 height 31
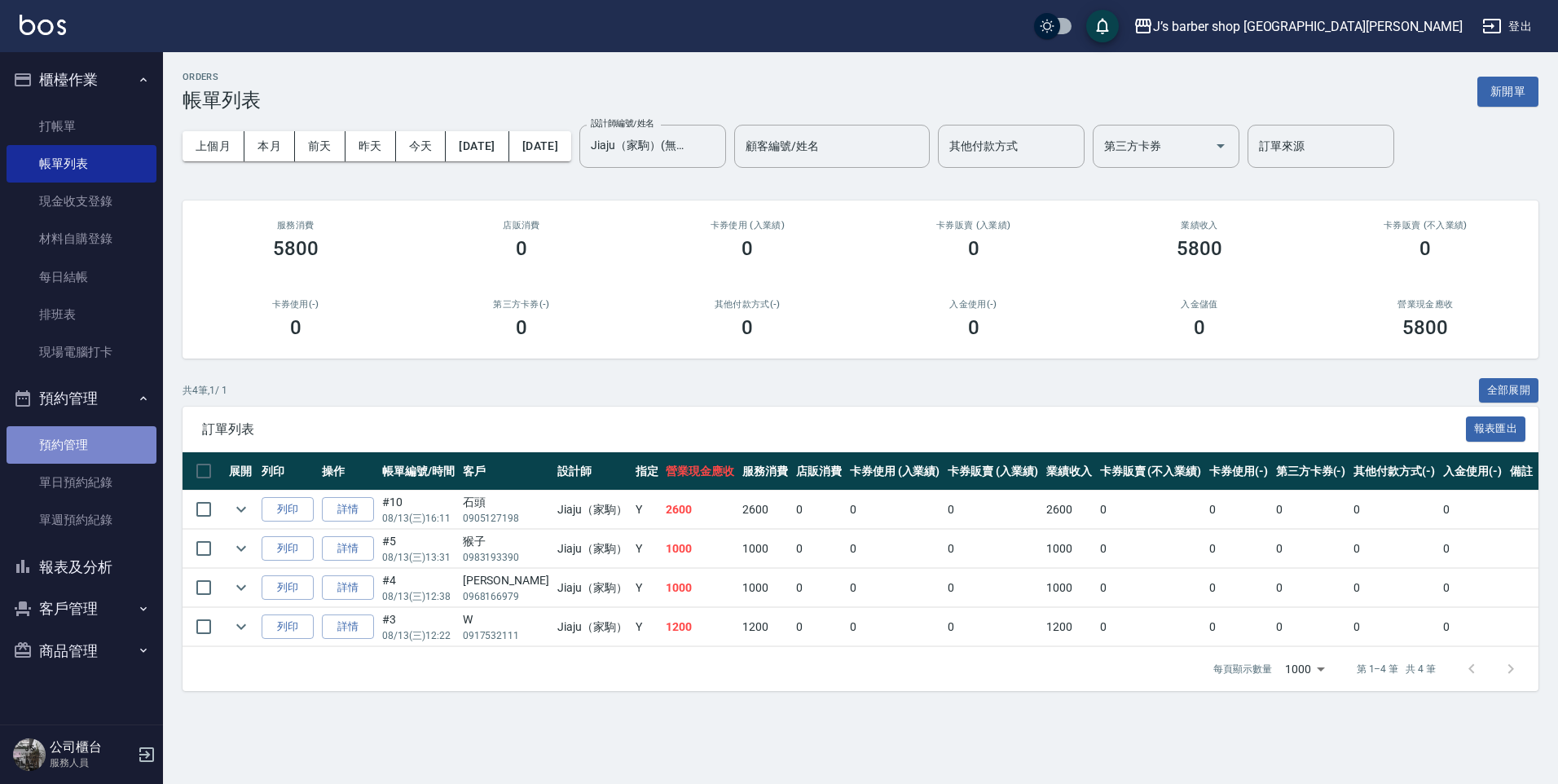
click at [111, 459] on link "預約管理" at bounding box center [81, 445] width 150 height 37
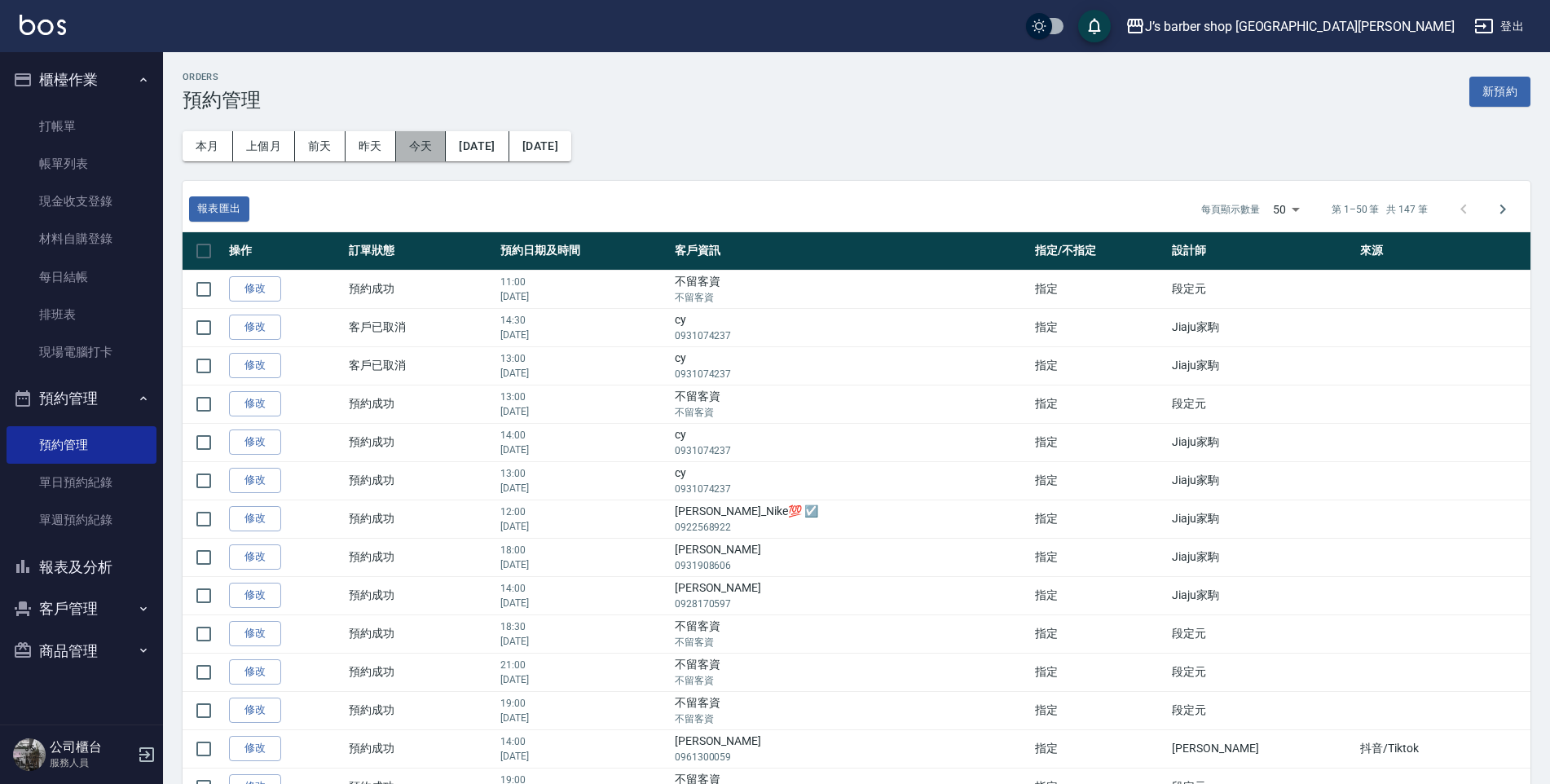
click at [428, 149] on button "今天" at bounding box center [422, 147] width 51 height 31
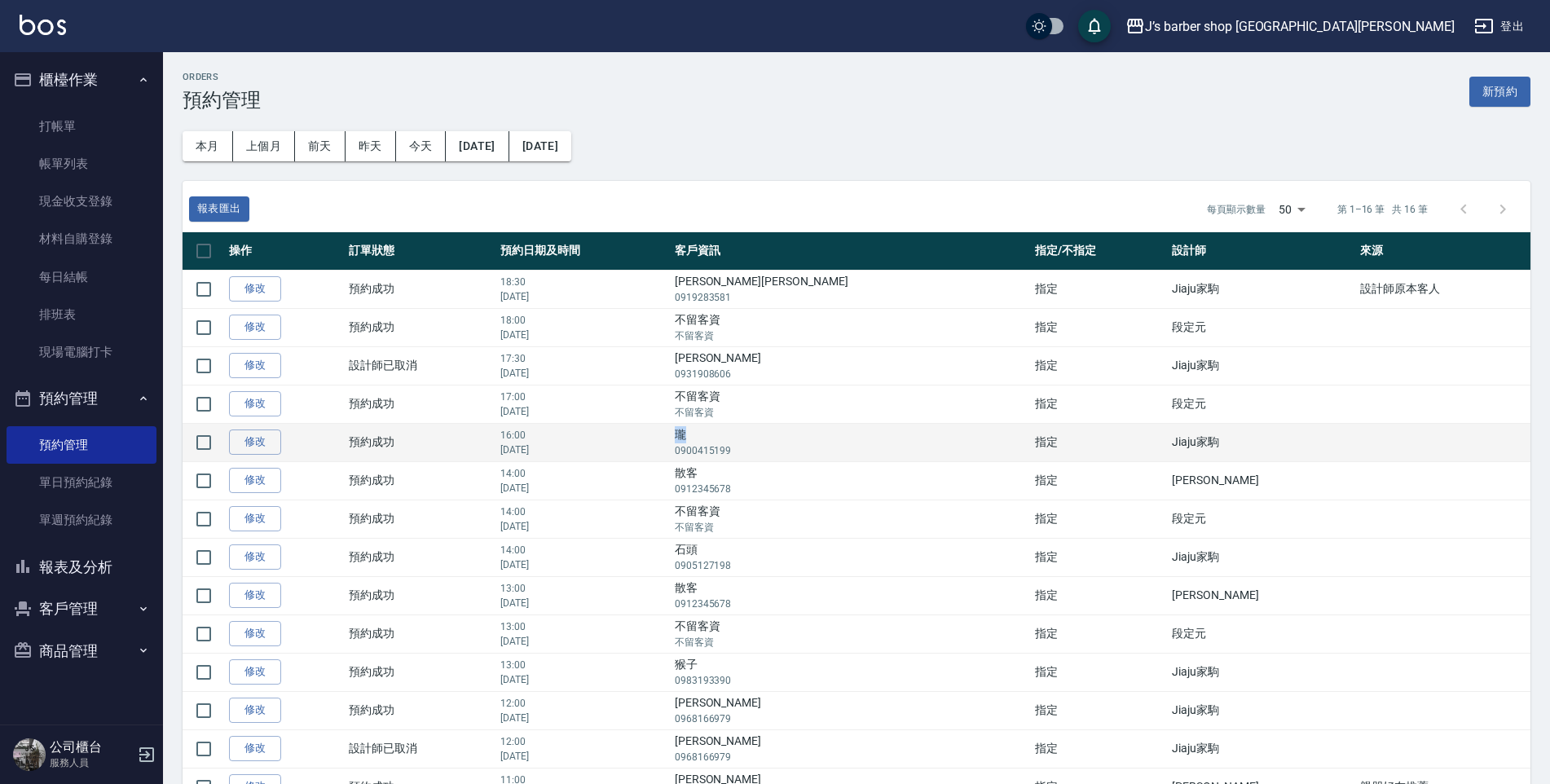
drag, startPoint x: 817, startPoint y: 435, endPoint x: 834, endPoint y: 434, distance: 17.0
click at [834, 434] on td "瓏 0900415199" at bounding box center [851, 441] width 360 height 38
copy td "瓏"
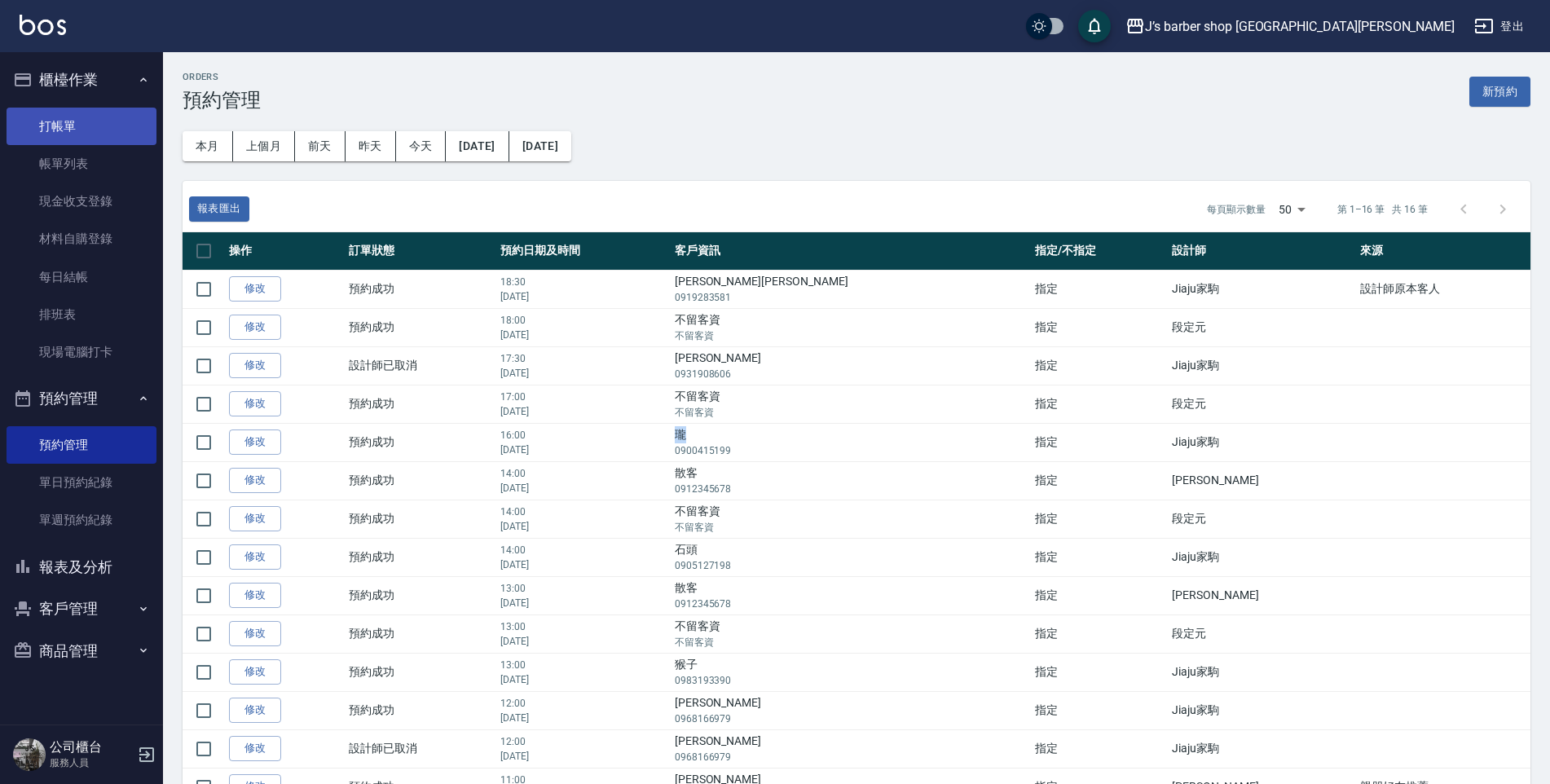
click at [93, 110] on link "打帳單" at bounding box center [81, 126] width 150 height 37
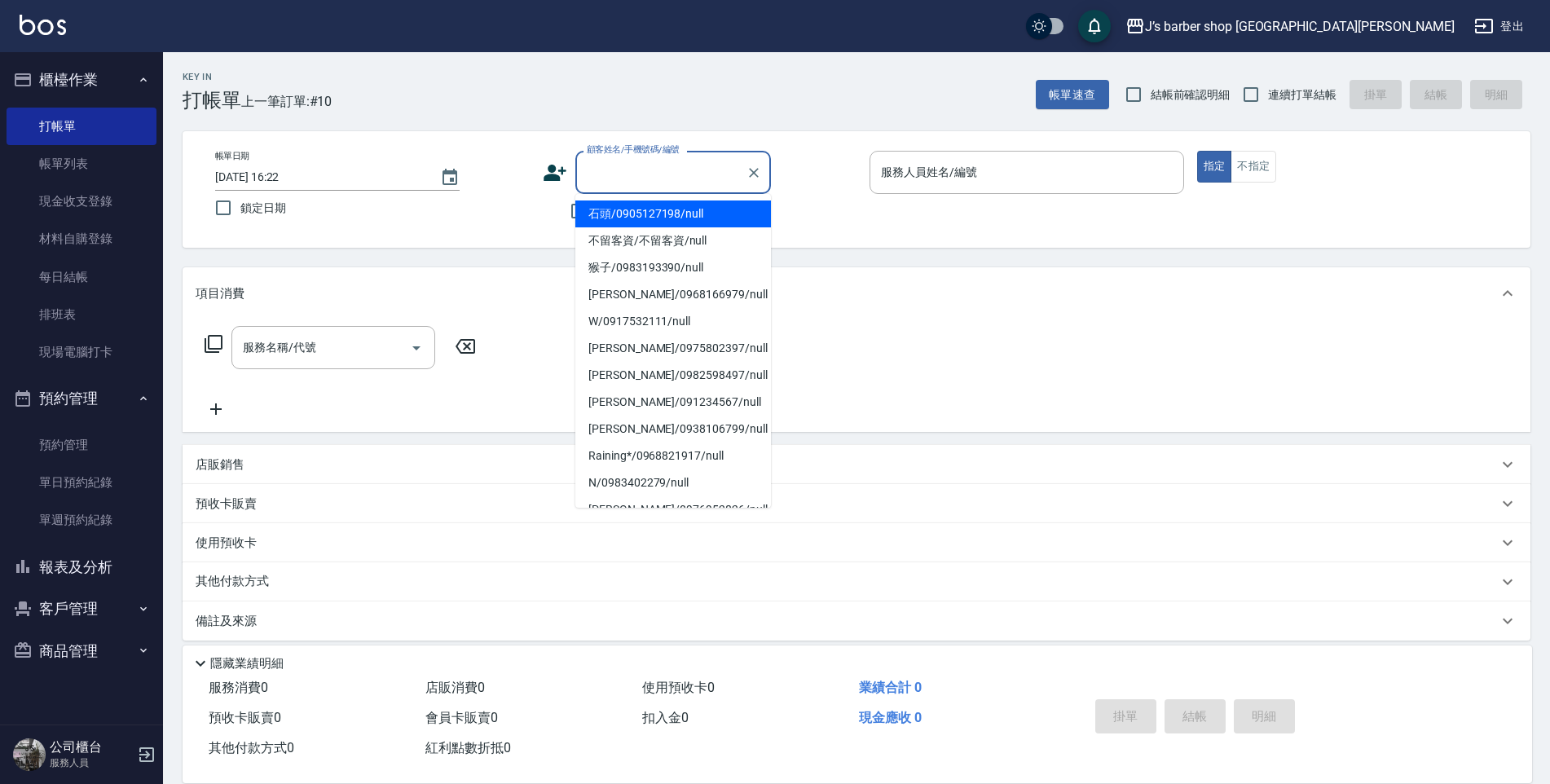
click at [606, 174] on input "顧客姓名/手機號碼/編號" at bounding box center [661, 172] width 156 height 29
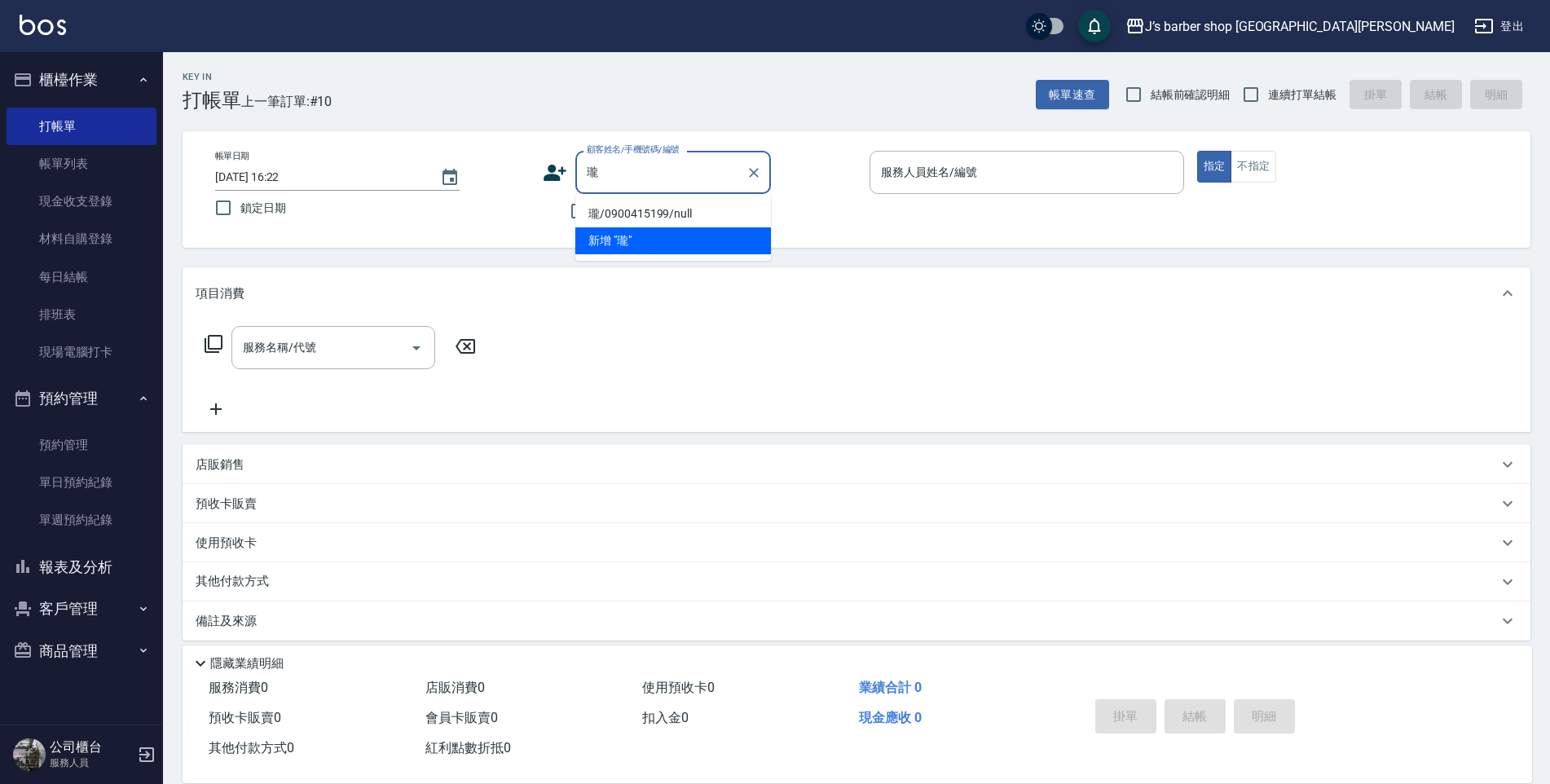
click at [676, 215] on li "瓏/0900415199/null" at bounding box center [673, 214] width 195 height 27
type input "瓏/0900415199/null"
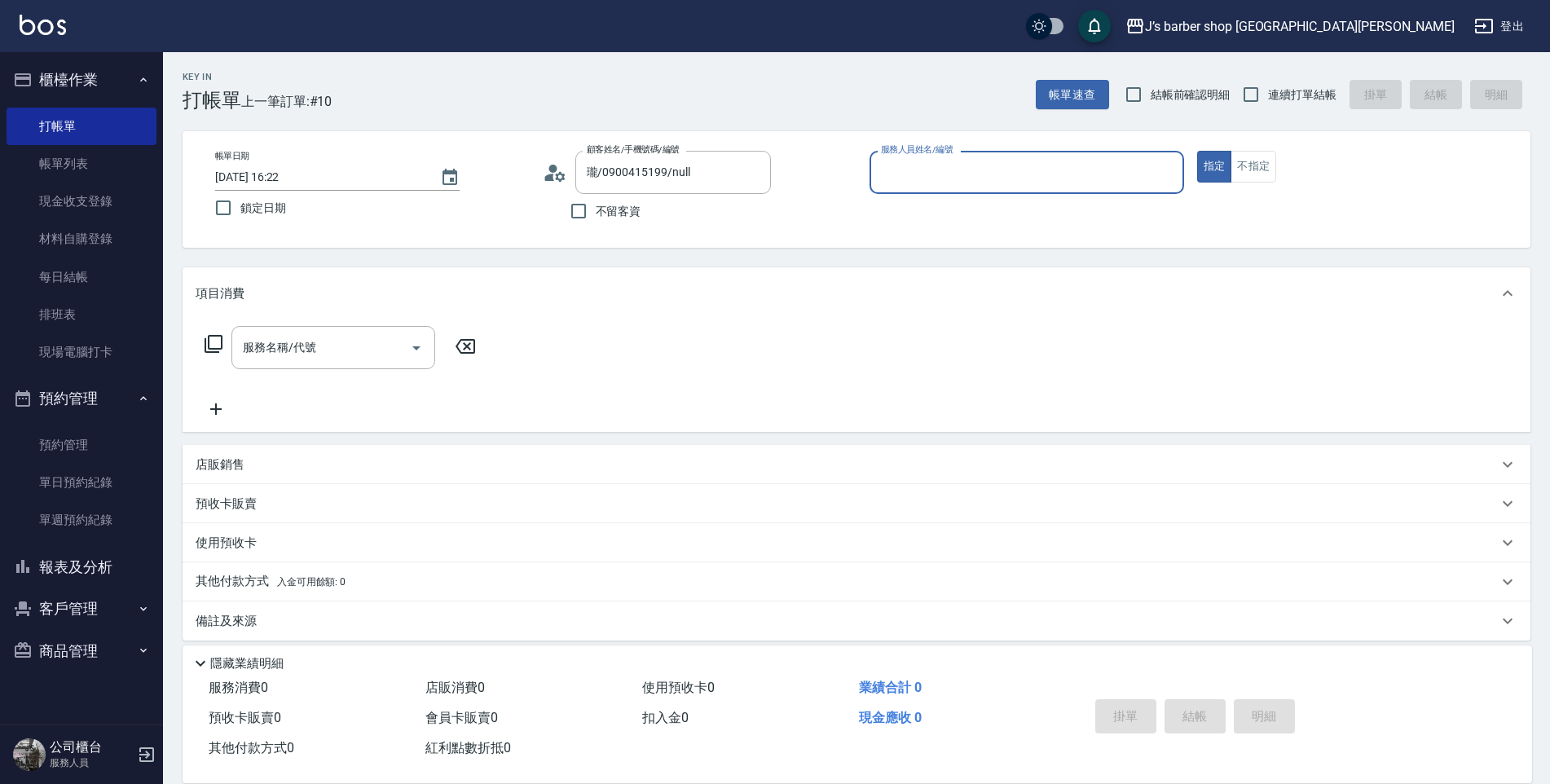
click at [918, 187] on input "服務人員姓名/編號" at bounding box center [1026, 172] width 300 height 29
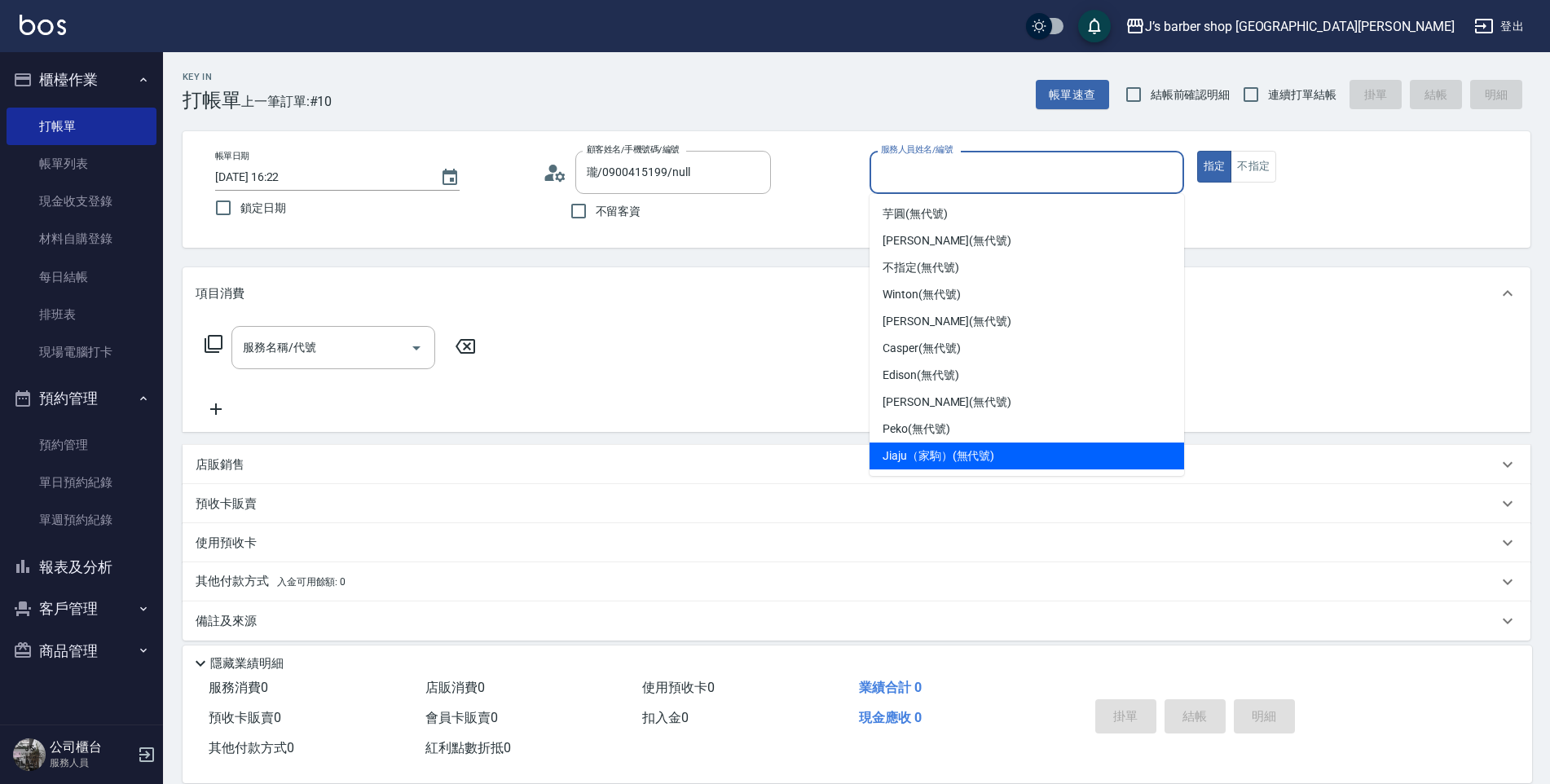
click at [1129, 446] on div "Jiaju（家駒） (無代號)" at bounding box center [1027, 456] width 315 height 27
type input "Jiaju（家駒）(無代號)"
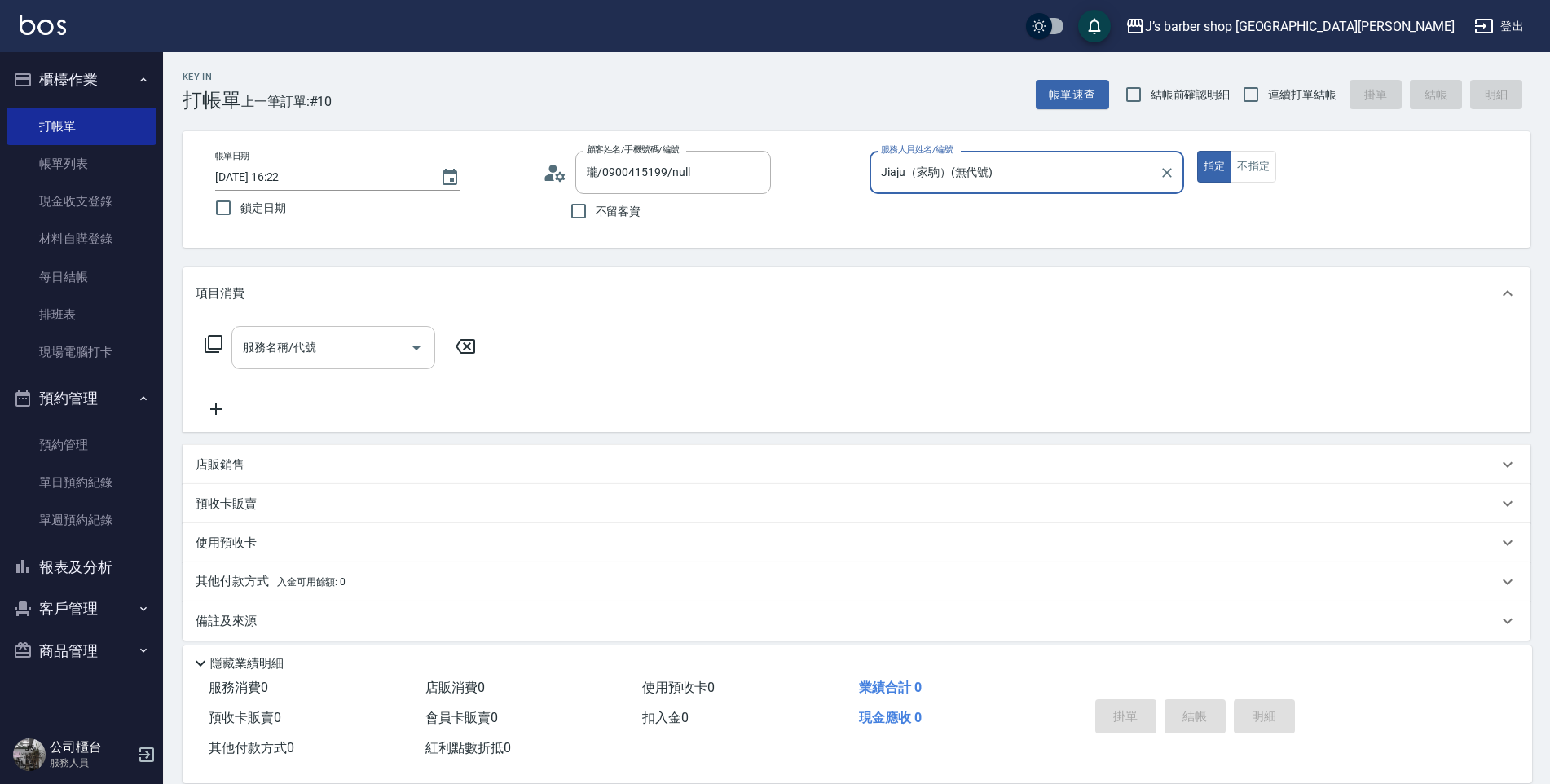
click at [358, 361] on input "服務名稱/代號" at bounding box center [321, 348] width 165 height 29
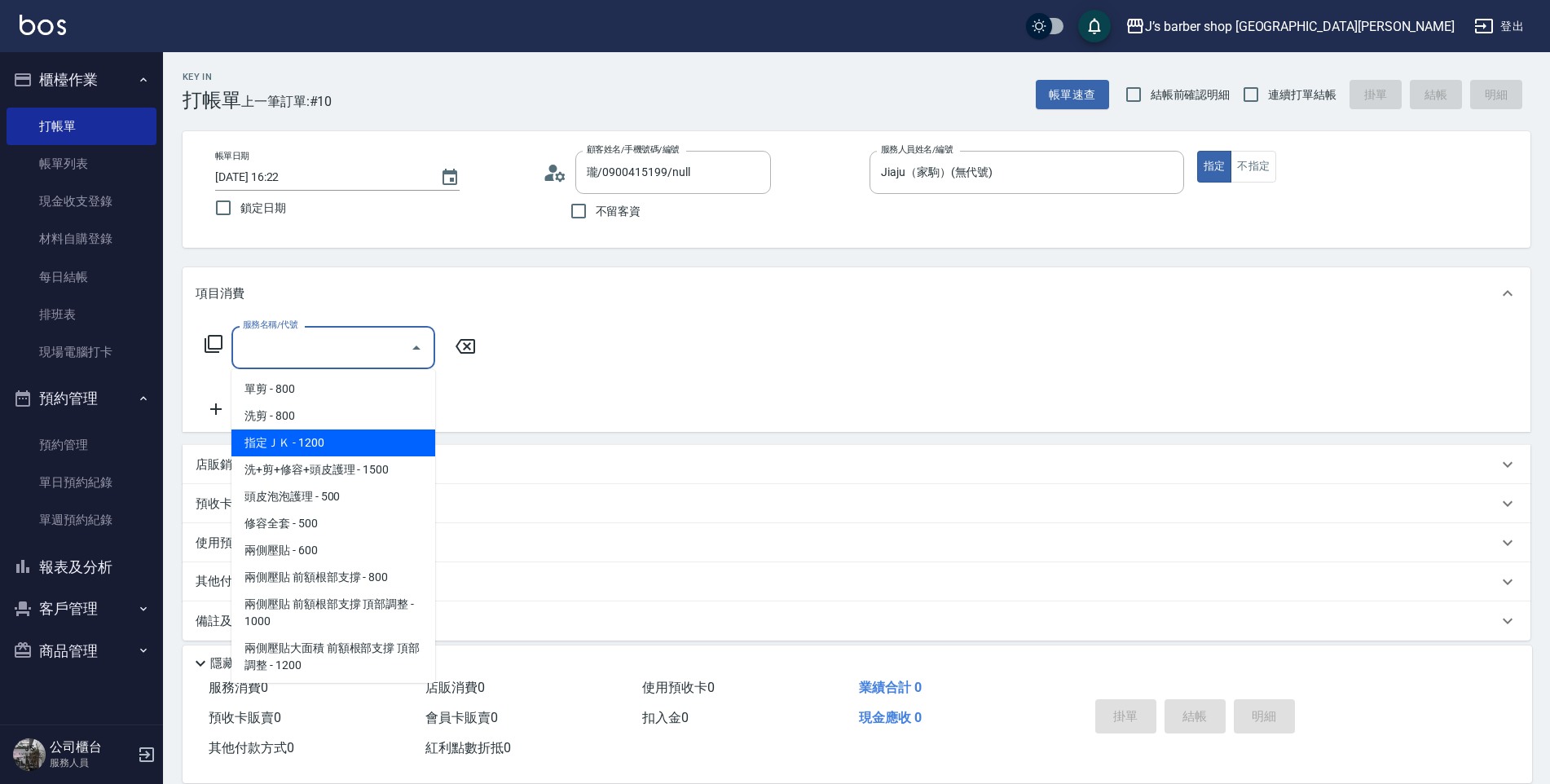
click at [358, 432] on span "指定ＪＫ - 1200" at bounding box center [334, 443] width 204 height 27
type input "指定ＪＫ(102)"
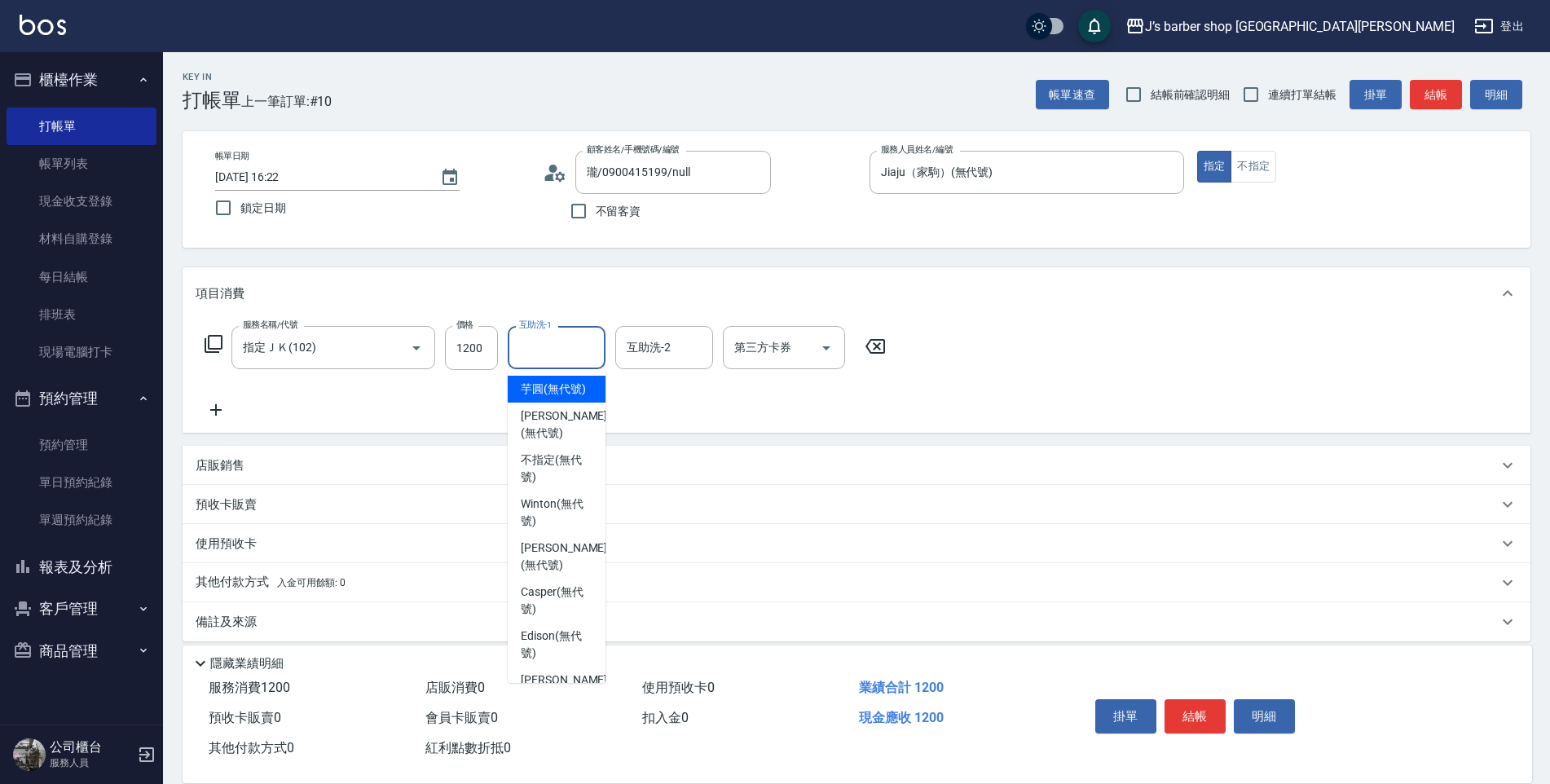
click at [533, 350] on input "互助洗-1" at bounding box center [557, 348] width 83 height 29
drag, startPoint x: 553, startPoint y: 607, endPoint x: 966, endPoint y: 338, distance: 492.9
click at [1023, 333] on div "服務名稱/代號 指定ＪＫ(102) 服務名稱/代號 價格 1200 價格 互助洗-1 互助洗-1 互助洗-2 互助洗-2 第三方卡券 第三方卡券" at bounding box center [856, 375] width 1348 height 113
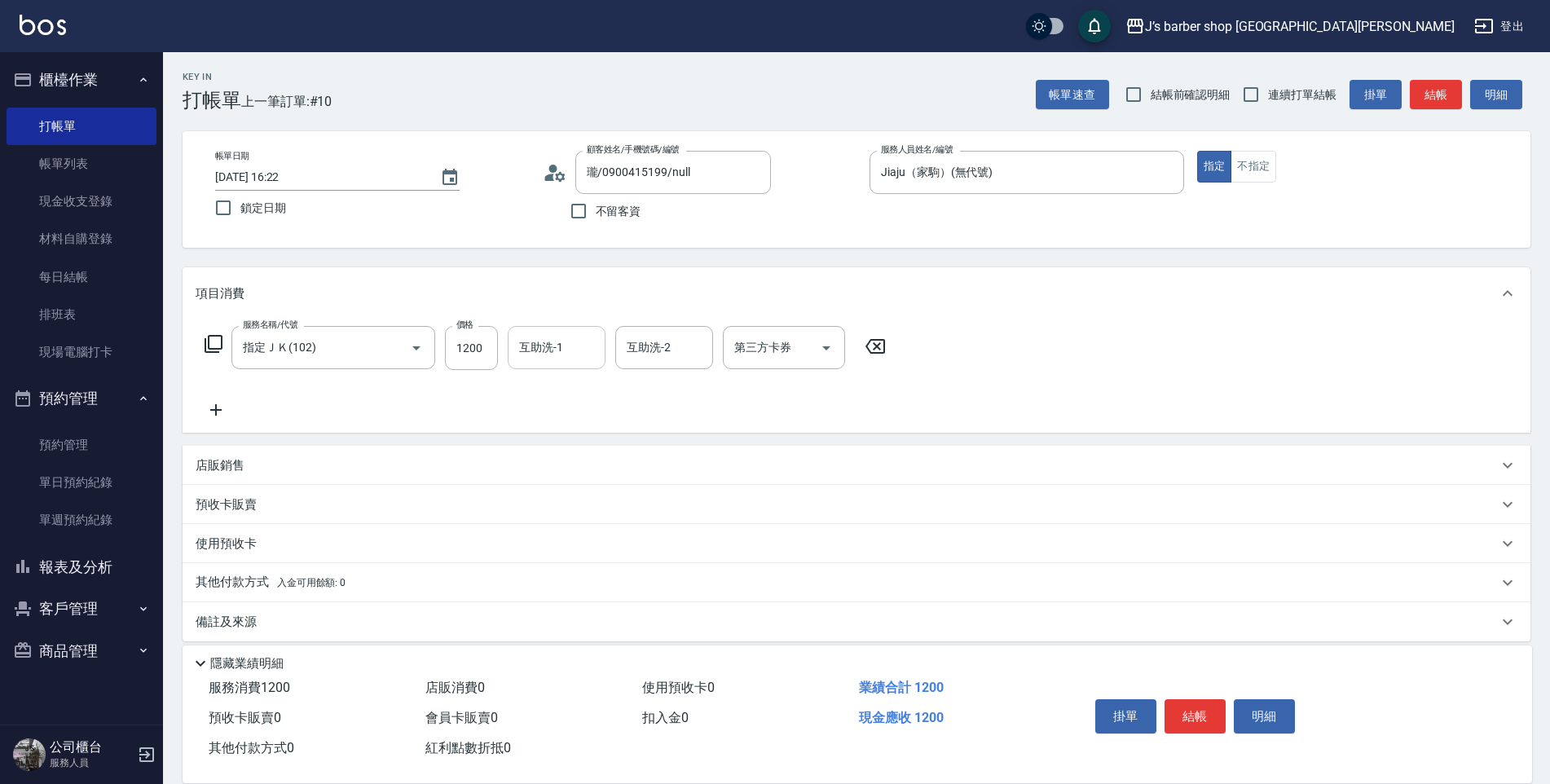
click at [538, 343] on input "互助洗-1" at bounding box center [557, 348] width 83 height 29
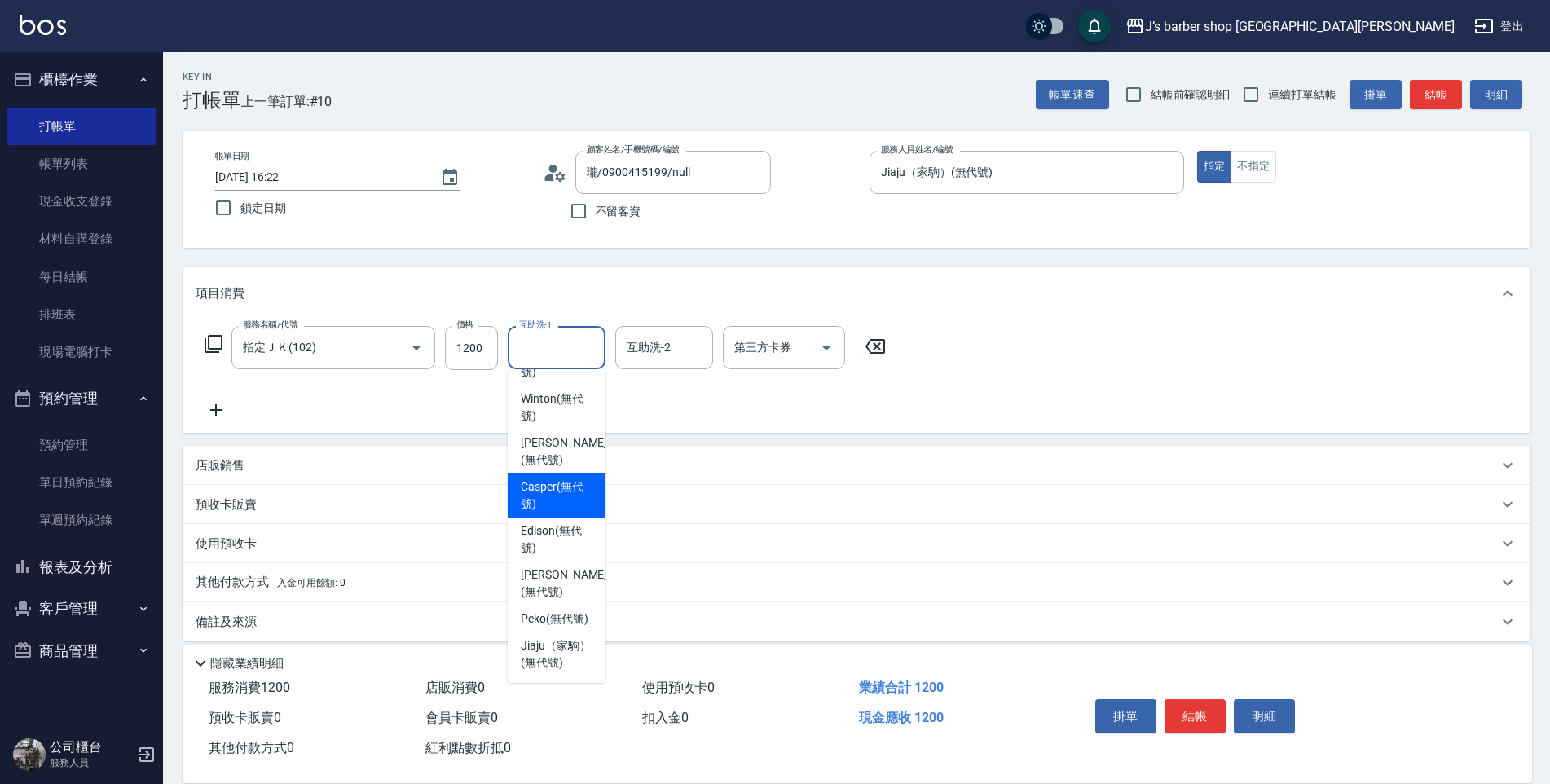
scroll to position [139, 0]
click at [551, 566] on span "[PERSON_NAME] (無代號)" at bounding box center [564, 583] width 87 height 34
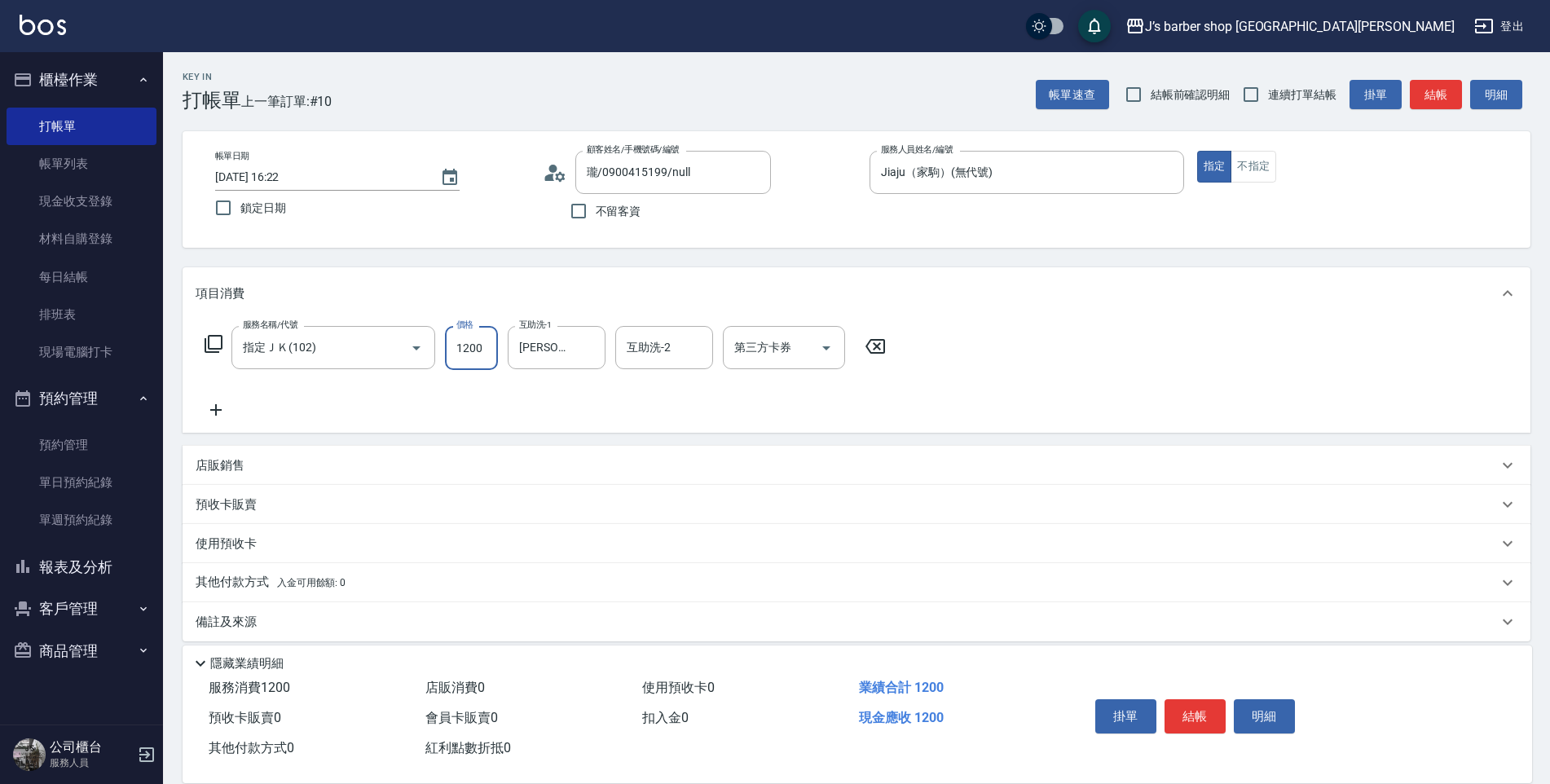
click at [486, 349] on input "1200" at bounding box center [471, 348] width 53 height 44
click at [567, 351] on input "[PERSON_NAME](無代號)" at bounding box center [544, 348] width 59 height 29
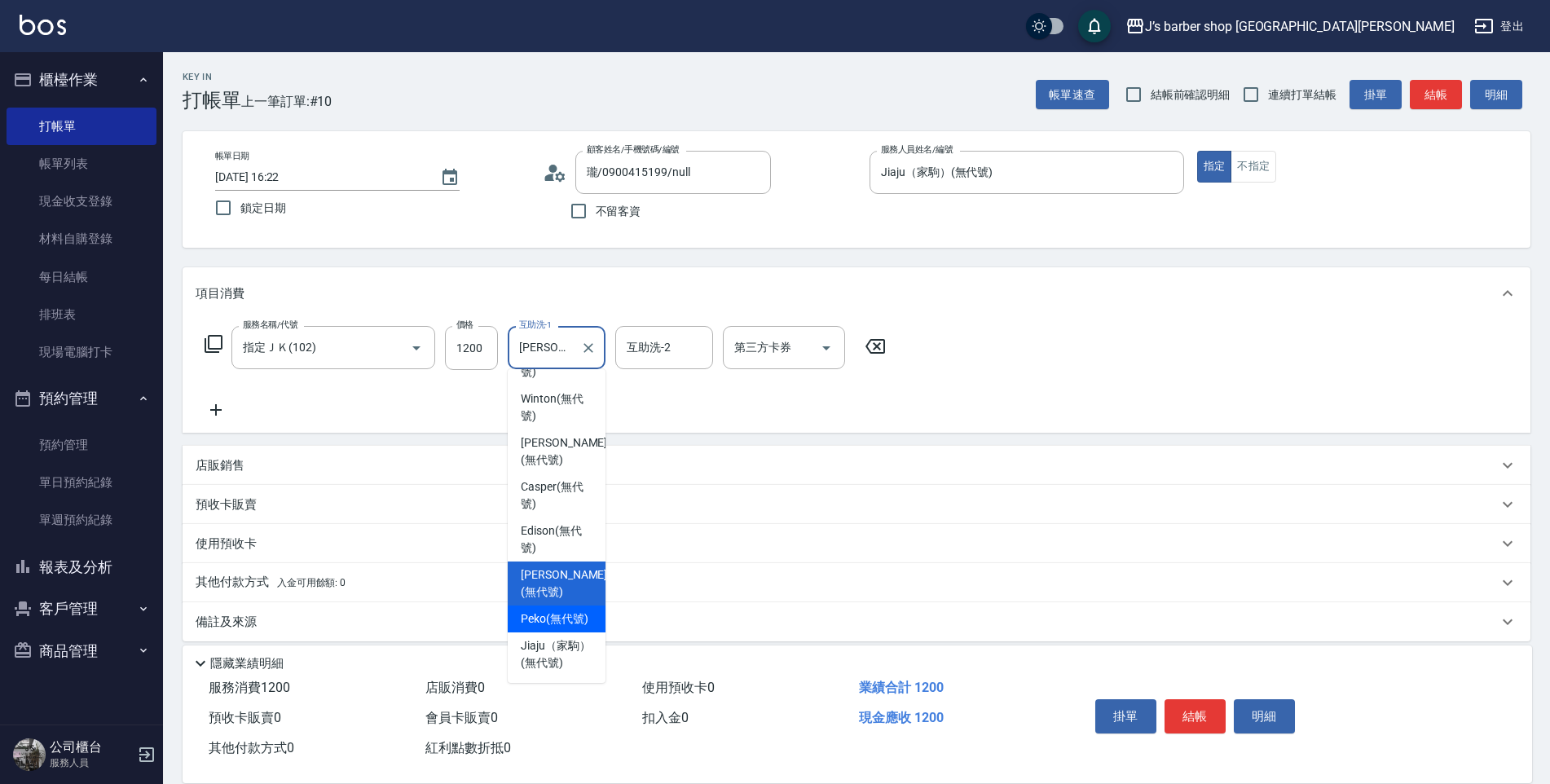
click at [556, 610] on span "Peko (無代號)" at bounding box center [555, 619] width 68 height 17
type input "Peko(無代號)"
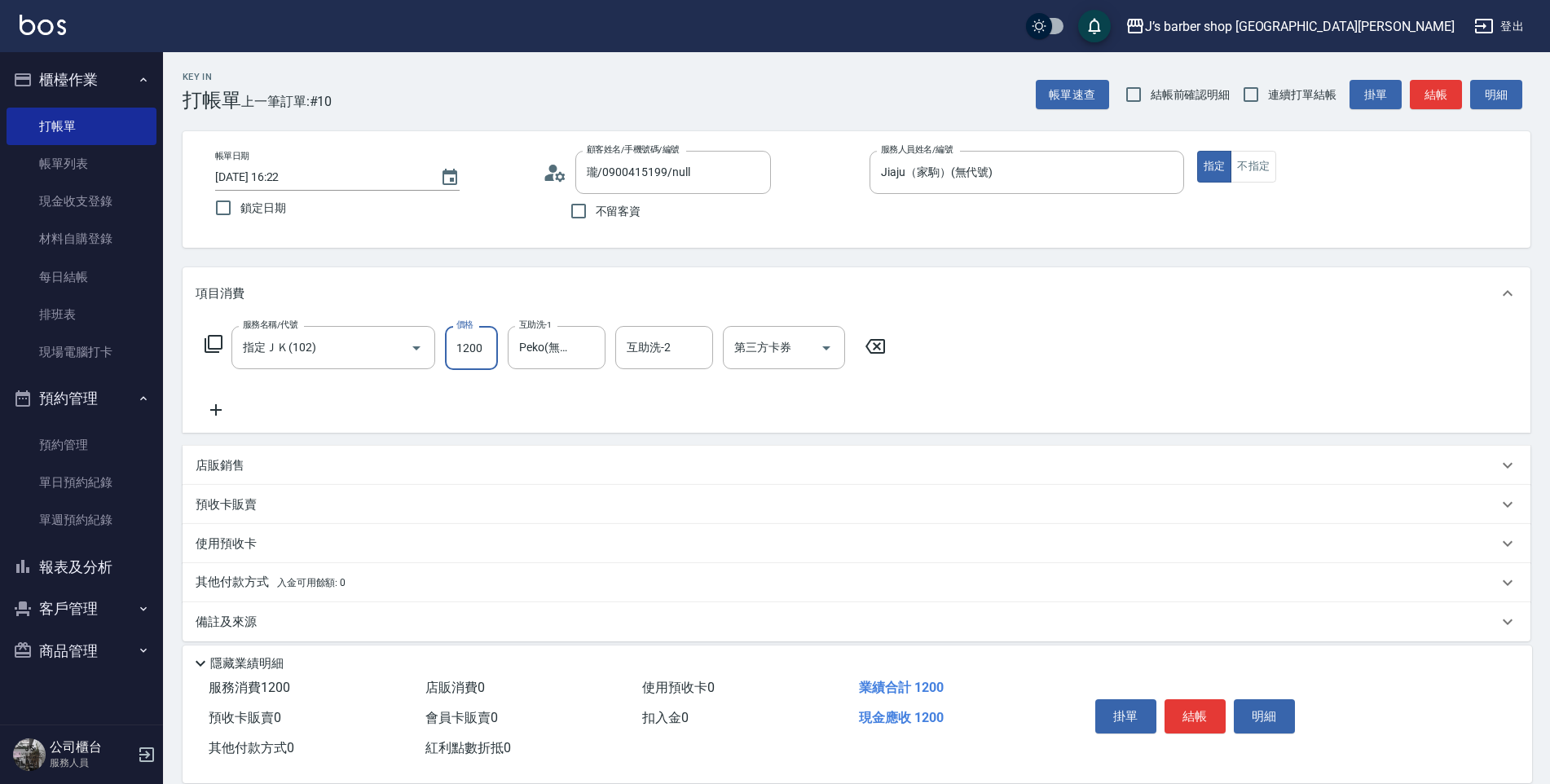
click at [469, 346] on input "1200" at bounding box center [471, 348] width 53 height 44
type input "1000"
click at [1192, 699] on button "結帳" at bounding box center [1195, 716] width 61 height 34
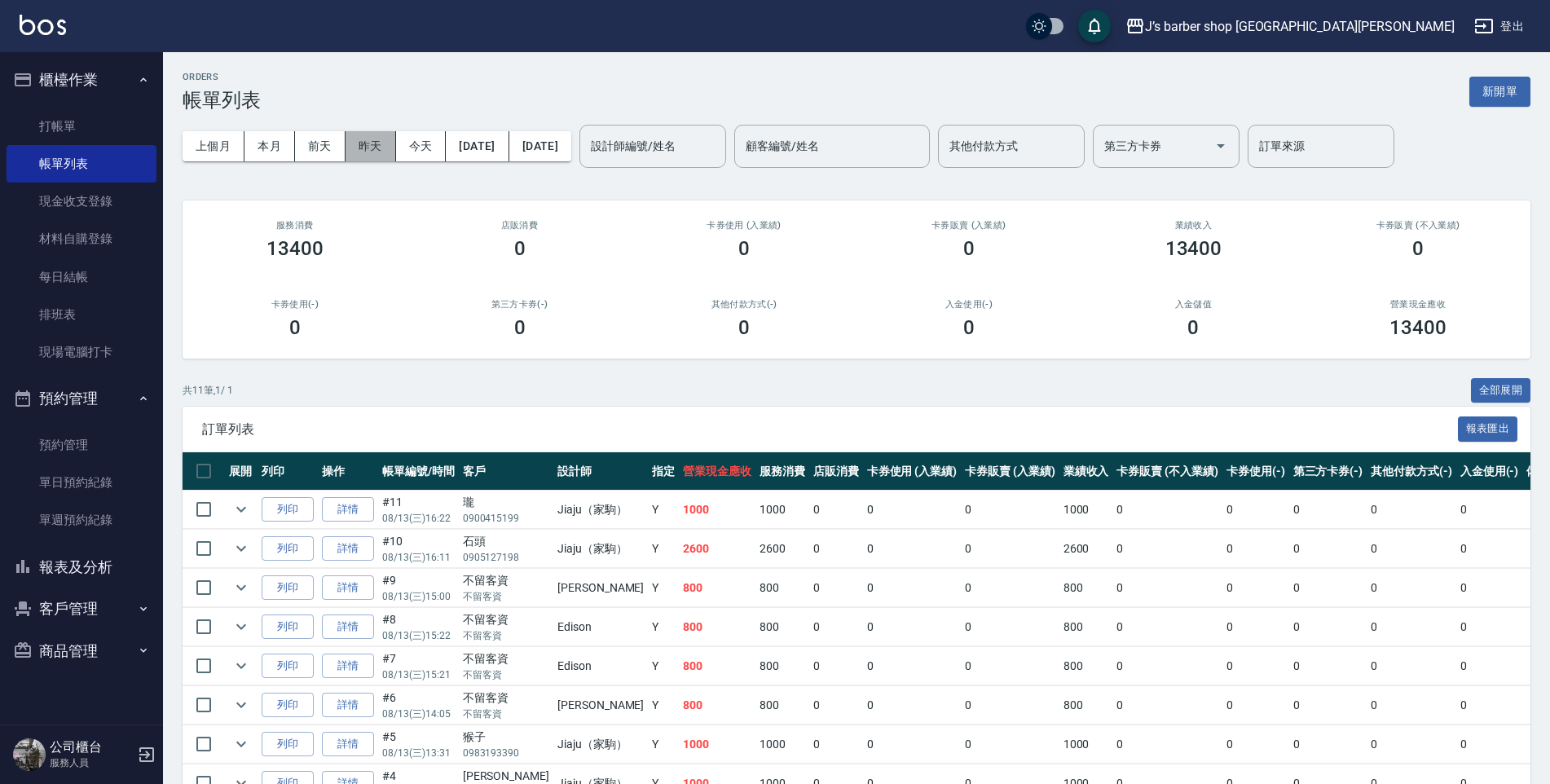
click at [374, 154] on button "昨天" at bounding box center [371, 147] width 51 height 31
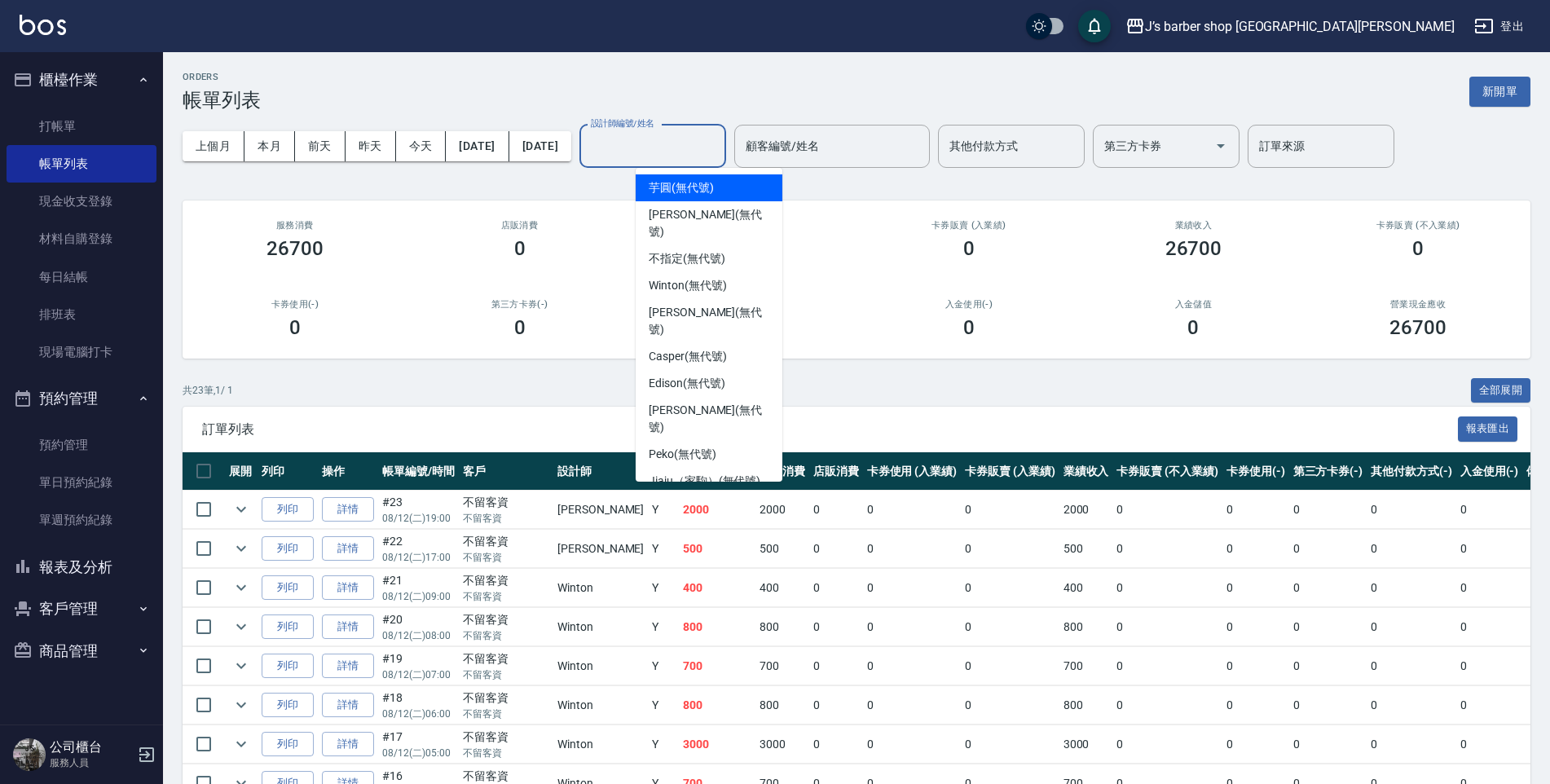
click at [719, 143] on input "設計師編號/姓名" at bounding box center [653, 147] width 132 height 29
click at [707, 473] on span "Jiaju（家駒） (無代號)" at bounding box center [705, 481] width 112 height 17
type input "Jiaju（家駒）(無代號)"
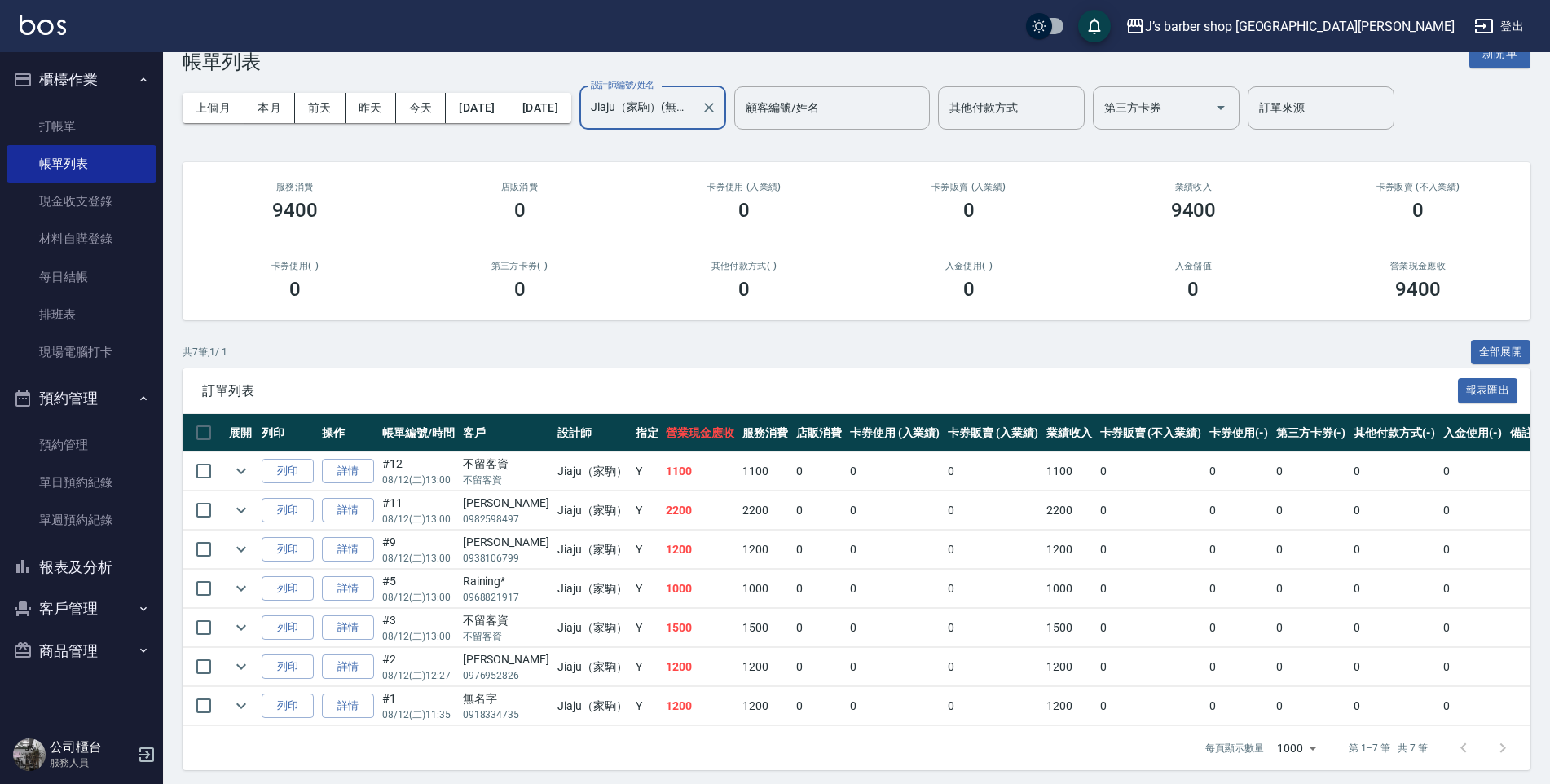
scroll to position [56, 0]
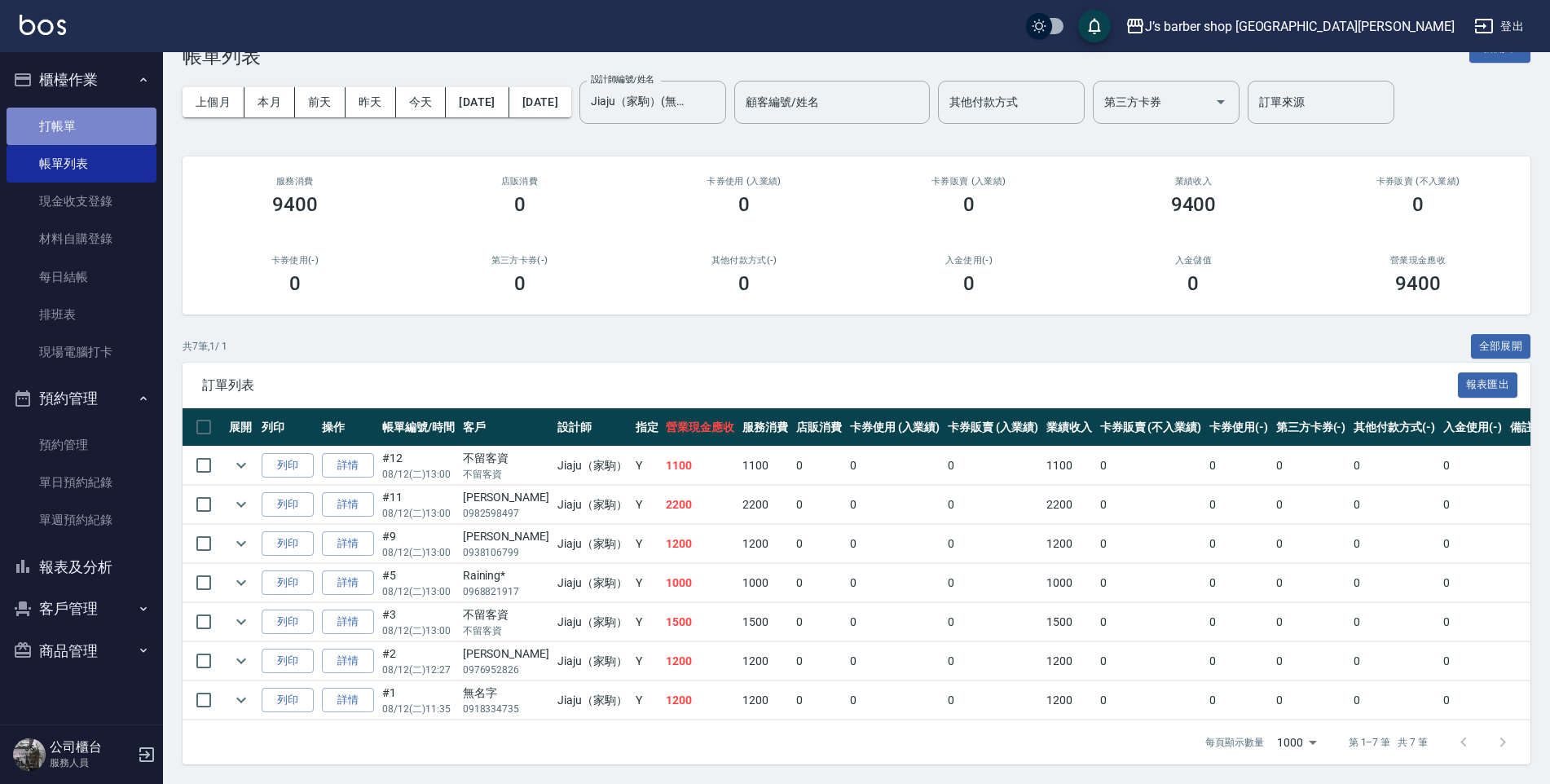
click at [108, 132] on link "打帳單" at bounding box center [81, 126] width 150 height 37
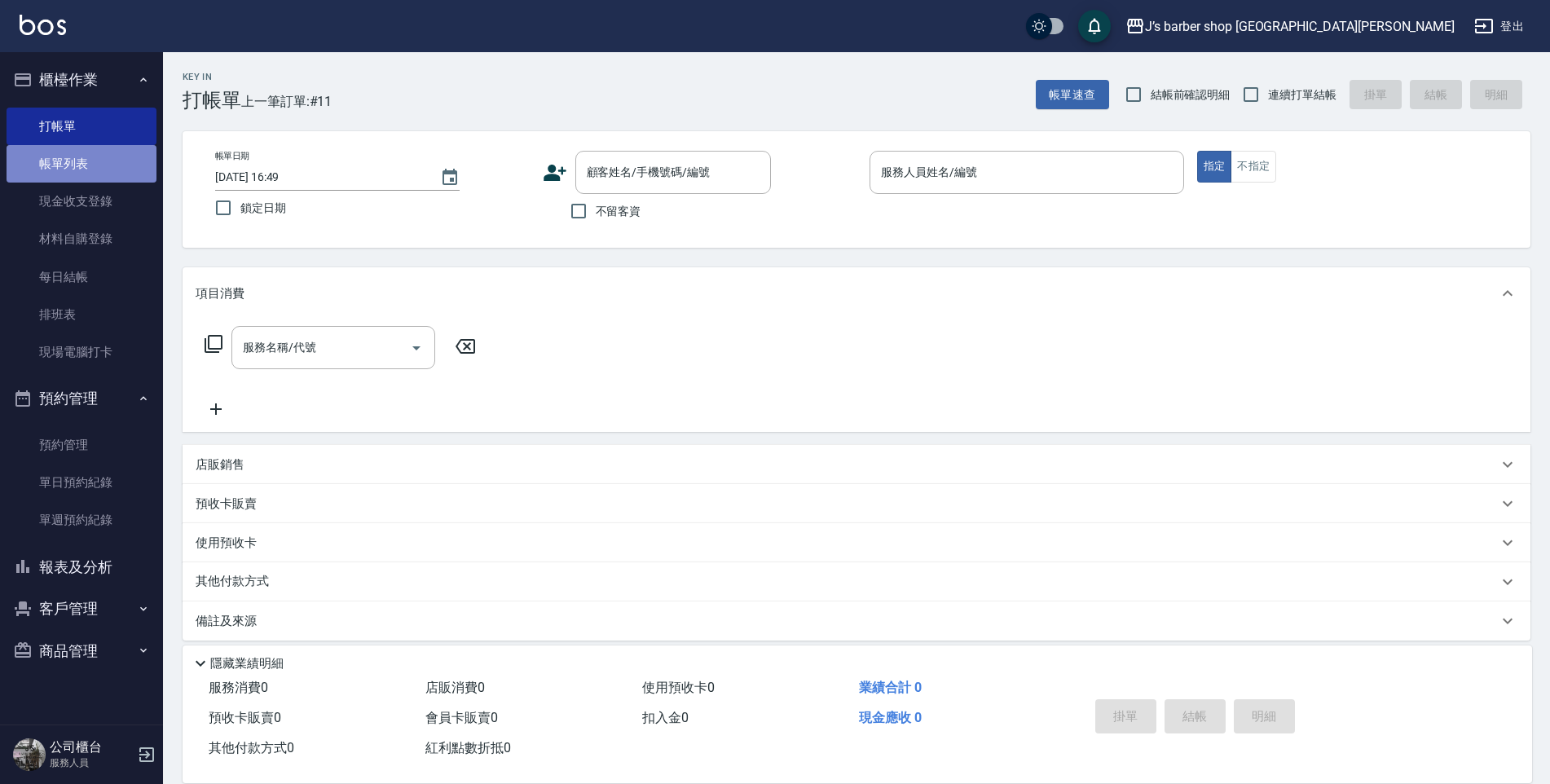
click at [82, 154] on link "帳單列表" at bounding box center [81, 164] width 150 height 37
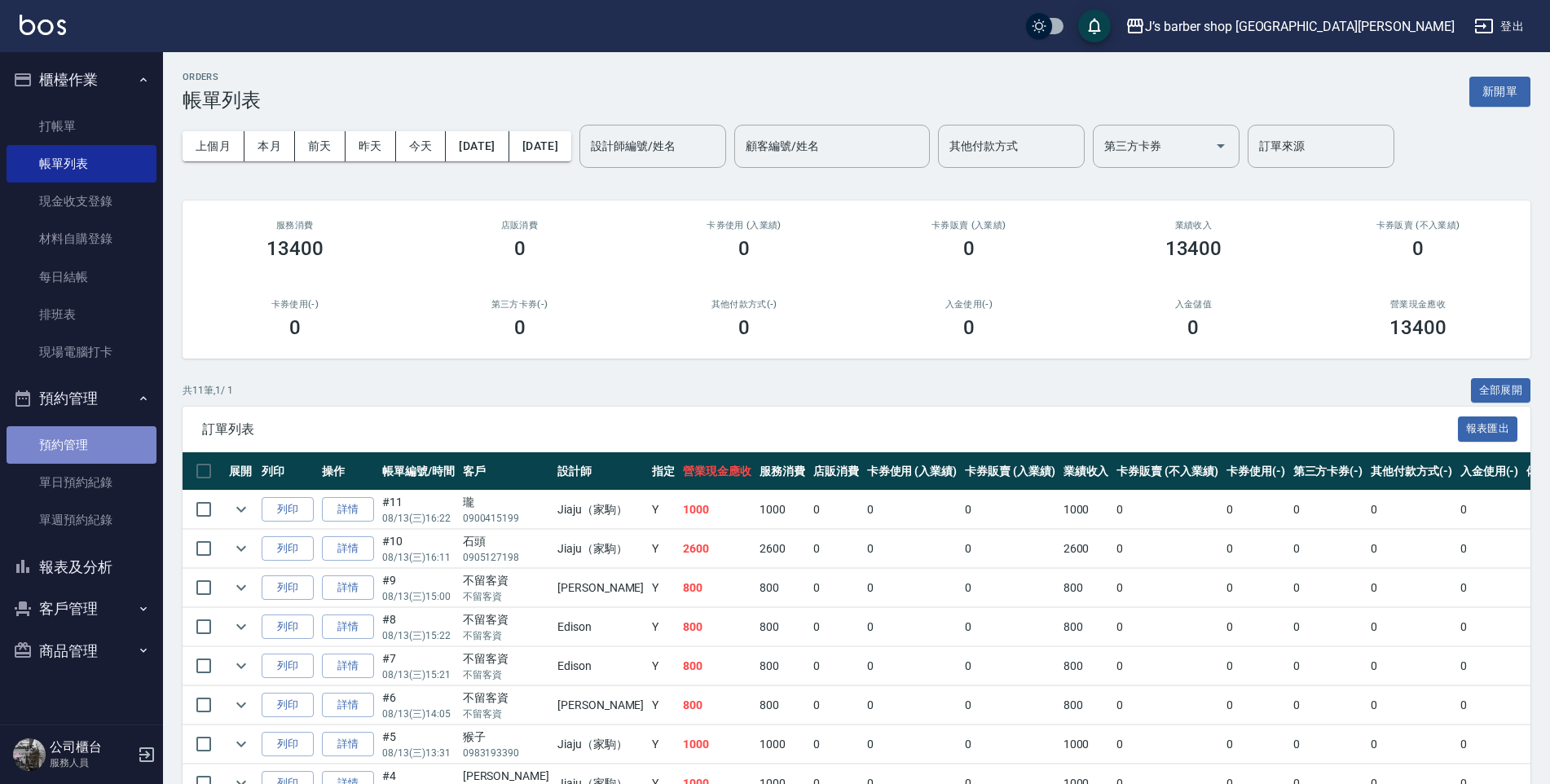
click at [47, 437] on link "預約管理" at bounding box center [81, 445] width 150 height 37
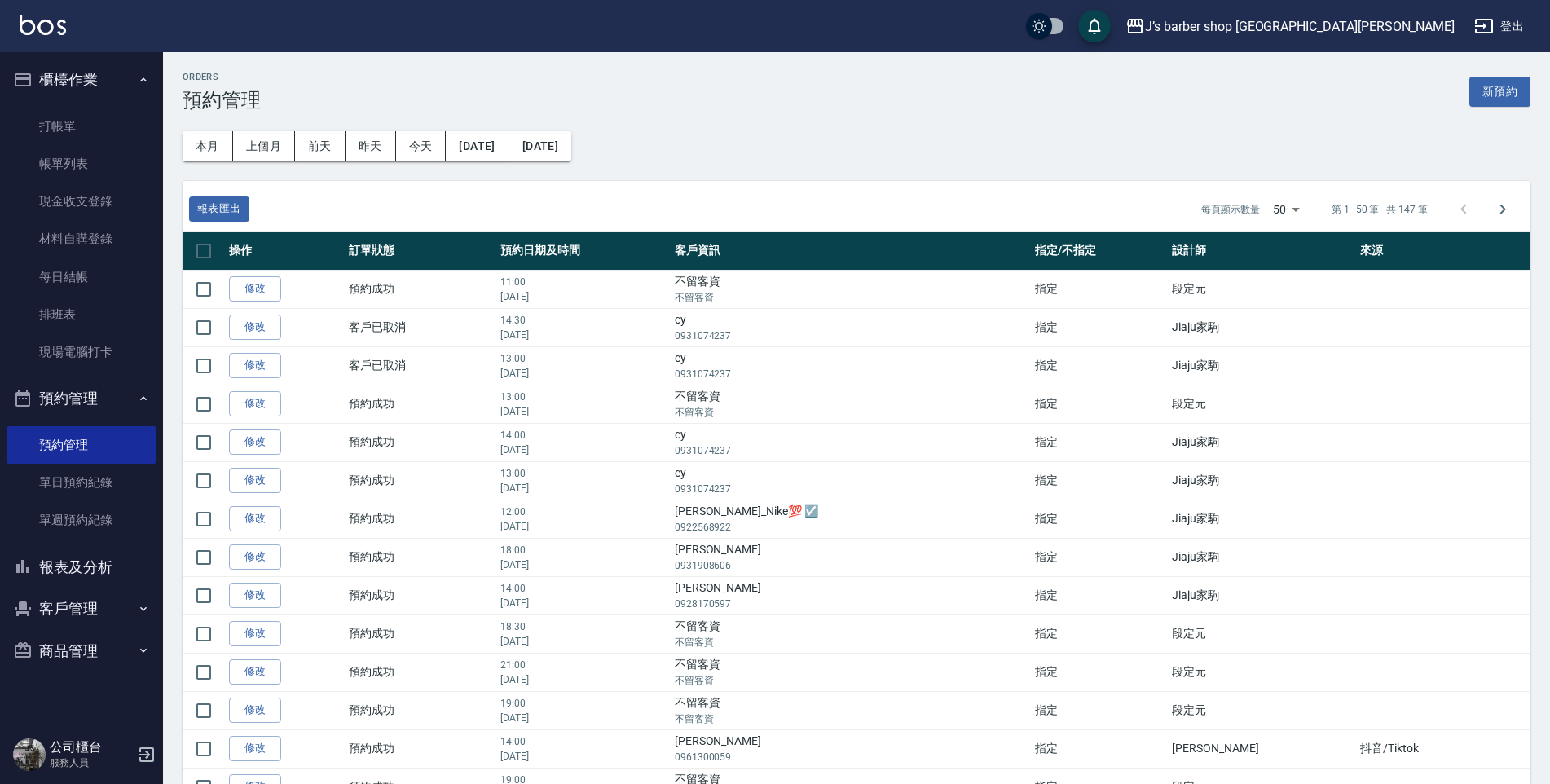
click at [98, 563] on button "報表及分析" at bounding box center [81, 567] width 150 height 42
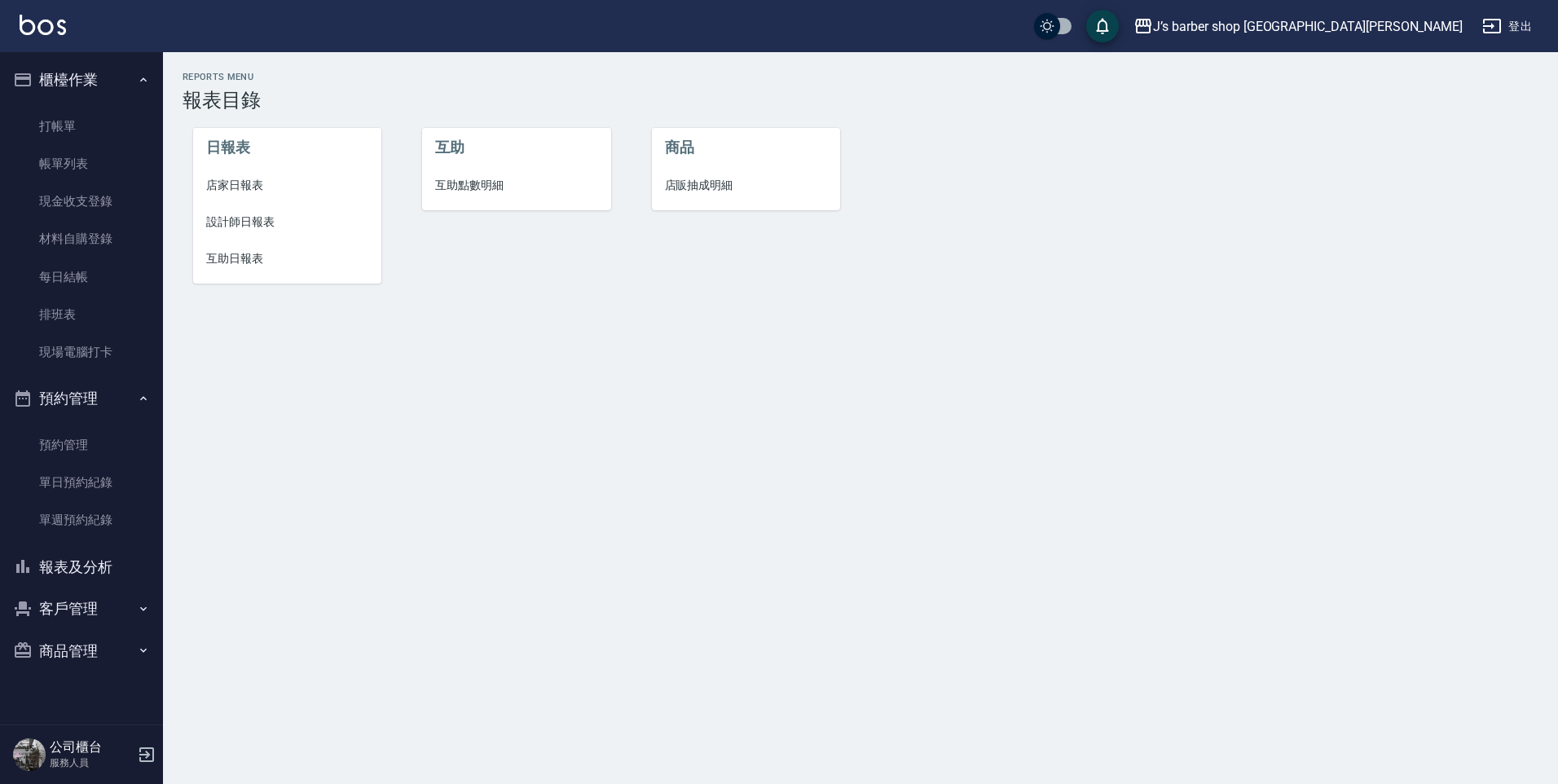
click at [266, 220] on span "設計師日報表" at bounding box center [288, 222] width 163 height 17
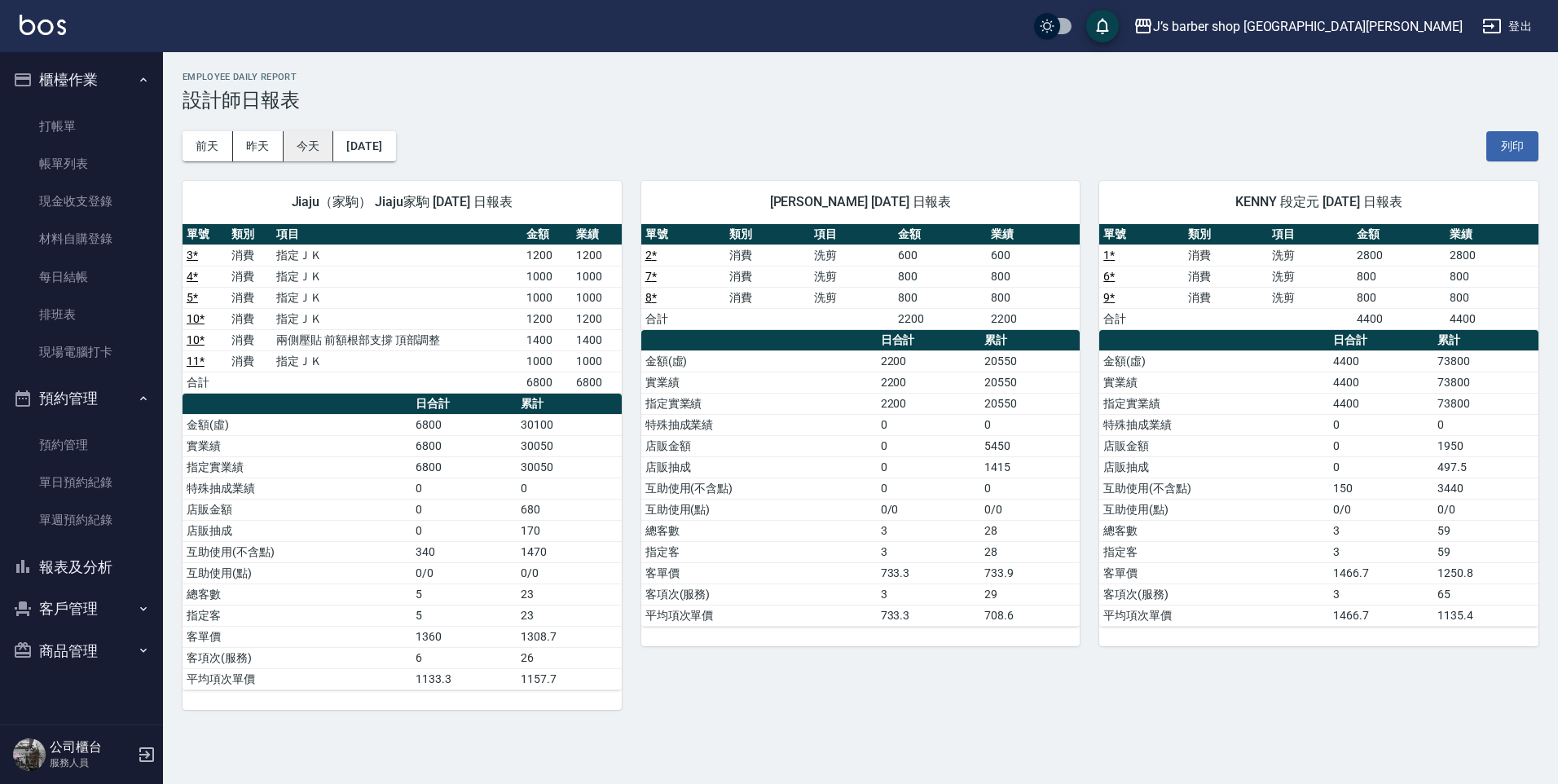
click at [300, 144] on button "今天" at bounding box center [309, 147] width 51 height 31
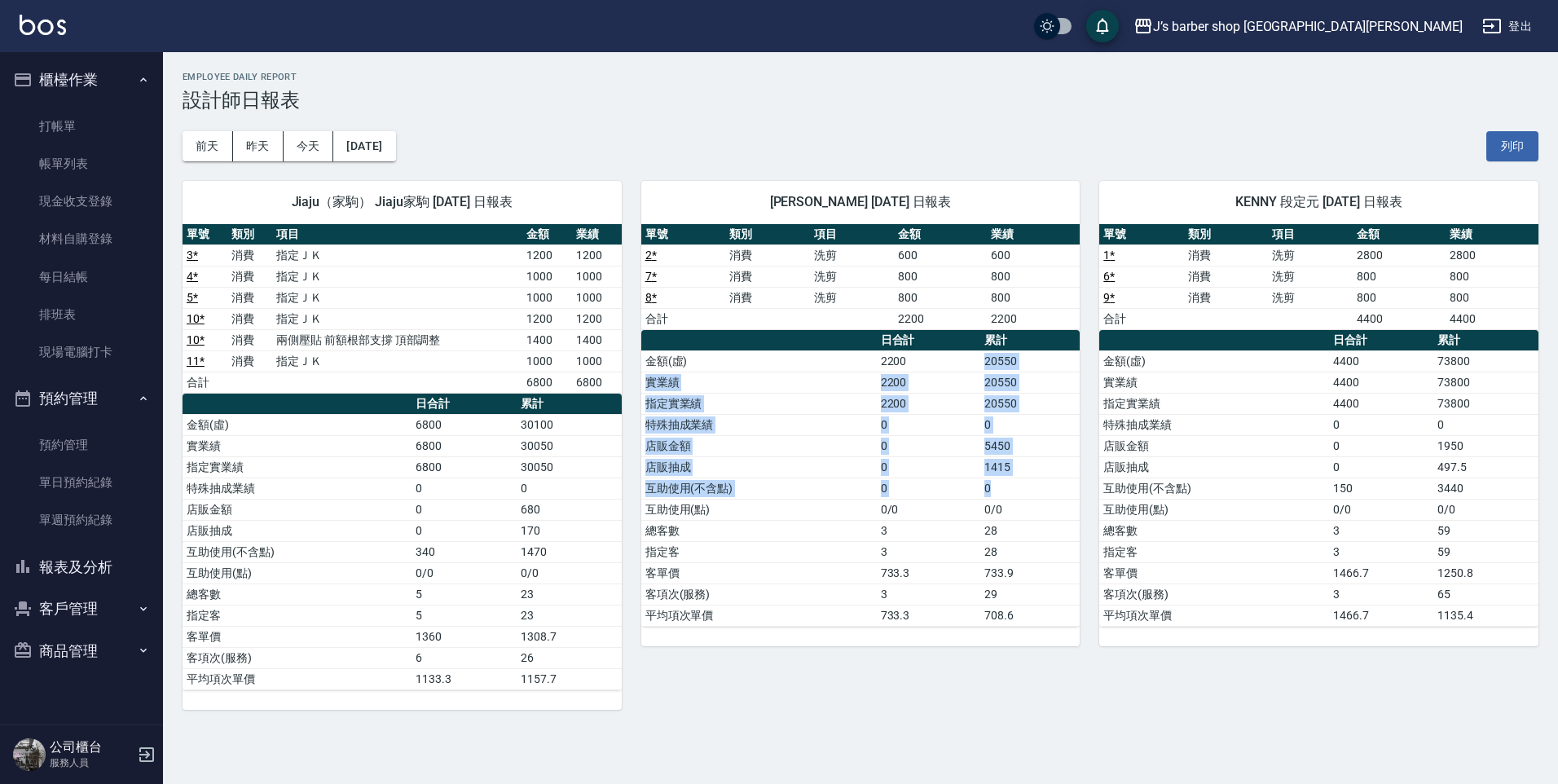
drag, startPoint x: 982, startPoint y: 359, endPoint x: 1062, endPoint y: 484, distance: 148.4
click at [1062, 484] on tbody "金額(虛) 2200 20550 實業績 2200 20550 指定實業績 2200 20550 特殊抽成業績 0 0 店販金額 0 5450 店販抽成 0 …" at bounding box center [861, 488] width 440 height 276
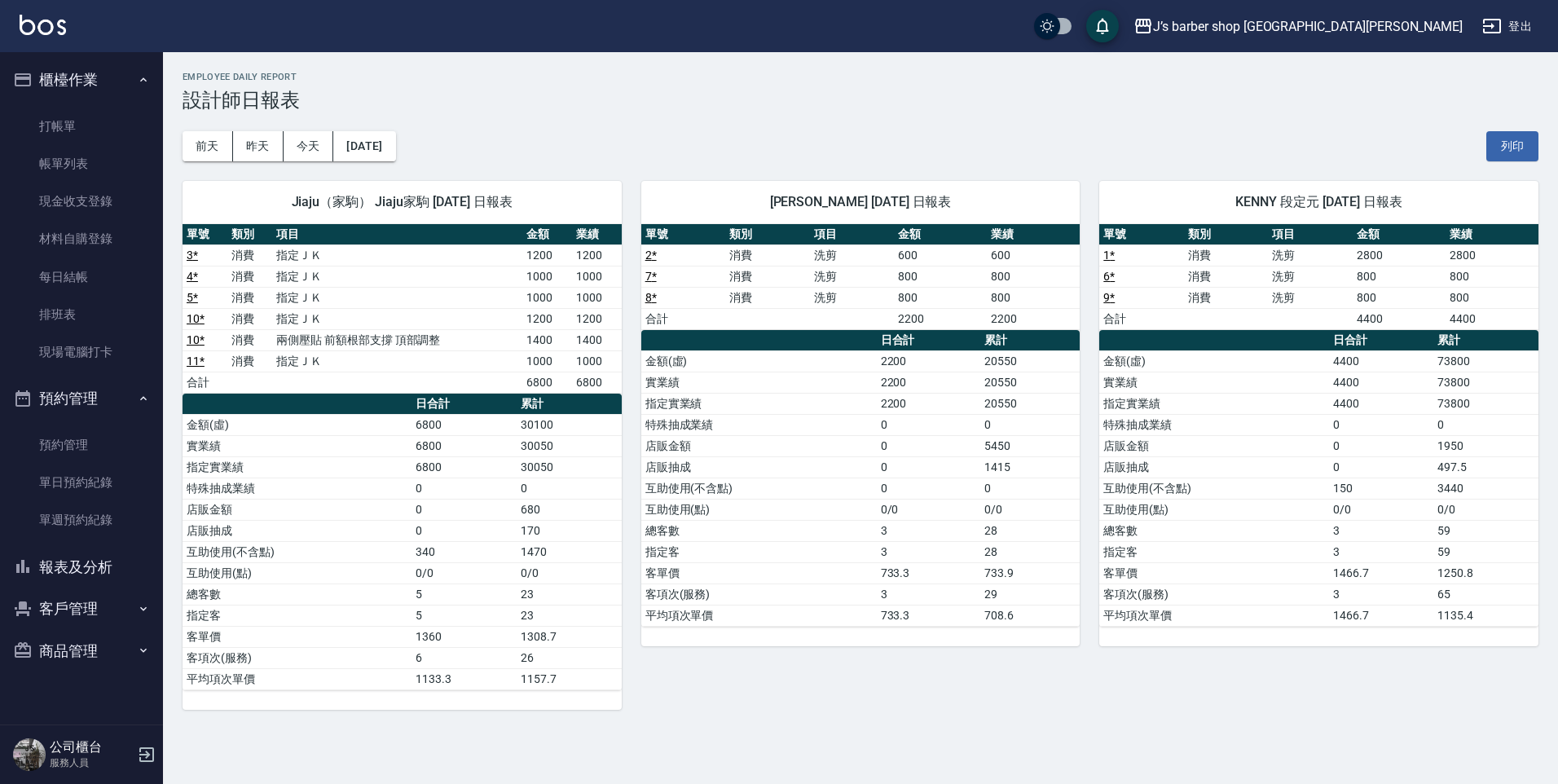
drag, startPoint x: 1062, startPoint y: 484, endPoint x: 1033, endPoint y: 507, distance: 37.0
click at [1033, 507] on td "0/0" at bounding box center [1029, 509] width 99 height 21
click at [53, 133] on link "打帳單" at bounding box center [81, 126] width 150 height 37
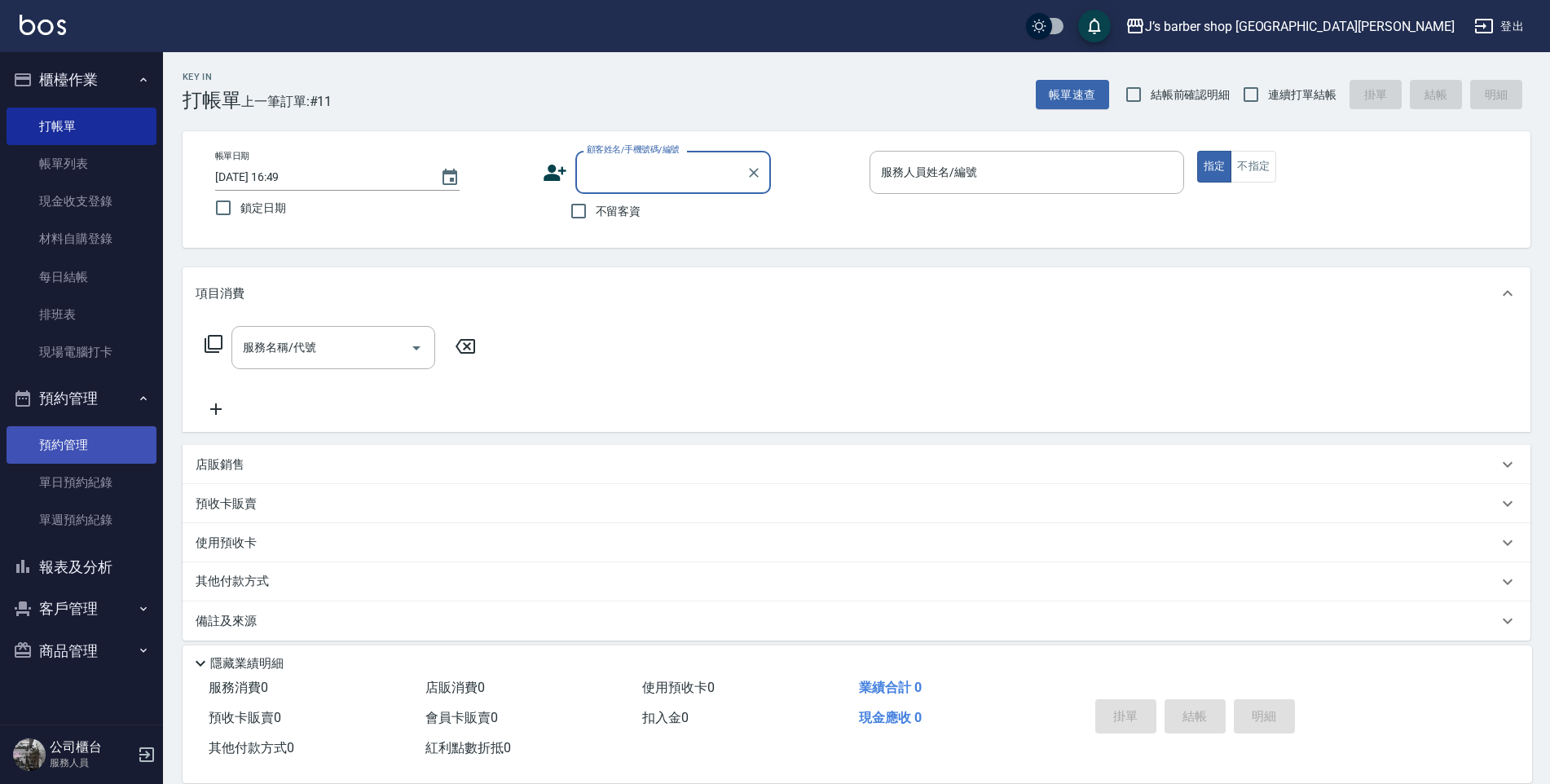
click at [54, 444] on link "預約管理" at bounding box center [81, 445] width 150 height 37
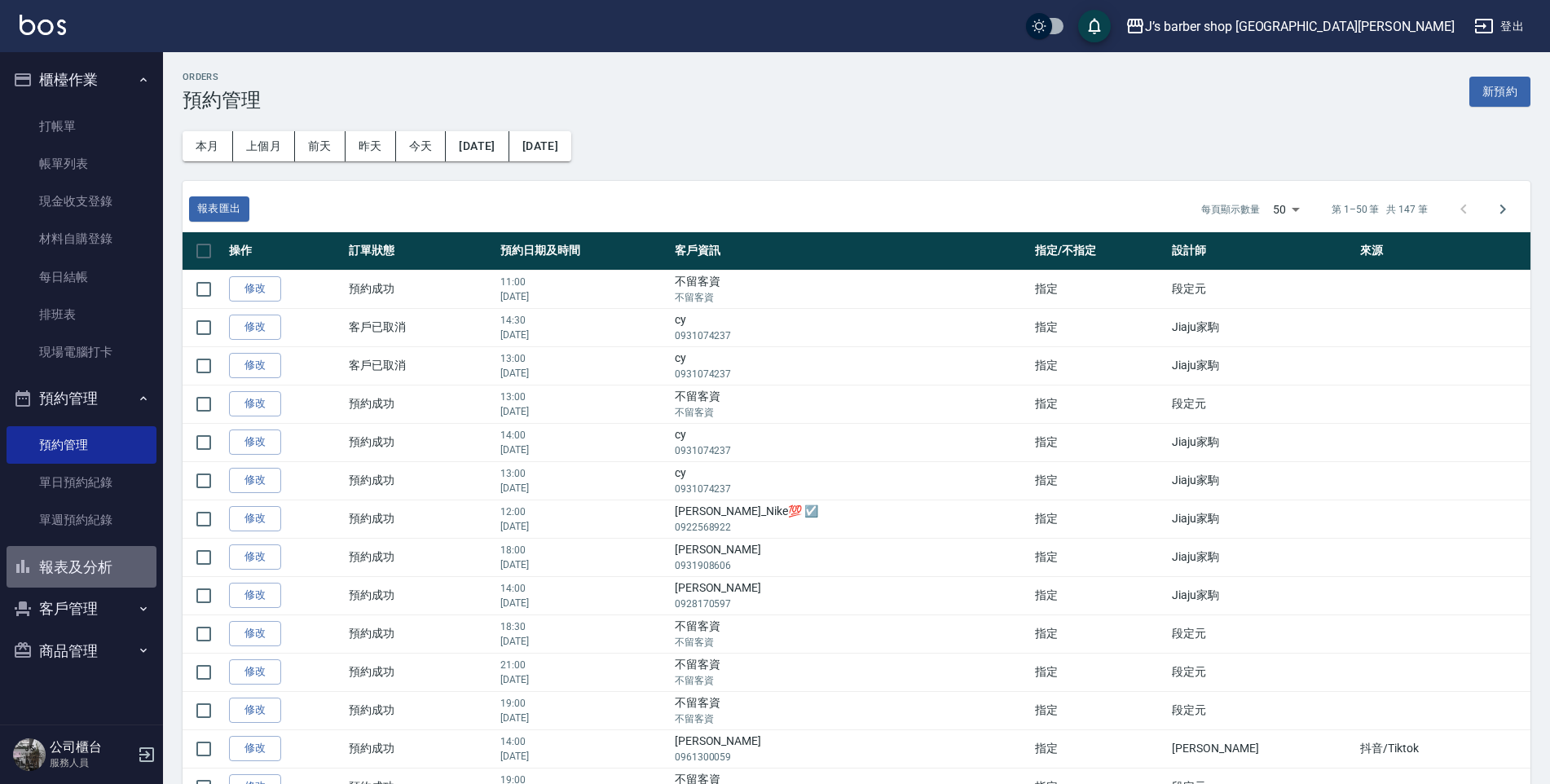
click at [74, 576] on button "報表及分析" at bounding box center [81, 567] width 150 height 42
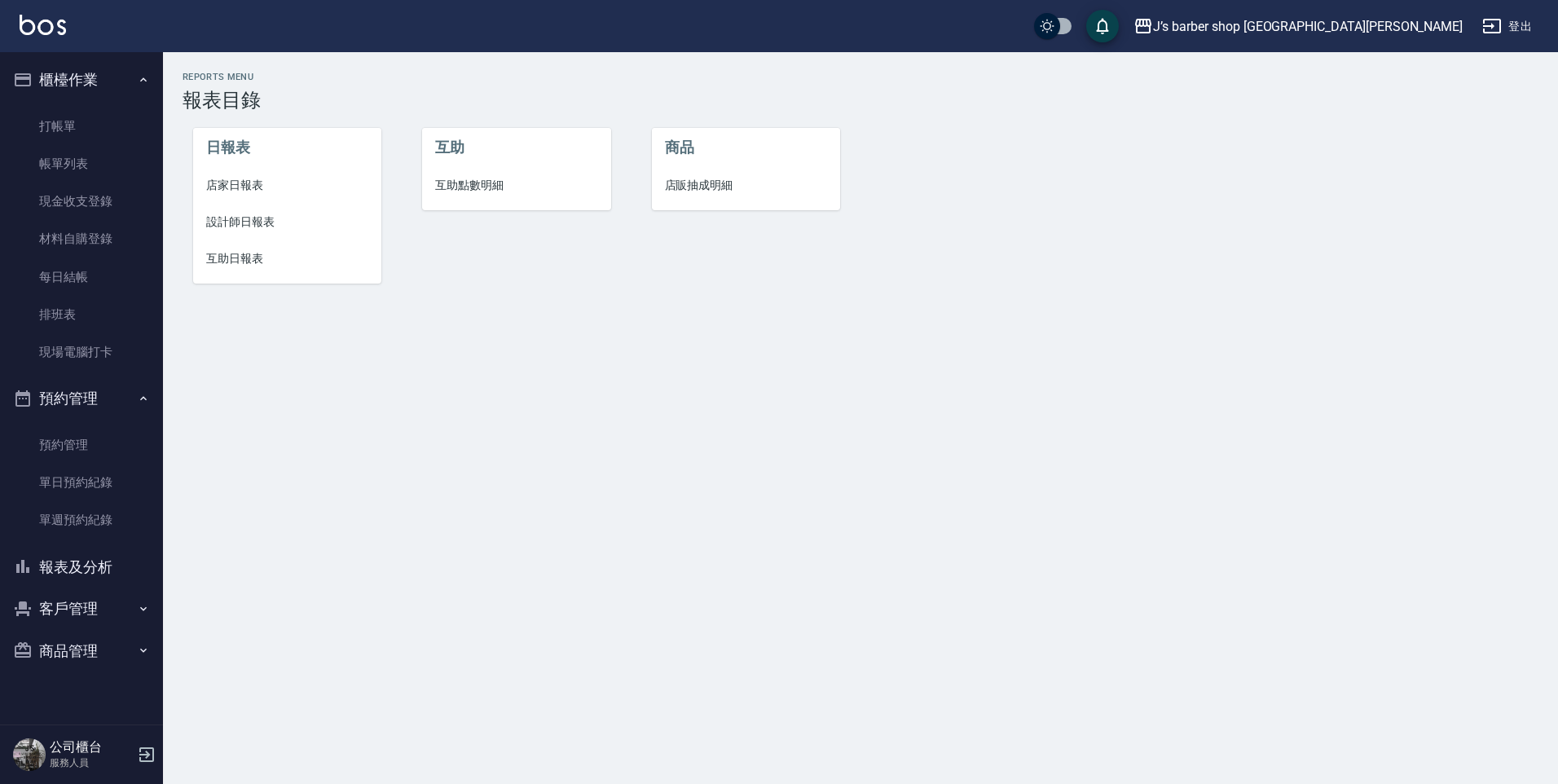
click at [245, 260] on span "互助日報表" at bounding box center [288, 259] width 163 height 17
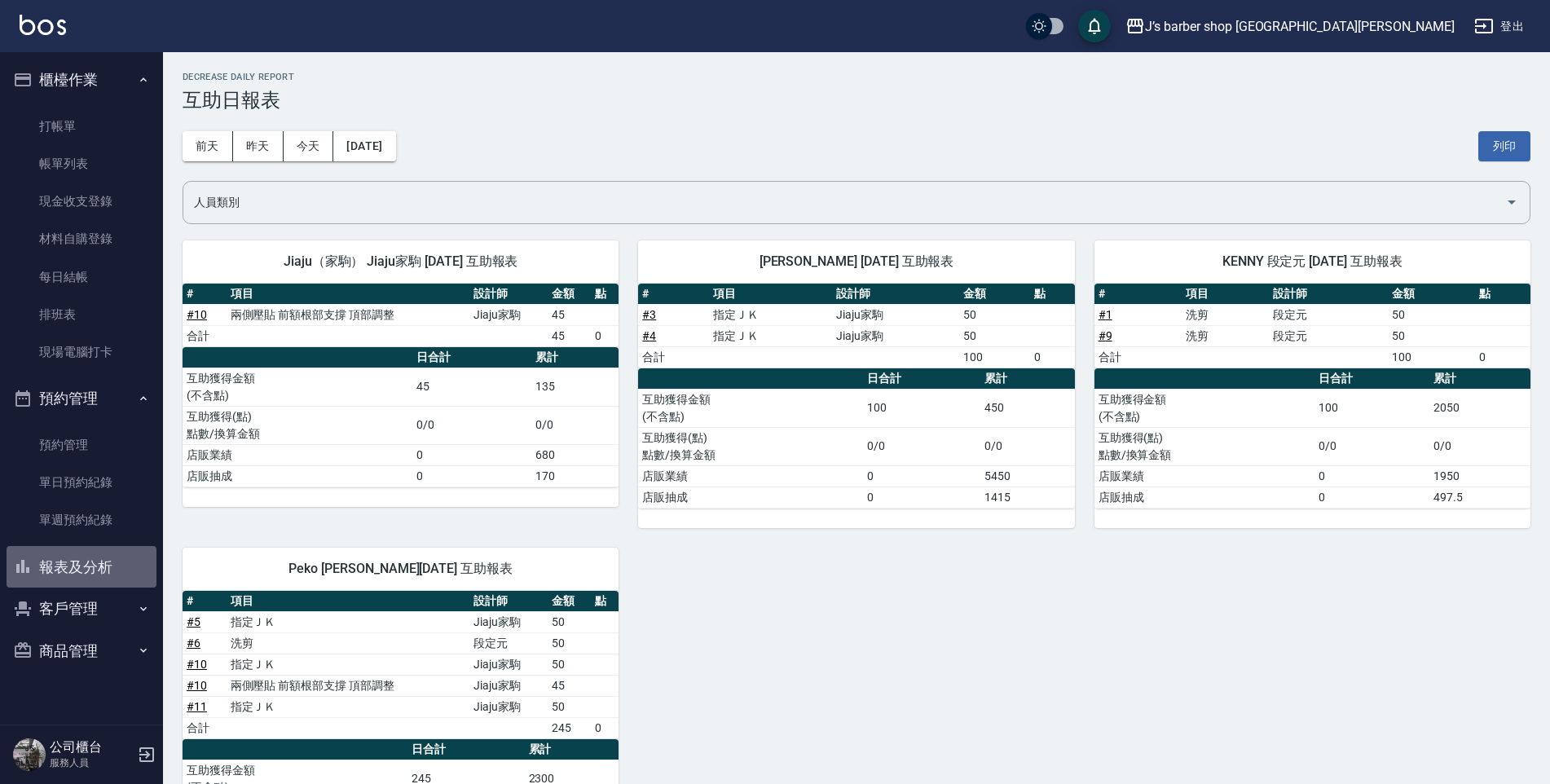
click at [92, 563] on button "報表及分析" at bounding box center [81, 567] width 150 height 42
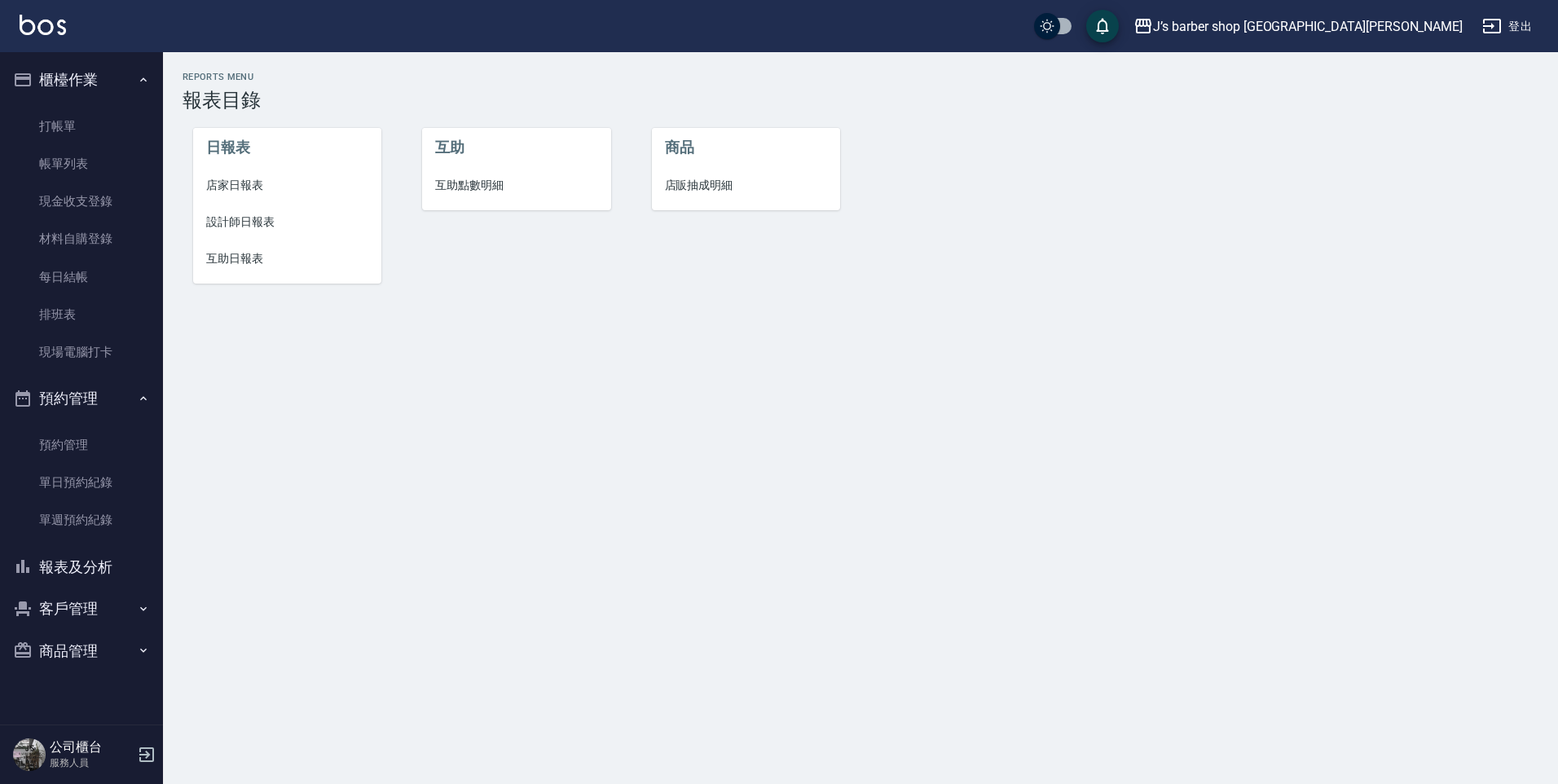
click at [256, 219] on span "設計師日報表" at bounding box center [288, 222] width 163 height 17
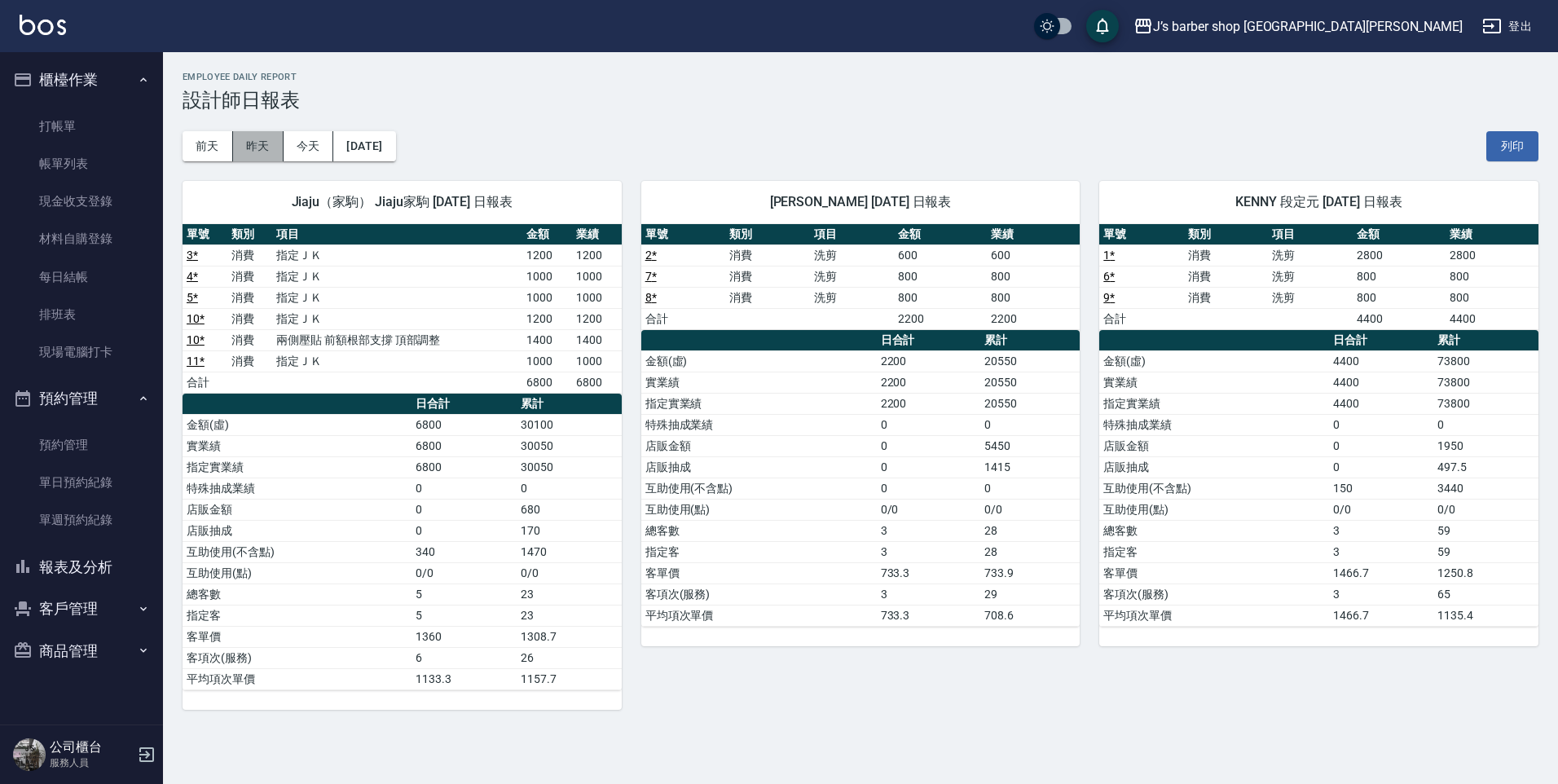
click at [265, 143] on button "昨天" at bounding box center [259, 147] width 51 height 31
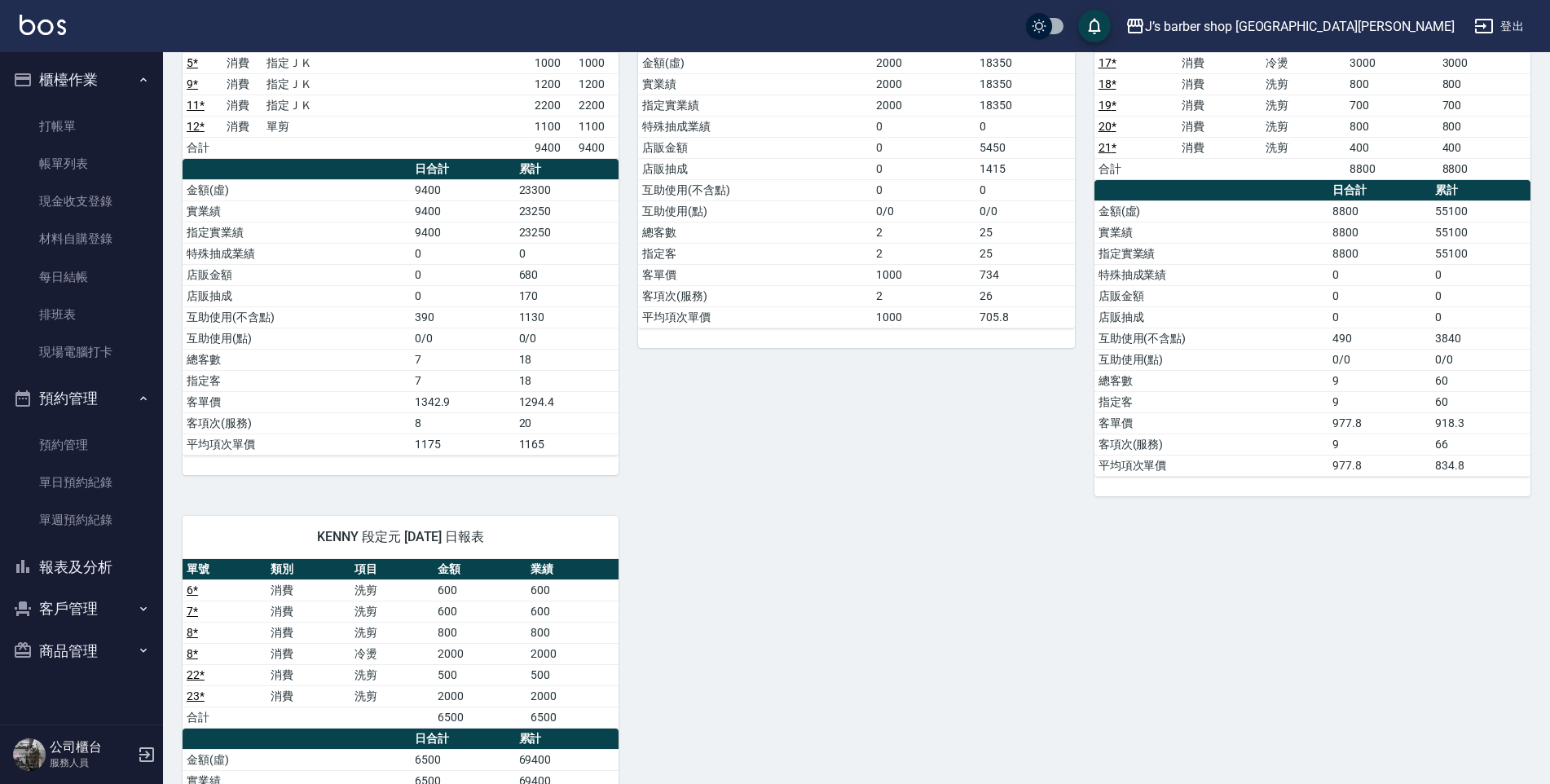
scroll to position [81, 0]
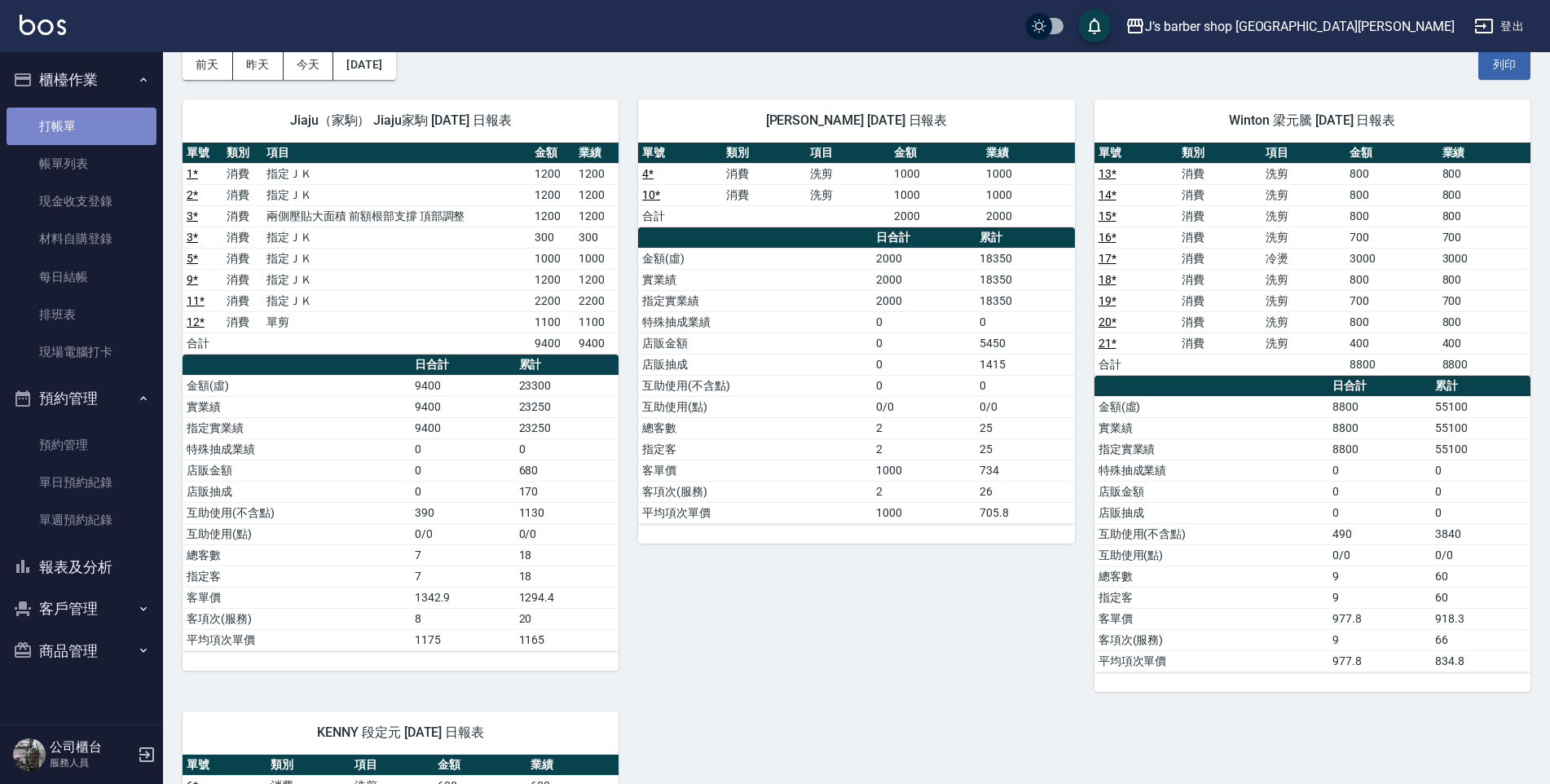
click at [90, 127] on link "打帳單" at bounding box center [81, 126] width 150 height 37
